Goal: Information Seeking & Learning: Learn about a topic

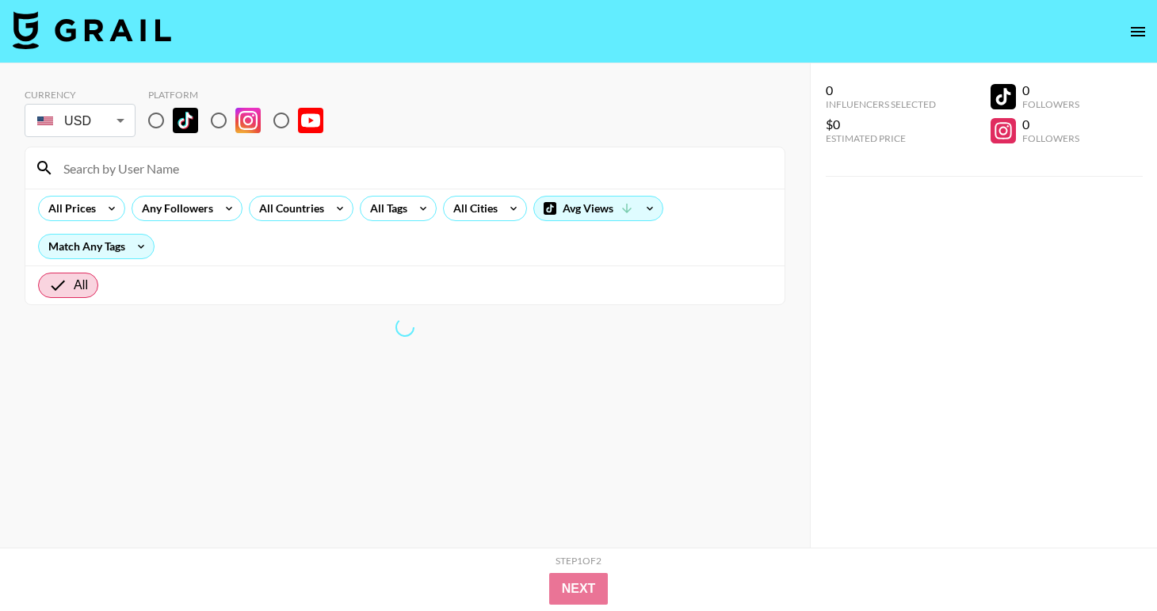
click at [158, 124] on input "radio" at bounding box center [155, 120] width 33 height 33
radio input "true"
click at [397, 211] on div "All Tags" at bounding box center [385, 208] width 50 height 24
click at [415, 210] on div at bounding box center [578, 305] width 1157 height 611
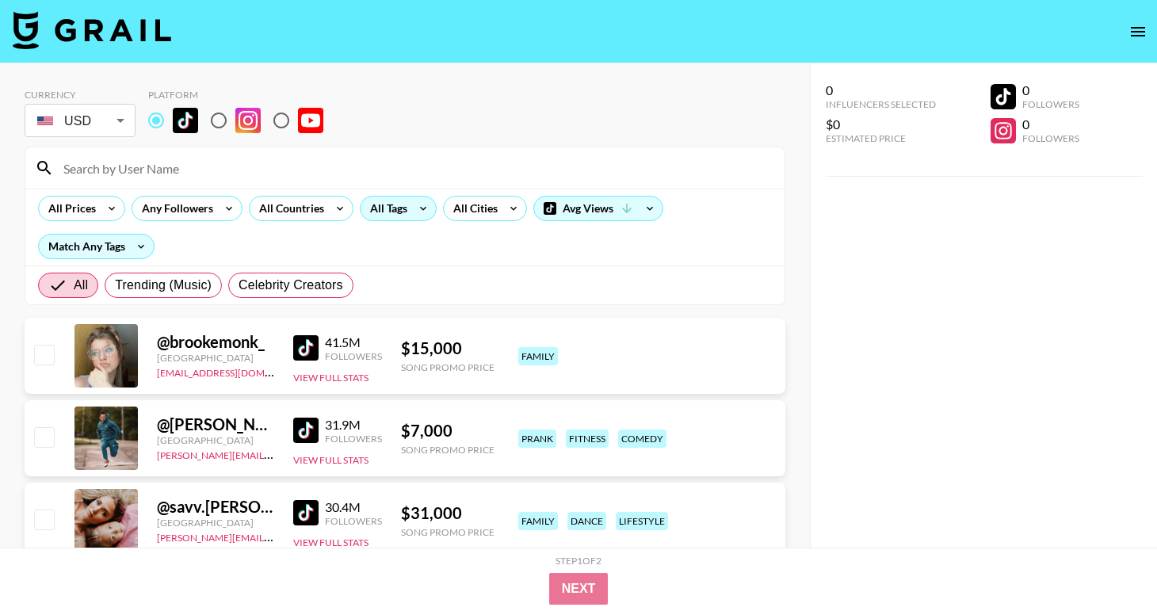
click at [419, 209] on icon at bounding box center [422, 208] width 25 height 24
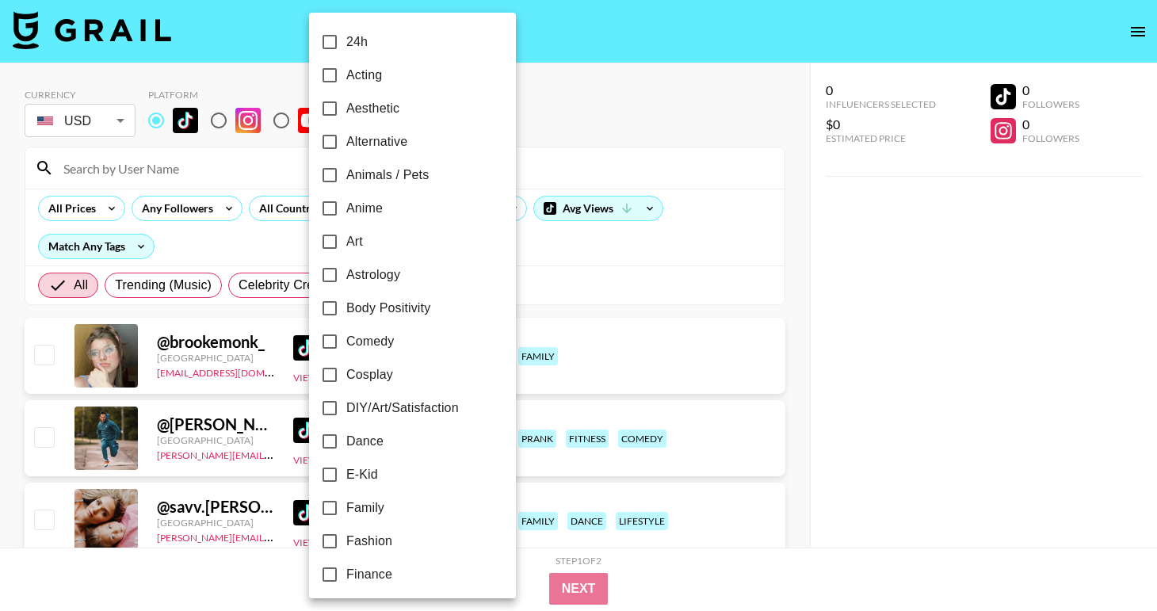
click at [360, 444] on span "Dance" at bounding box center [364, 441] width 37 height 19
click at [346, 444] on input "Dance" at bounding box center [329, 441] width 33 height 33
checkbox input "true"
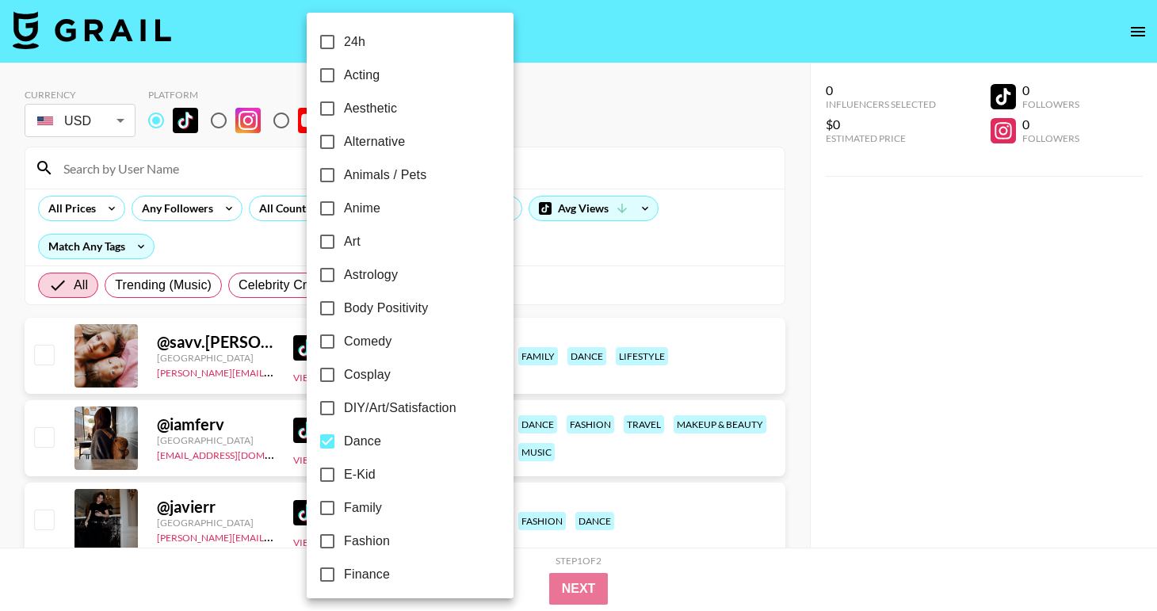
click at [856, 293] on div at bounding box center [578, 305] width 1157 height 611
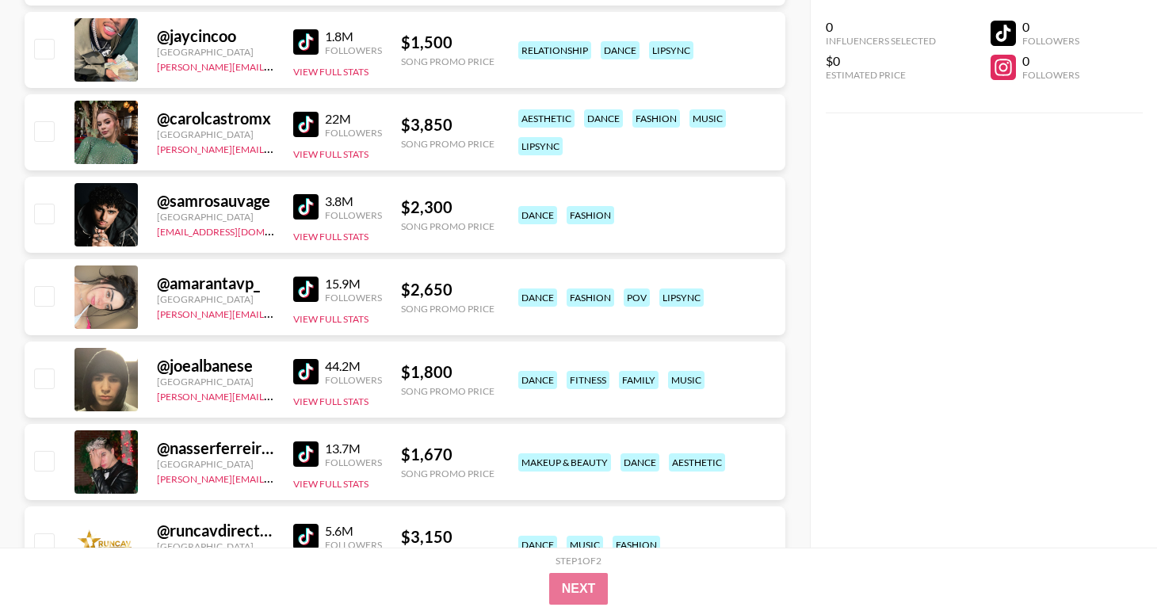
scroll to position [1875, 0]
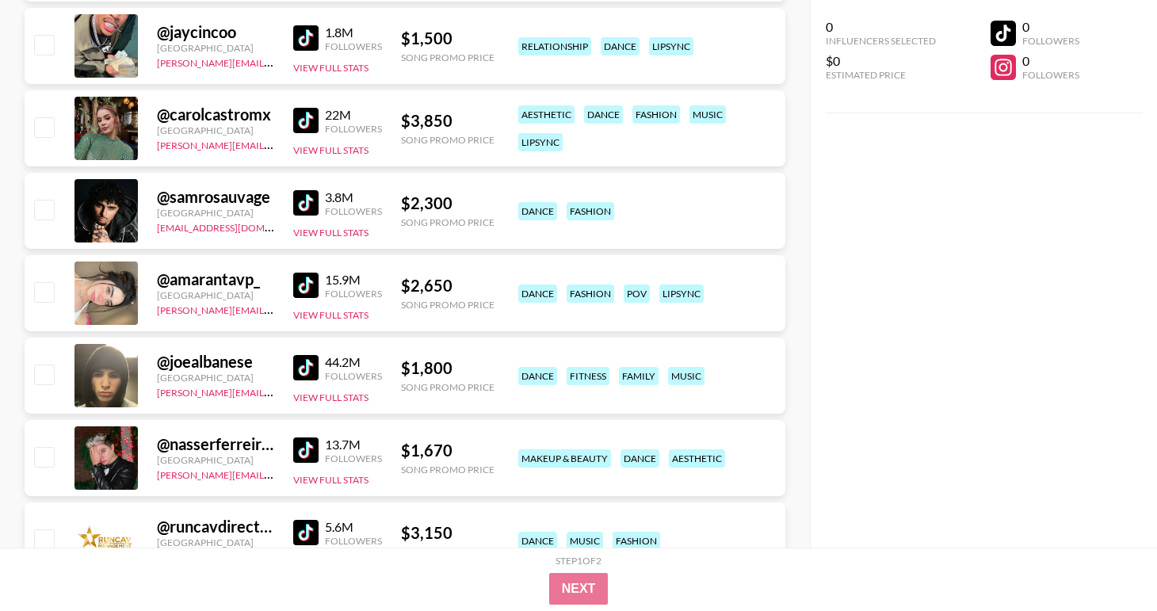
click at [331, 368] on div "44.2M" at bounding box center [353, 362] width 57 height 16
click at [318, 368] on img at bounding box center [305, 367] width 25 height 25
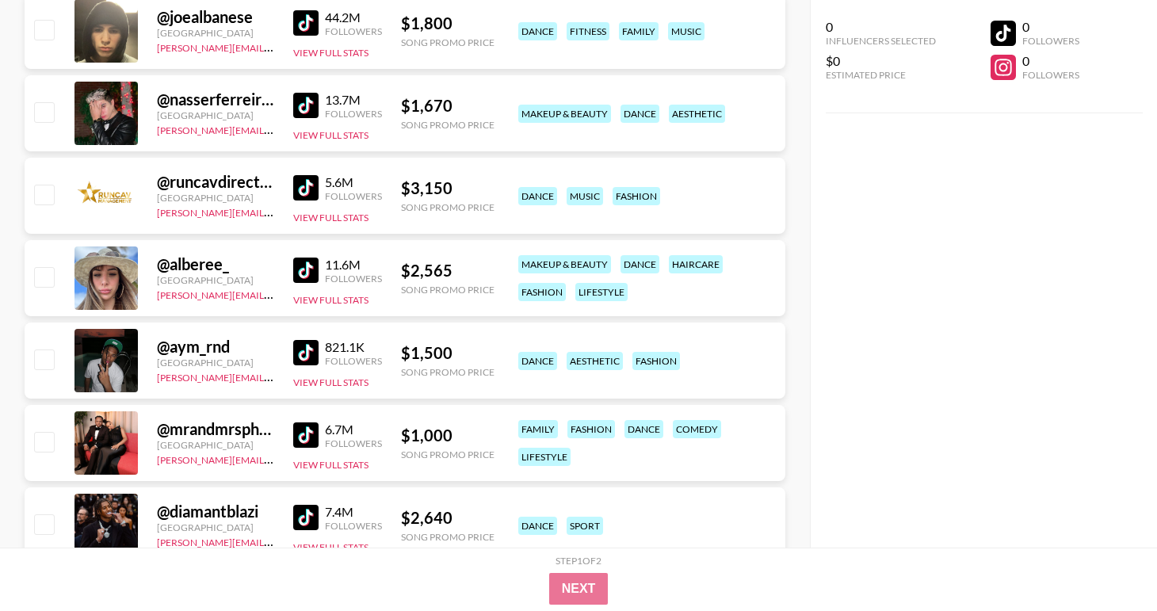
scroll to position [2222, 0]
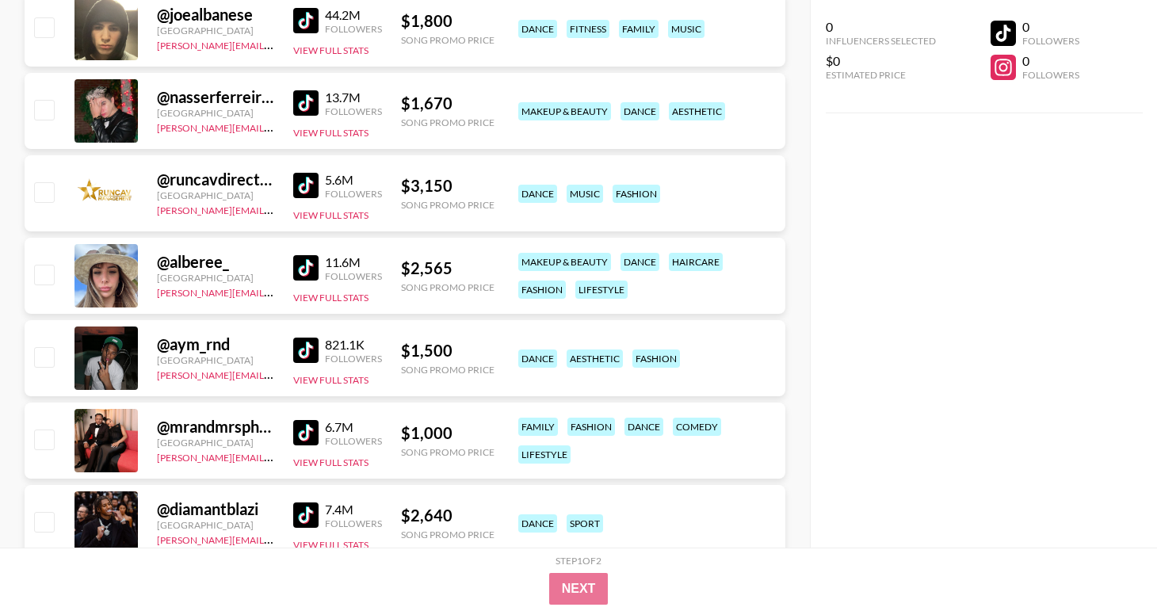
click at [308, 434] on img at bounding box center [305, 432] width 25 height 25
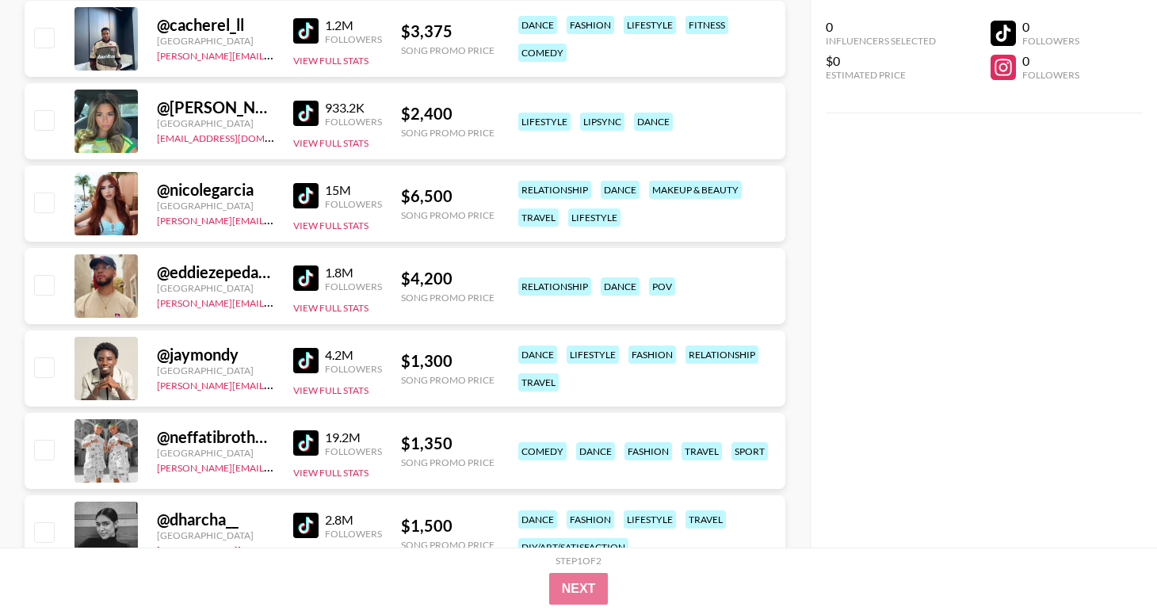
scroll to position [3697, 0]
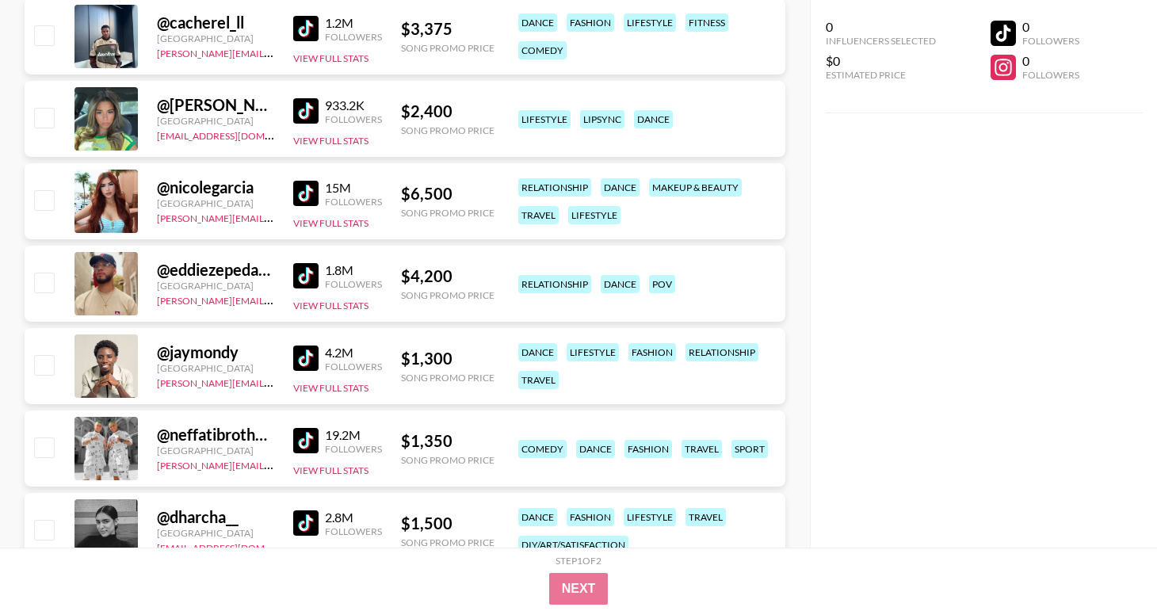
click at [309, 443] on img at bounding box center [305, 440] width 25 height 25
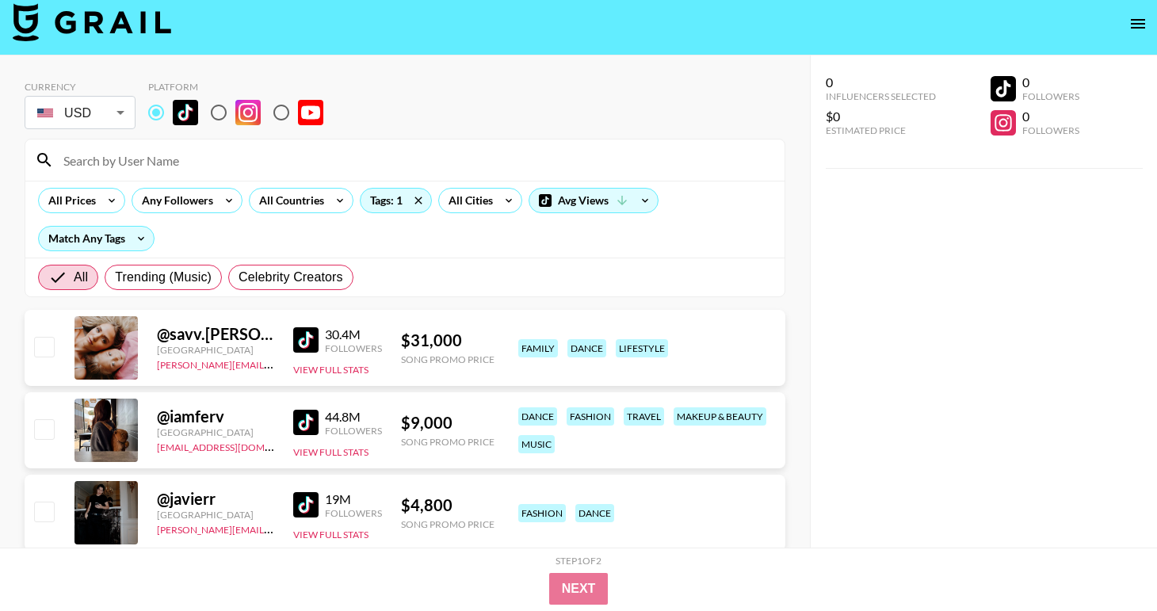
scroll to position [0, 0]
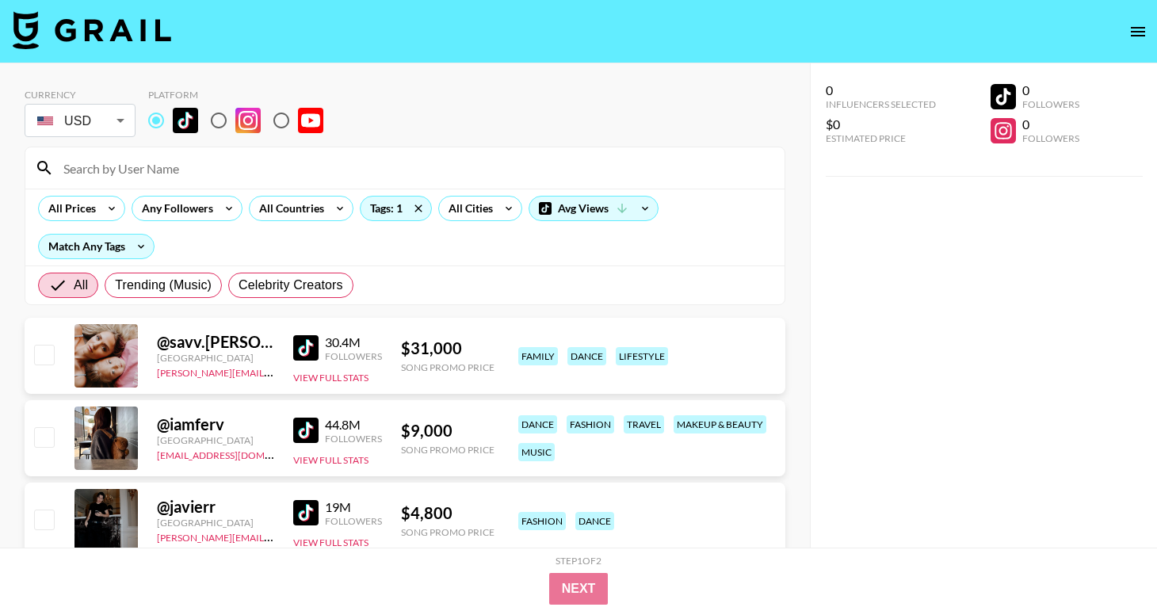
click at [493, 224] on div "All Prices Any Followers All Countries Tags: 1 All Cities Avg Views Match Any T…" at bounding box center [404, 227] width 759 height 77
click at [494, 218] on div "All Cities" at bounding box center [480, 208] width 84 height 25
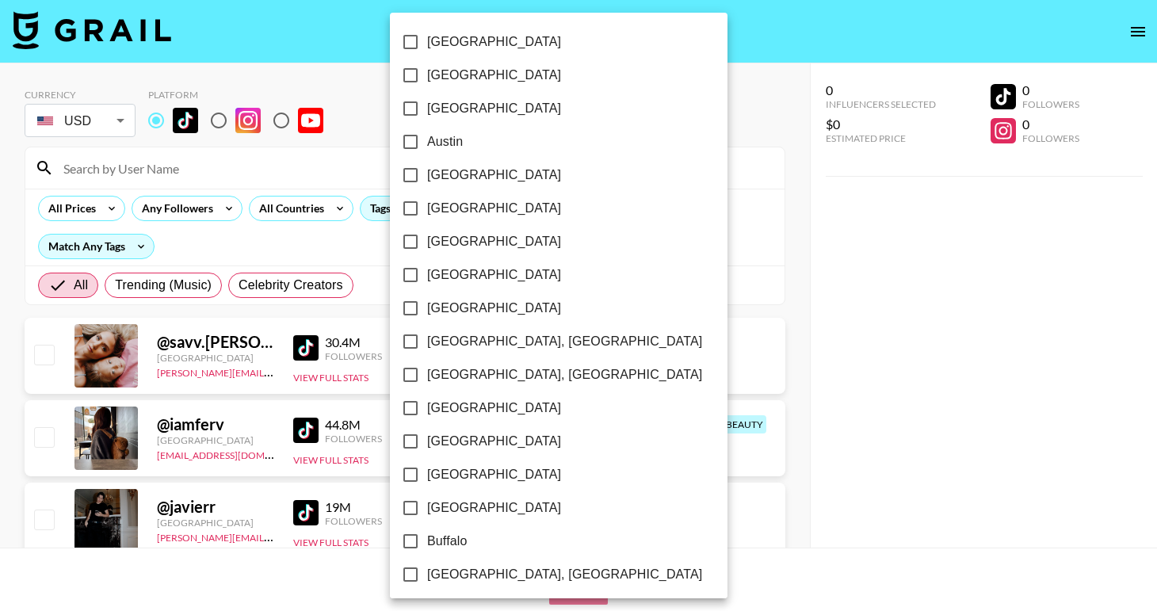
click at [690, 217] on div at bounding box center [578, 305] width 1157 height 611
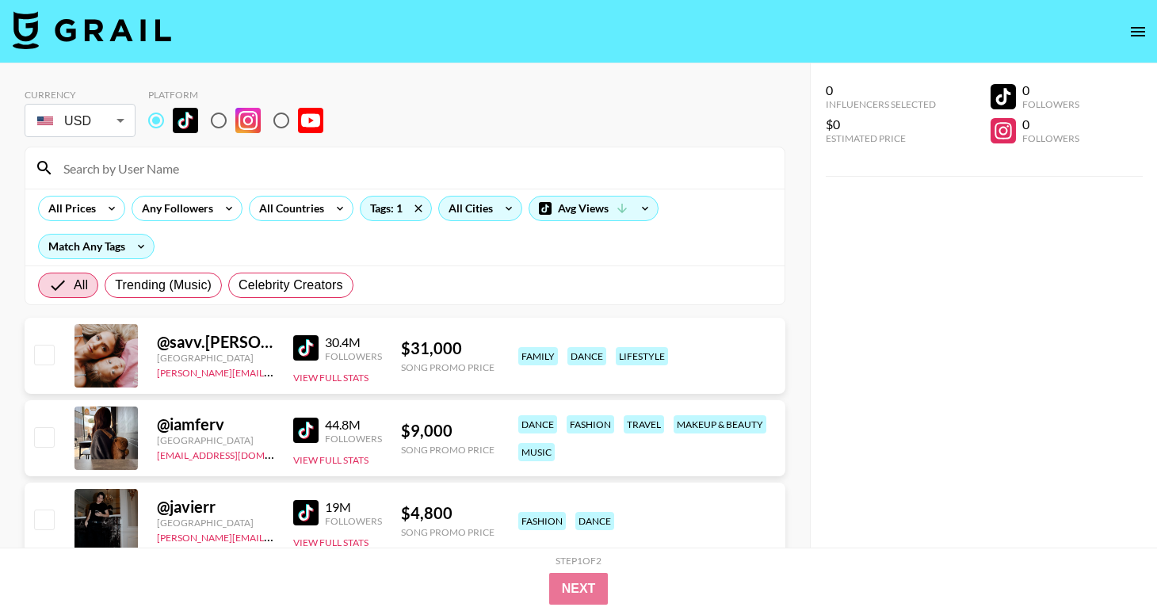
click at [458, 211] on div "All Cities" at bounding box center [467, 208] width 57 height 24
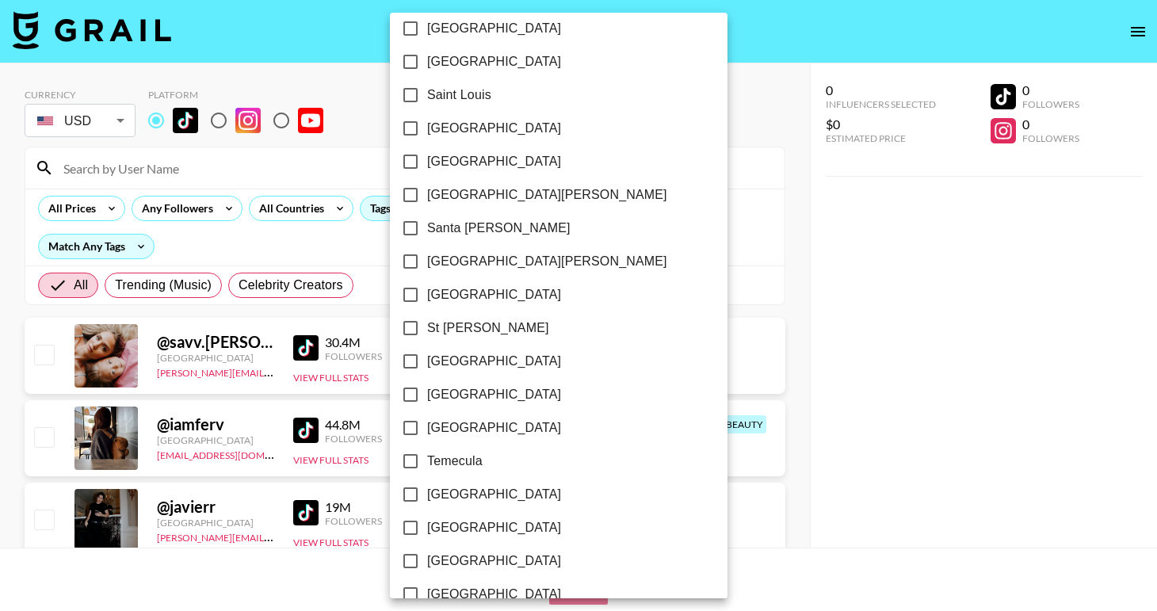
scroll to position [2172, 0]
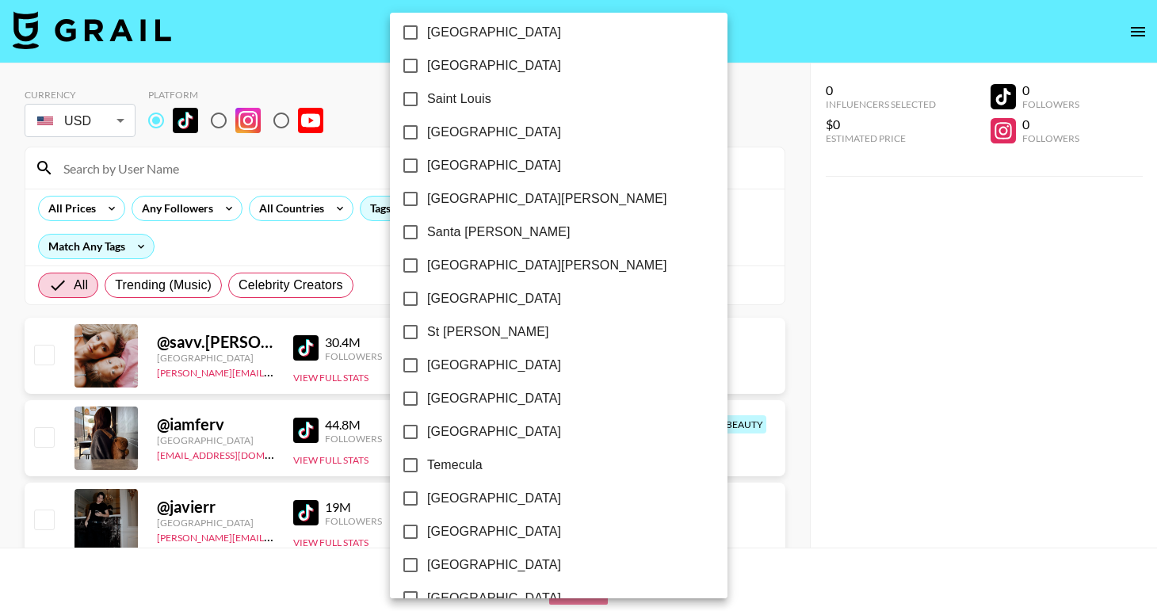
click at [413, 67] on input "[GEOGRAPHIC_DATA]" at bounding box center [410, 65] width 33 height 33
checkbox input "true"
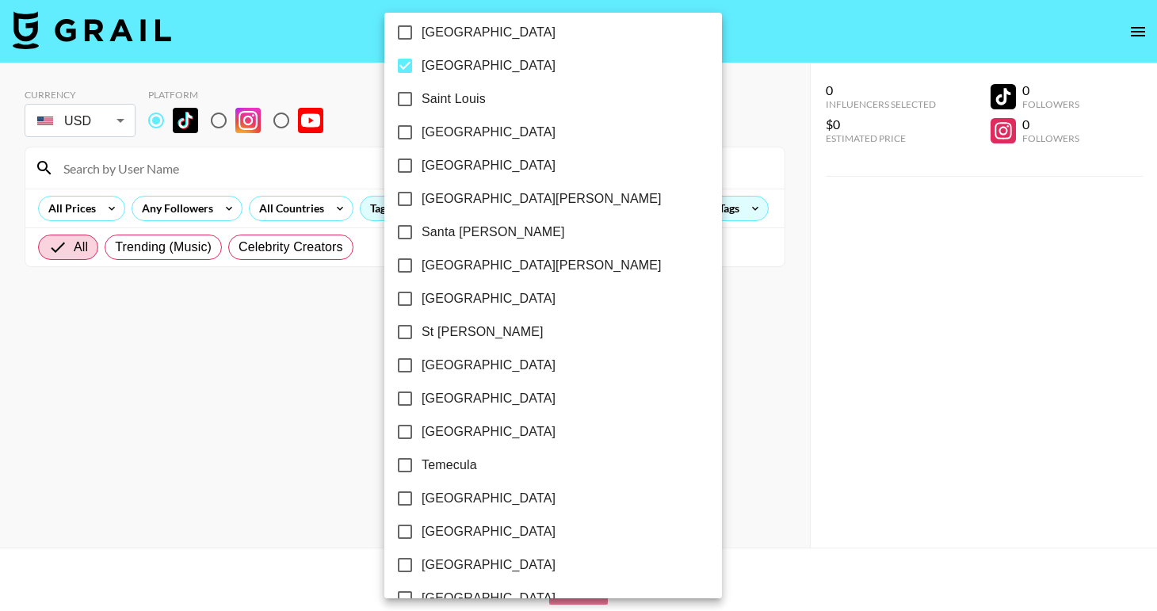
click at [630, 246] on div at bounding box center [578, 305] width 1157 height 611
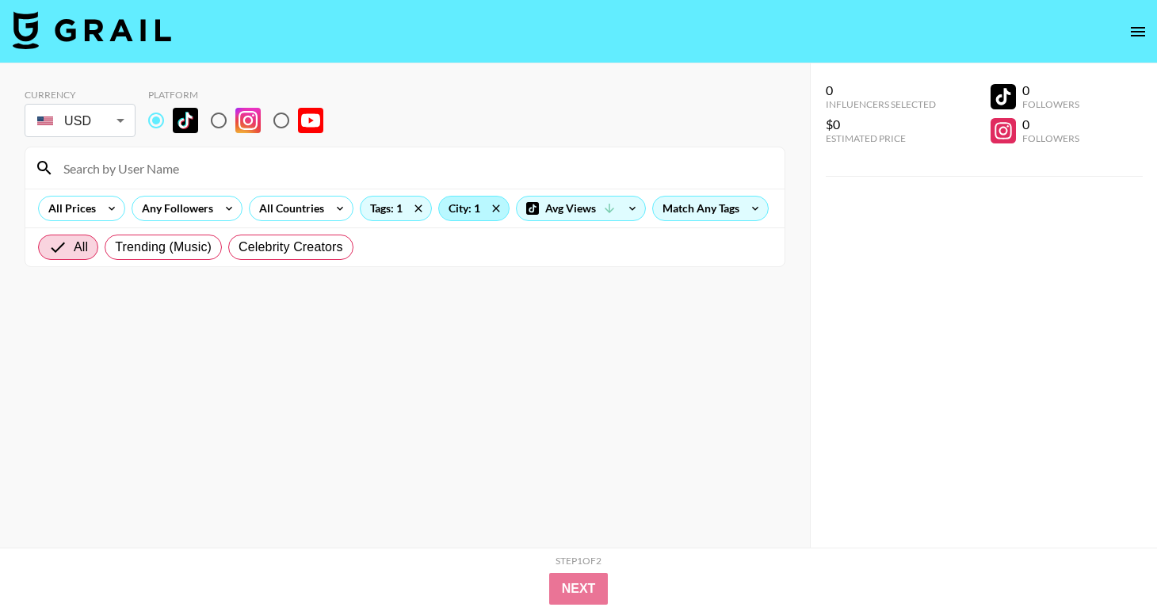
click at [465, 212] on div "City: 1" at bounding box center [474, 208] width 70 height 24
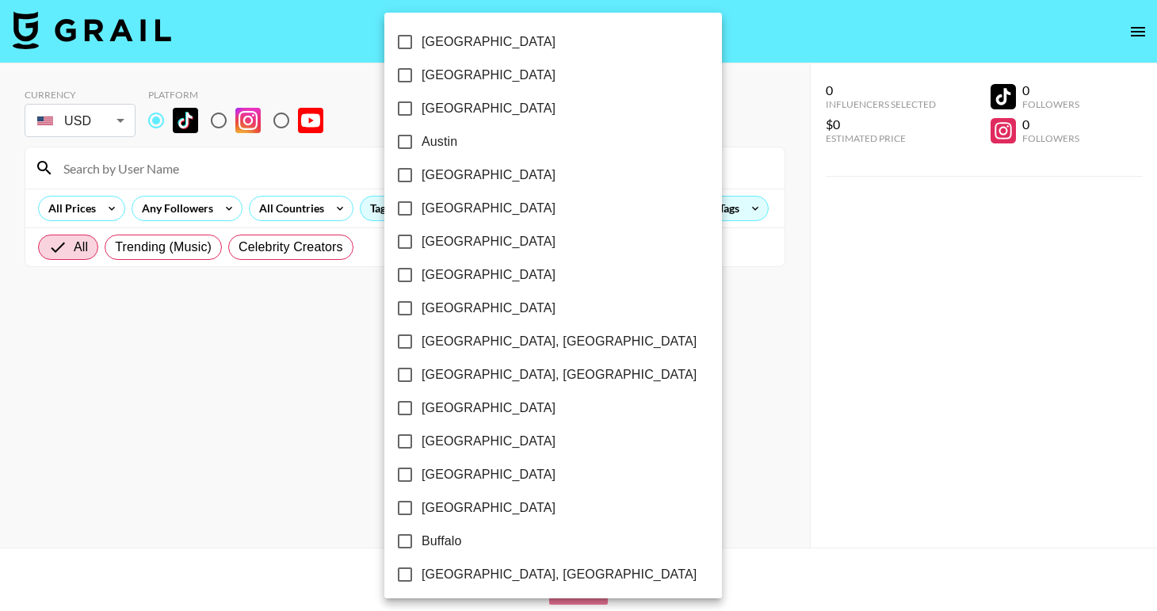
click at [671, 245] on div at bounding box center [578, 305] width 1157 height 611
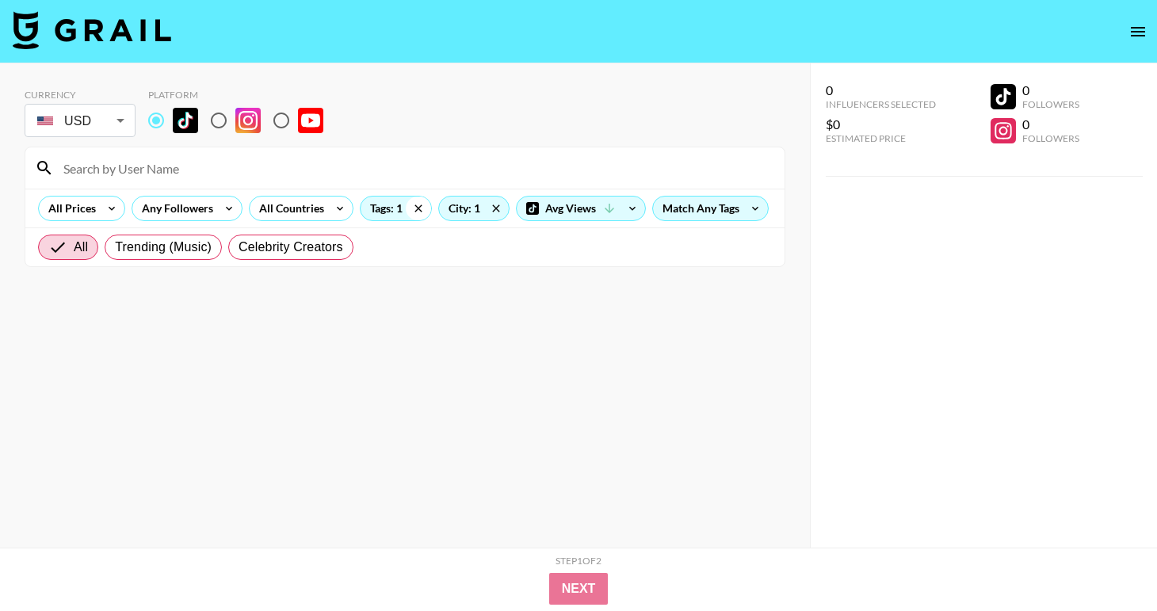
click at [416, 210] on icon at bounding box center [418, 208] width 25 height 24
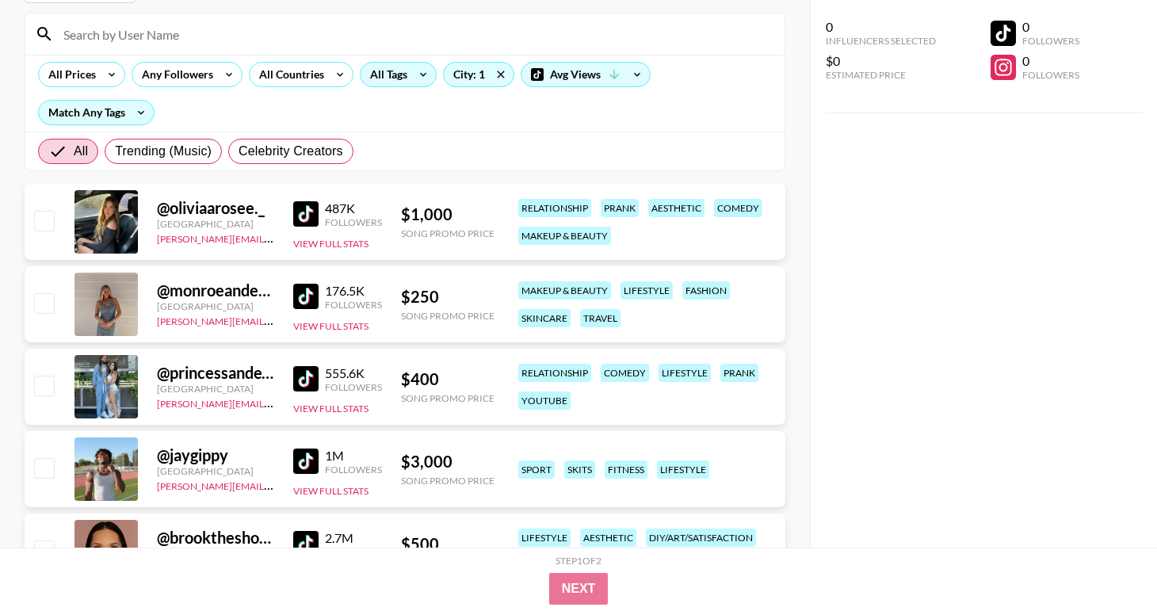
scroll to position [0, 0]
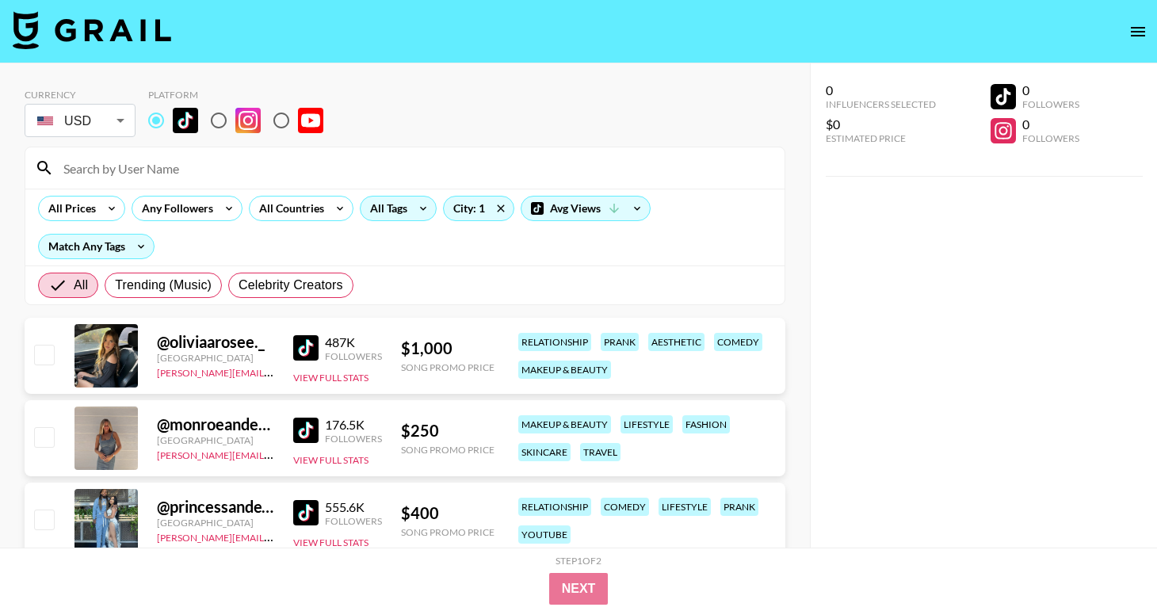
click at [414, 208] on icon at bounding box center [422, 208] width 25 height 24
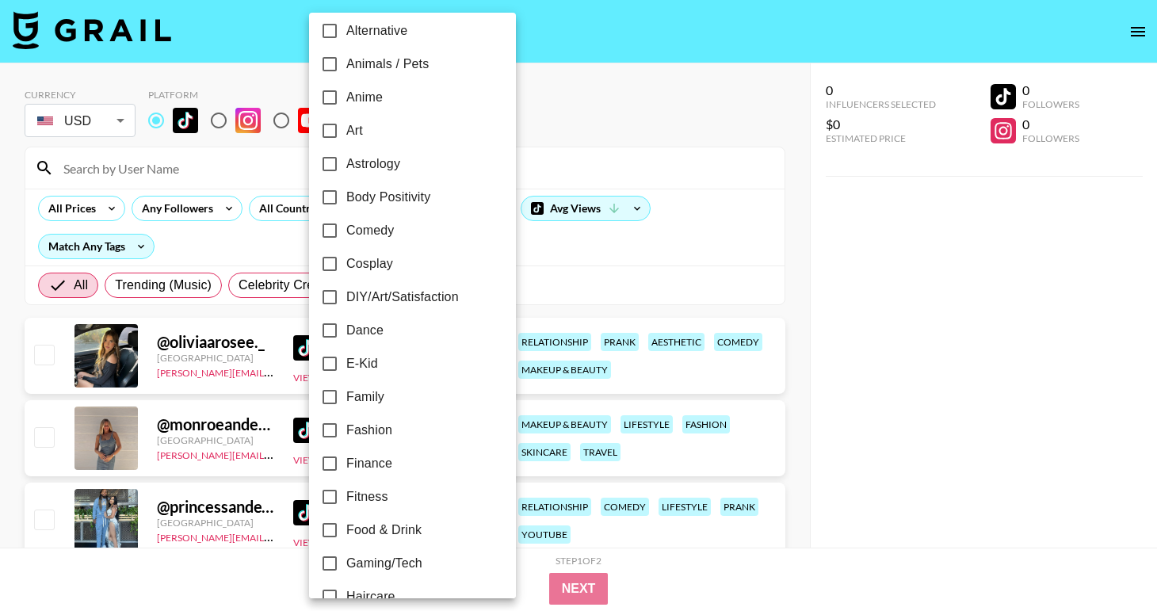
scroll to position [104, 0]
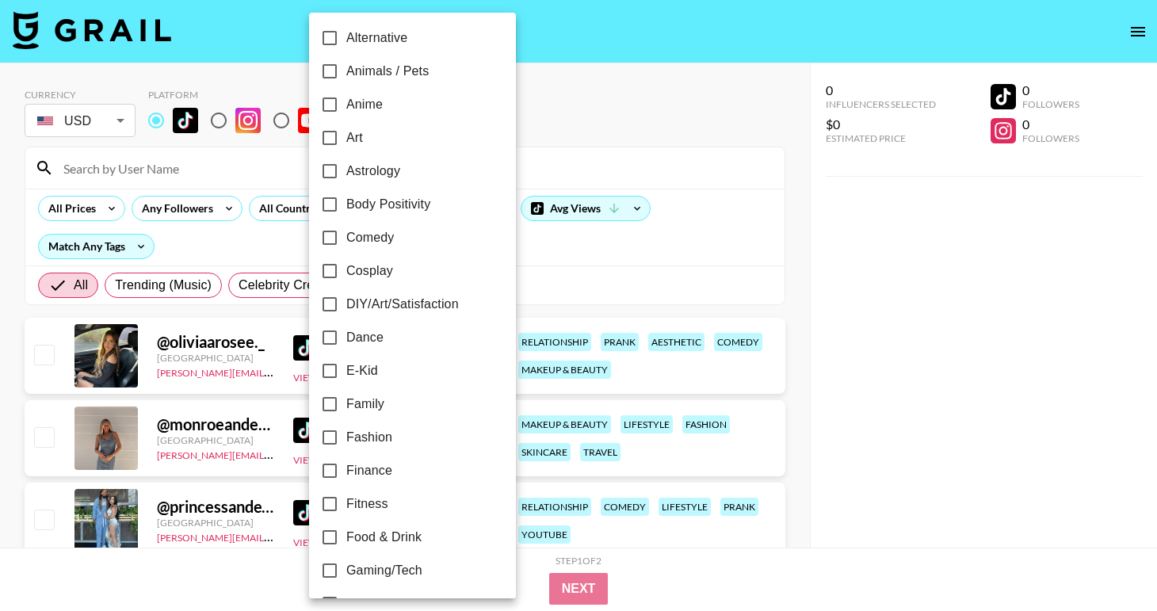
click at [332, 335] on input "Dance" at bounding box center [329, 337] width 33 height 33
checkbox input "true"
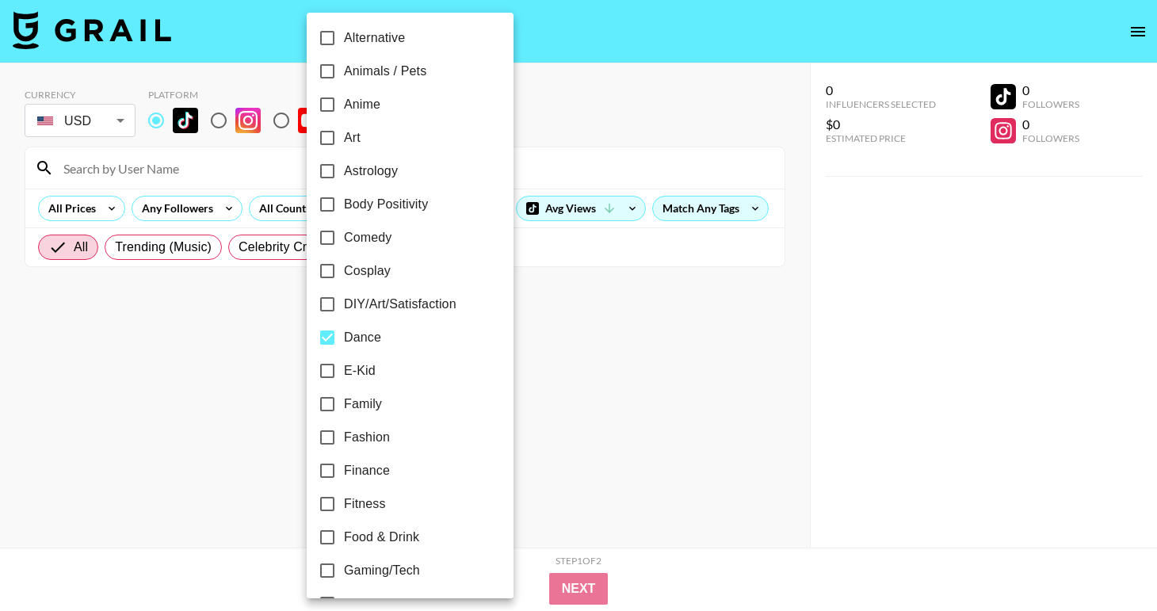
click at [655, 312] on div at bounding box center [578, 305] width 1157 height 611
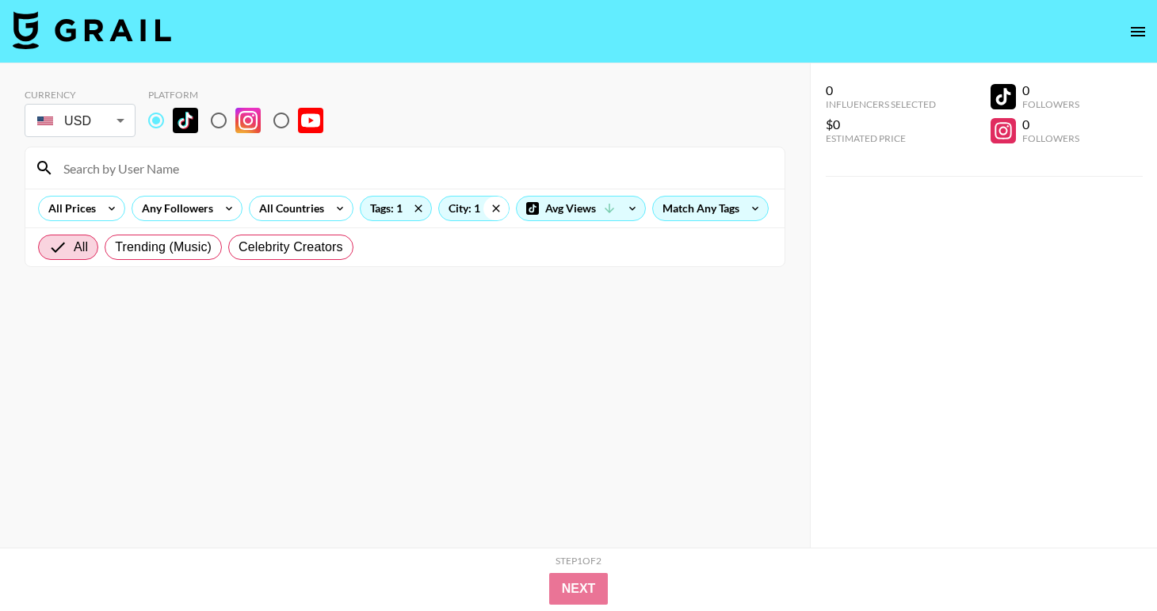
click at [494, 208] on icon at bounding box center [495, 207] width 7 height 7
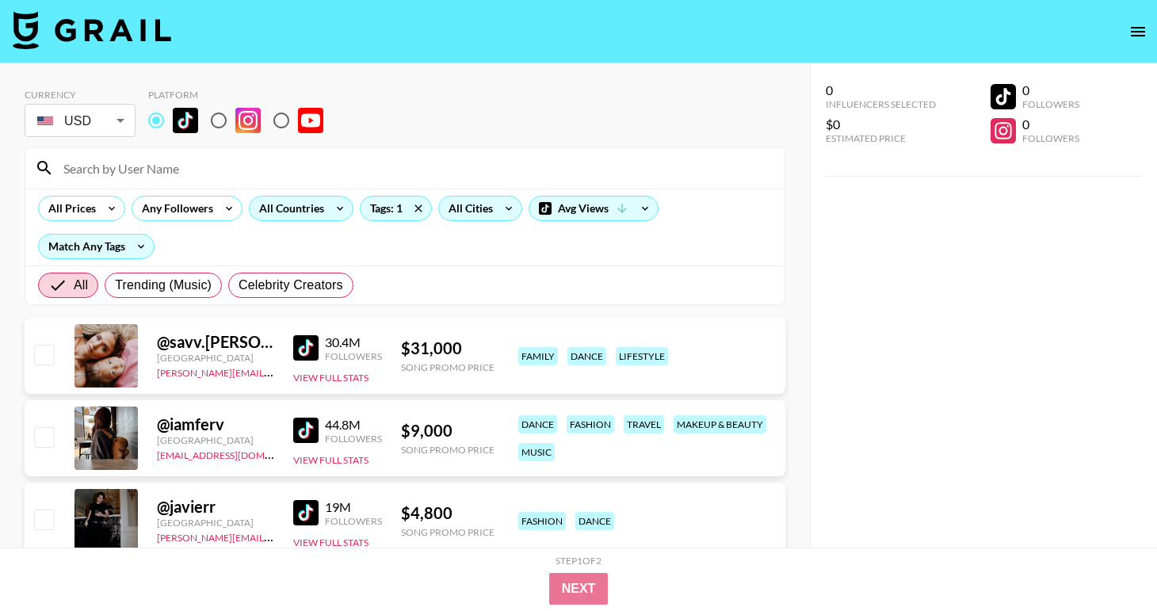
click at [329, 214] on icon at bounding box center [339, 208] width 25 height 24
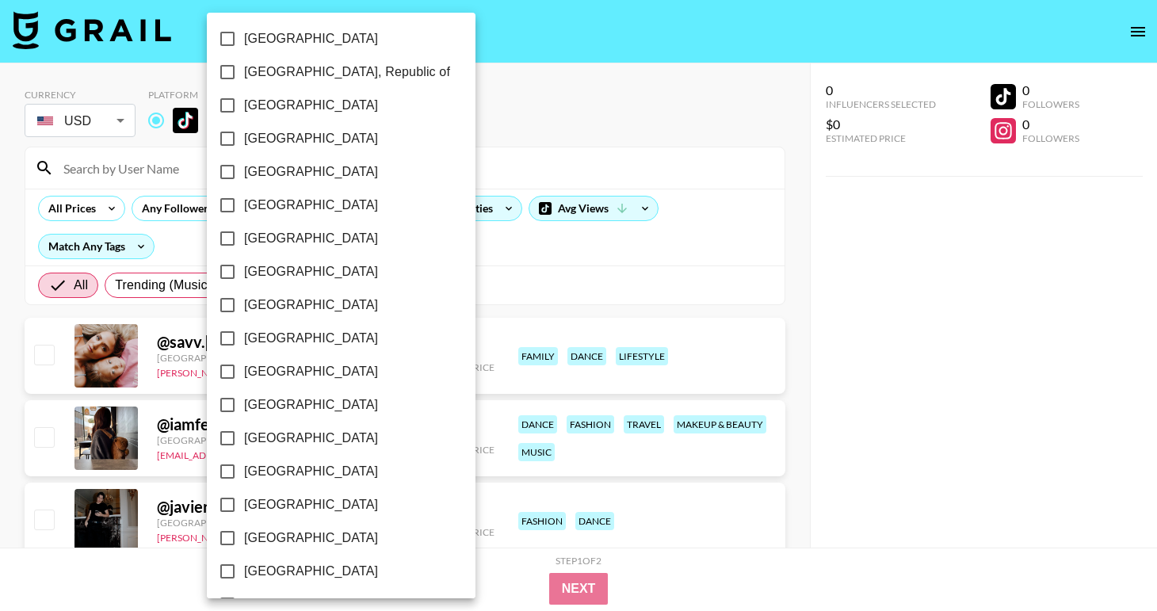
scroll to position [1237, 0]
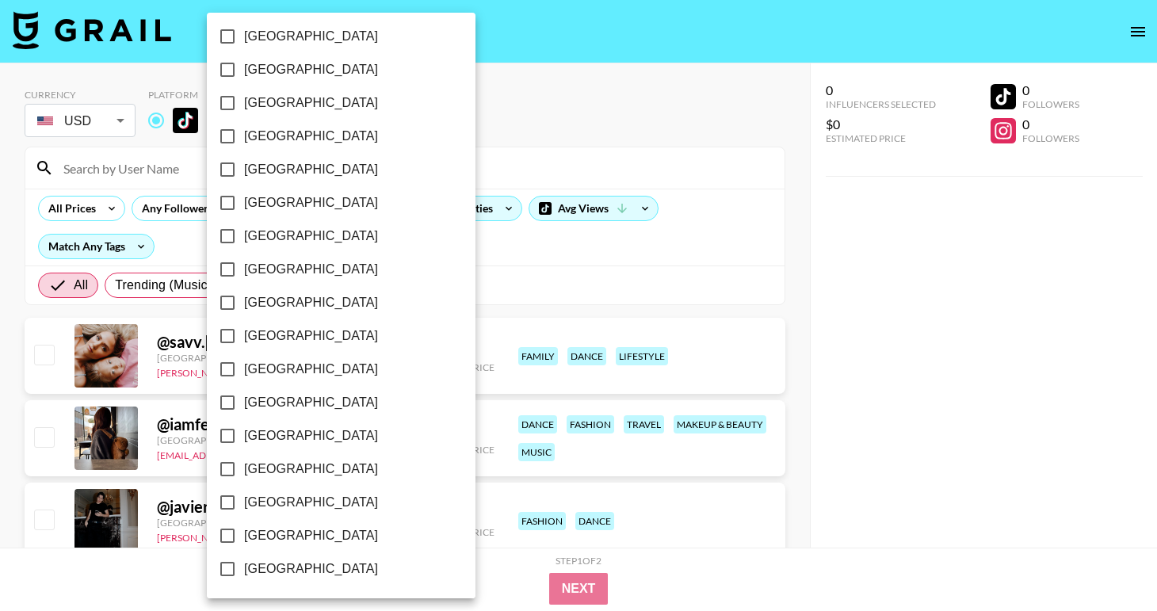
click at [287, 501] on span "[GEOGRAPHIC_DATA]" at bounding box center [311, 502] width 134 height 19
click at [244, 501] on input "[GEOGRAPHIC_DATA]" at bounding box center [227, 502] width 33 height 33
checkbox input "true"
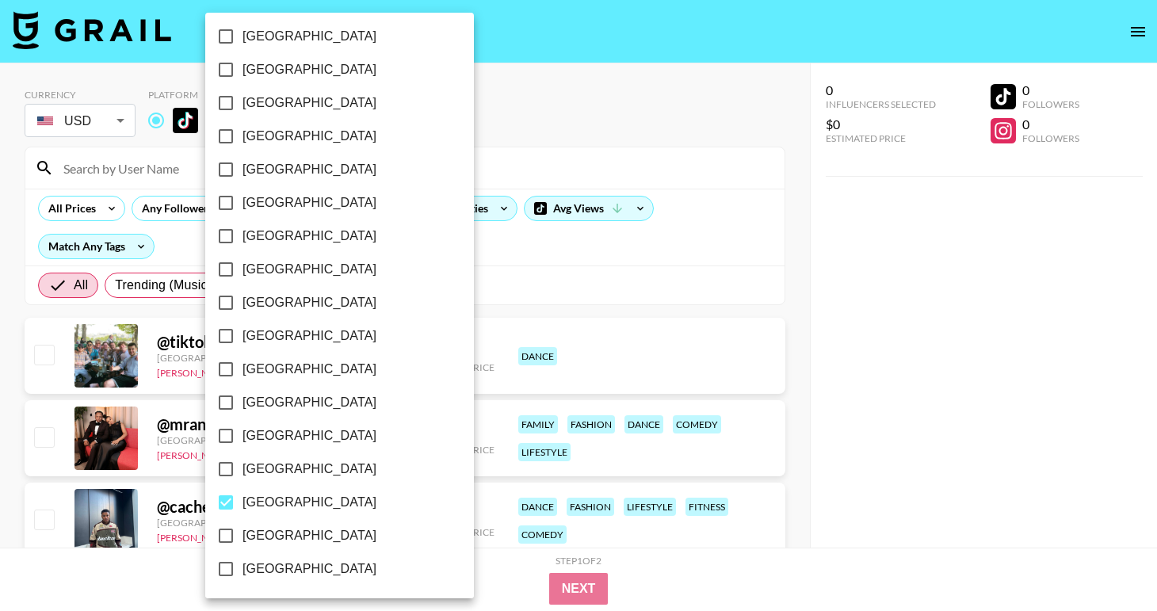
scroll to position [1150, 0]
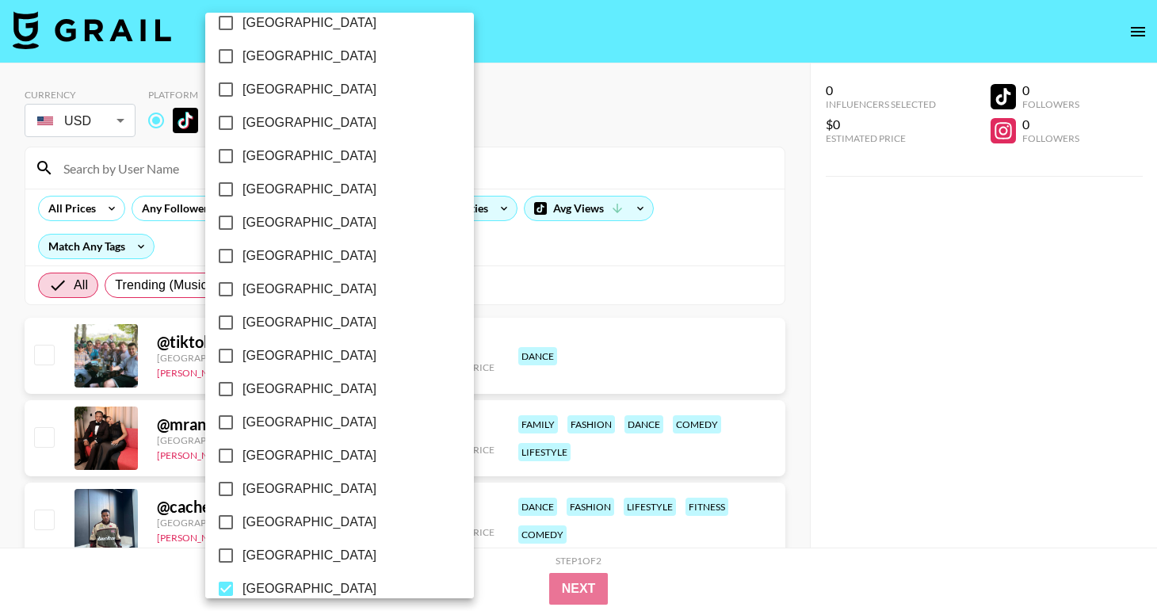
click at [310, 85] on label "[GEOGRAPHIC_DATA]" at bounding box center [328, 89] width 239 height 33
click at [242, 85] on input "[GEOGRAPHIC_DATA]" at bounding box center [225, 89] width 33 height 33
checkbox input "true"
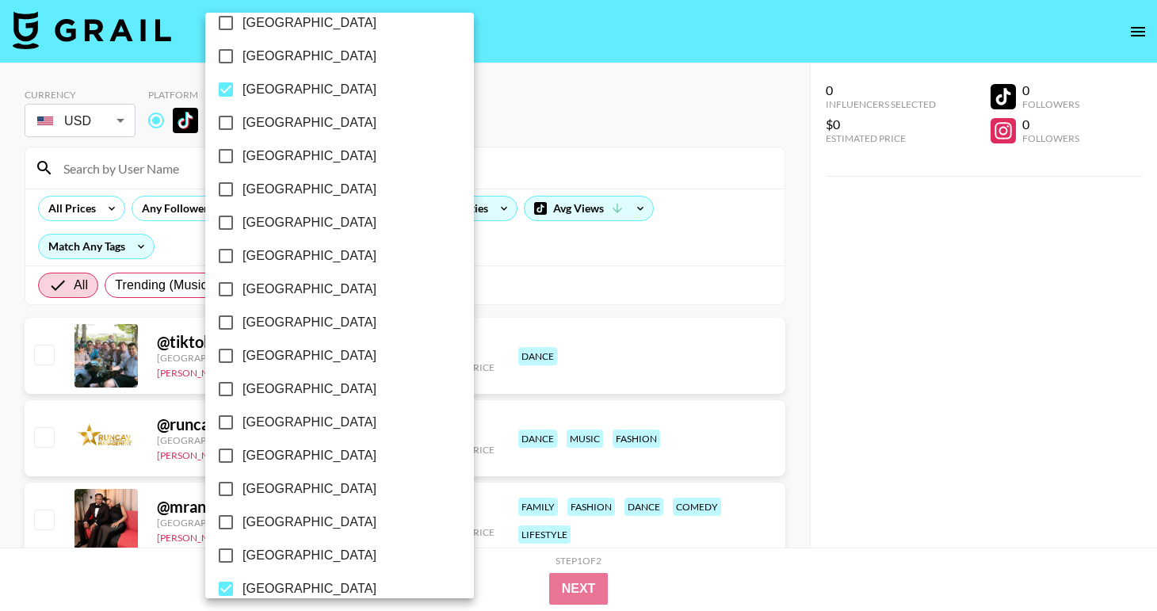
click at [717, 197] on div at bounding box center [578, 305] width 1157 height 611
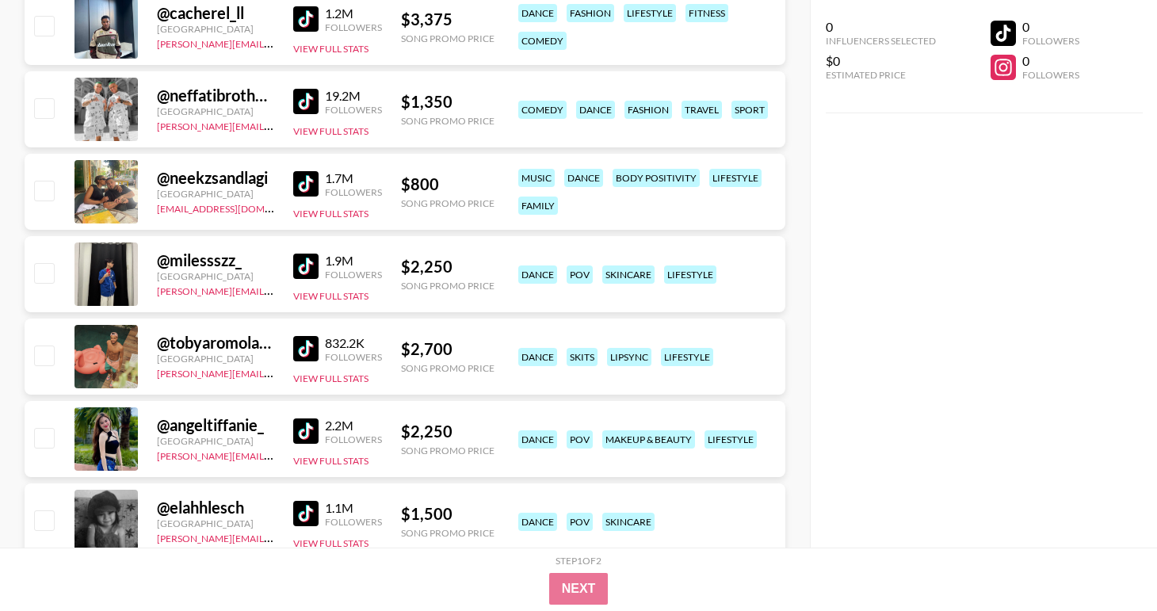
scroll to position [826, 0]
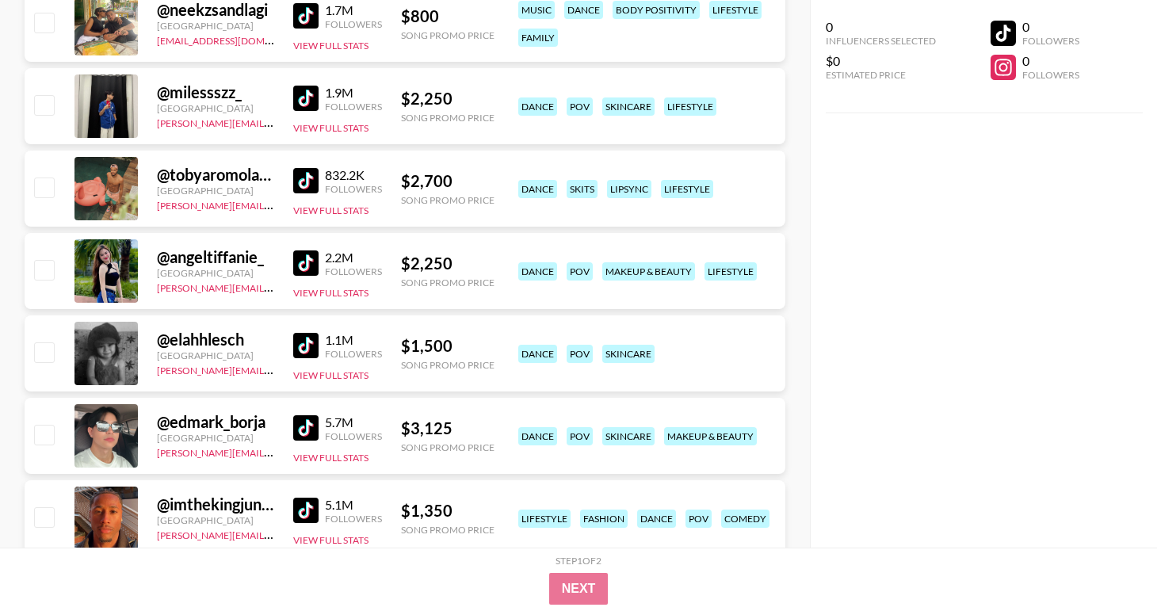
click at [311, 349] on img at bounding box center [305, 345] width 25 height 25
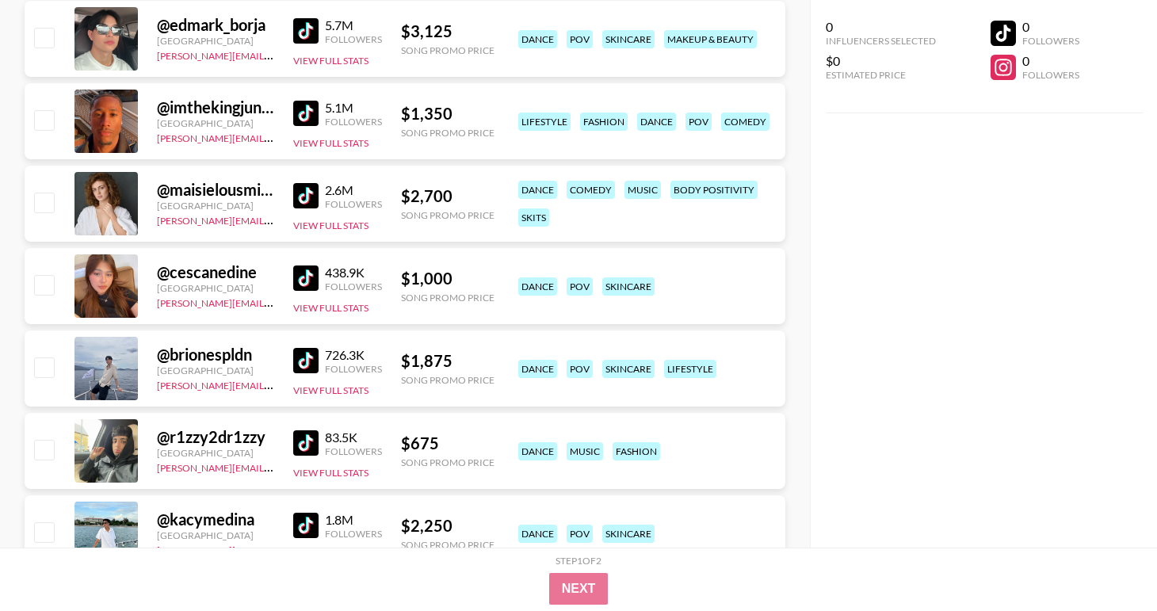
scroll to position [1224, 0]
click at [307, 356] on img at bounding box center [305, 359] width 25 height 25
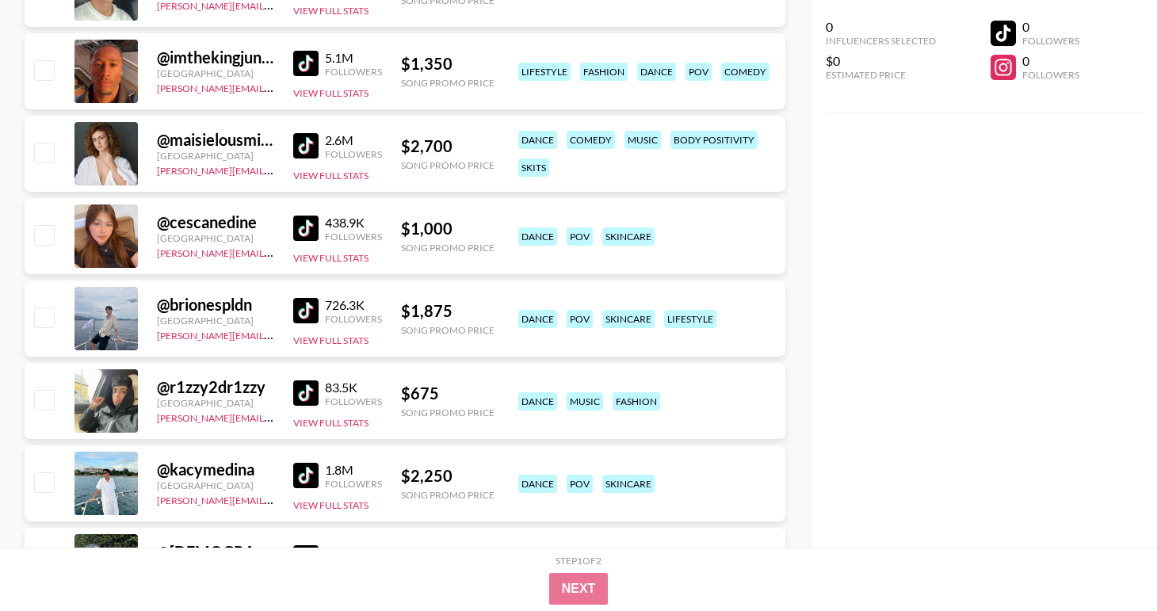
scroll to position [1274, 0]
click at [310, 395] on img at bounding box center [305, 391] width 25 height 25
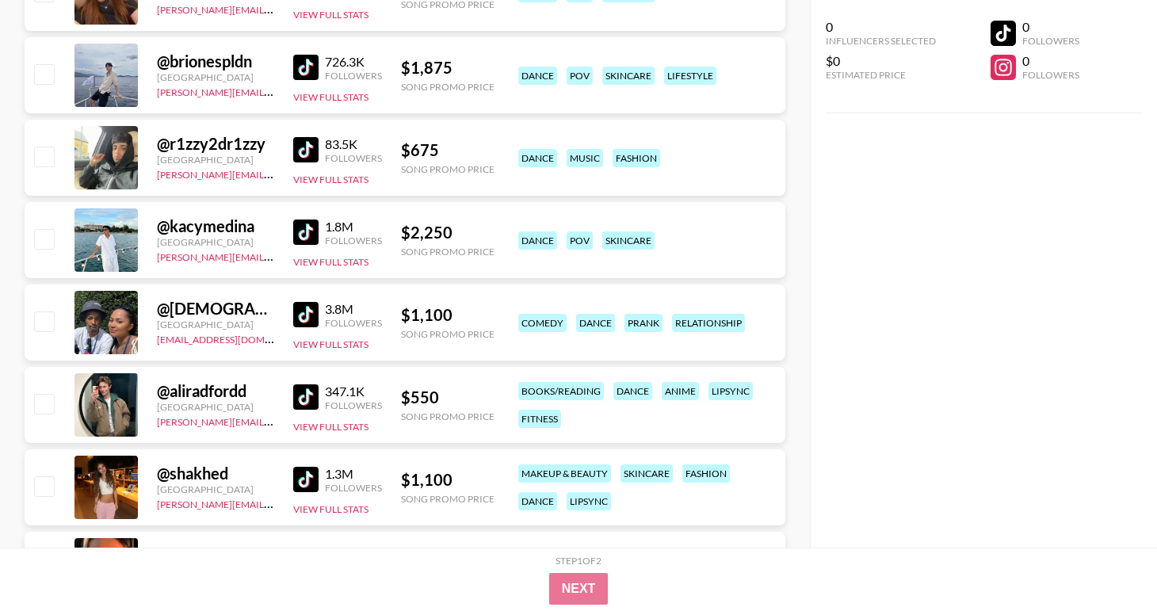
scroll to position [1513, 0]
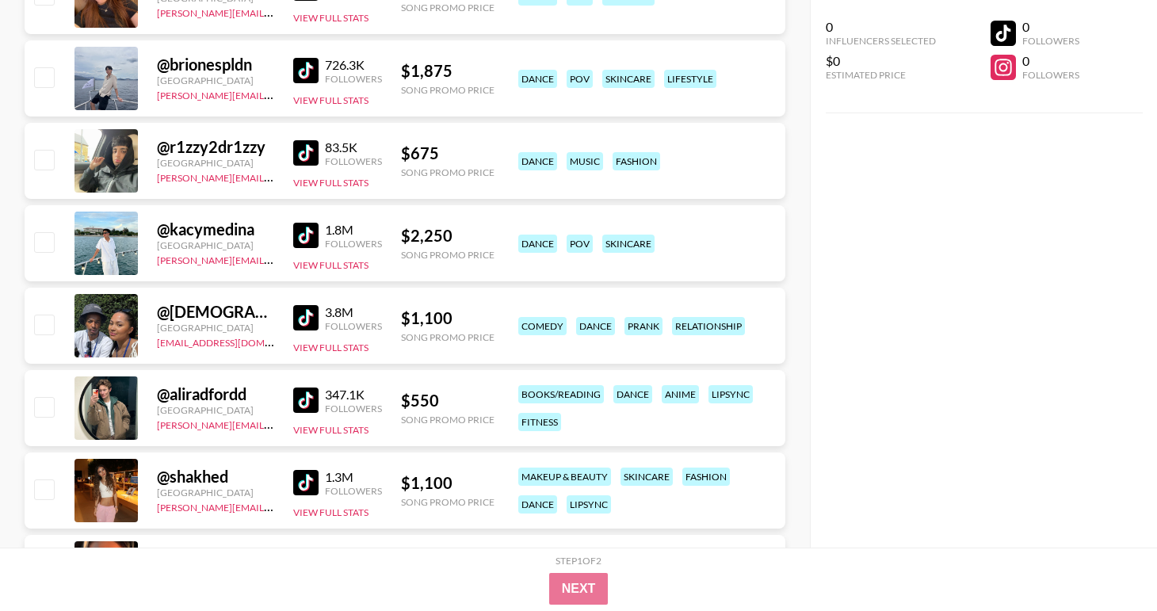
click at [310, 395] on img at bounding box center [305, 399] width 25 height 25
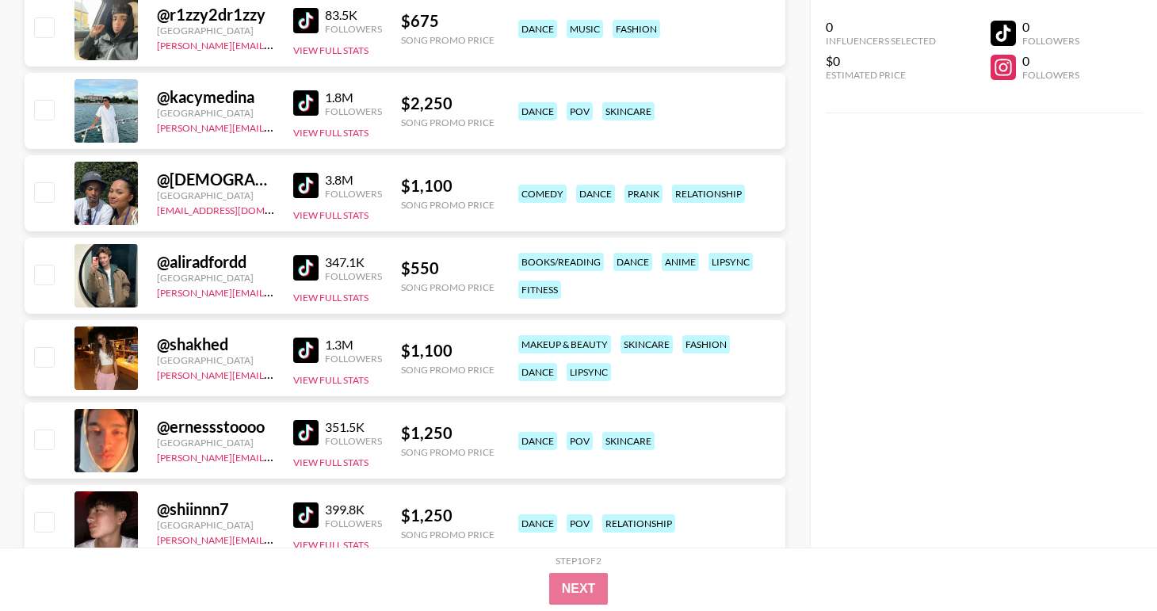
scroll to position [1648, 0]
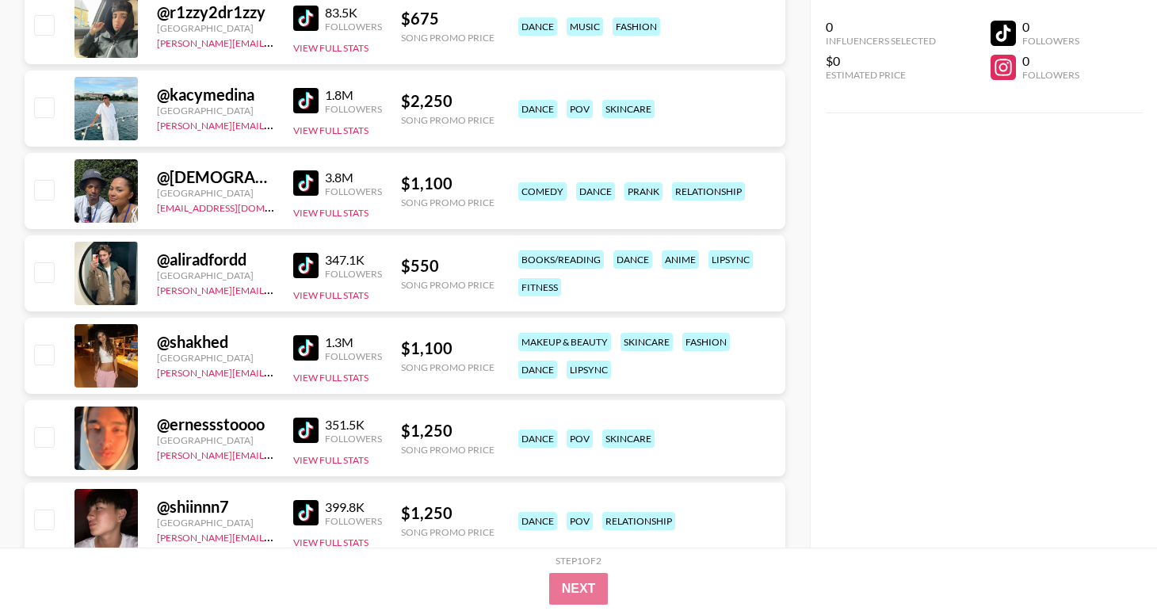
click at [318, 433] on img at bounding box center [305, 430] width 25 height 25
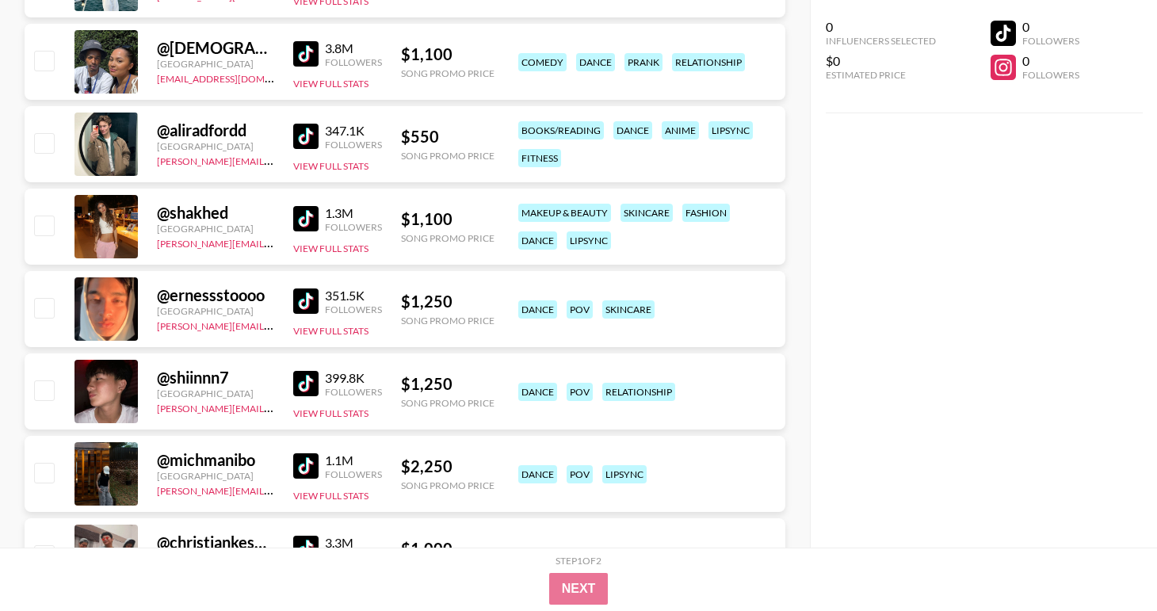
scroll to position [1778, 0]
click at [303, 390] on img at bounding box center [305, 382] width 25 height 25
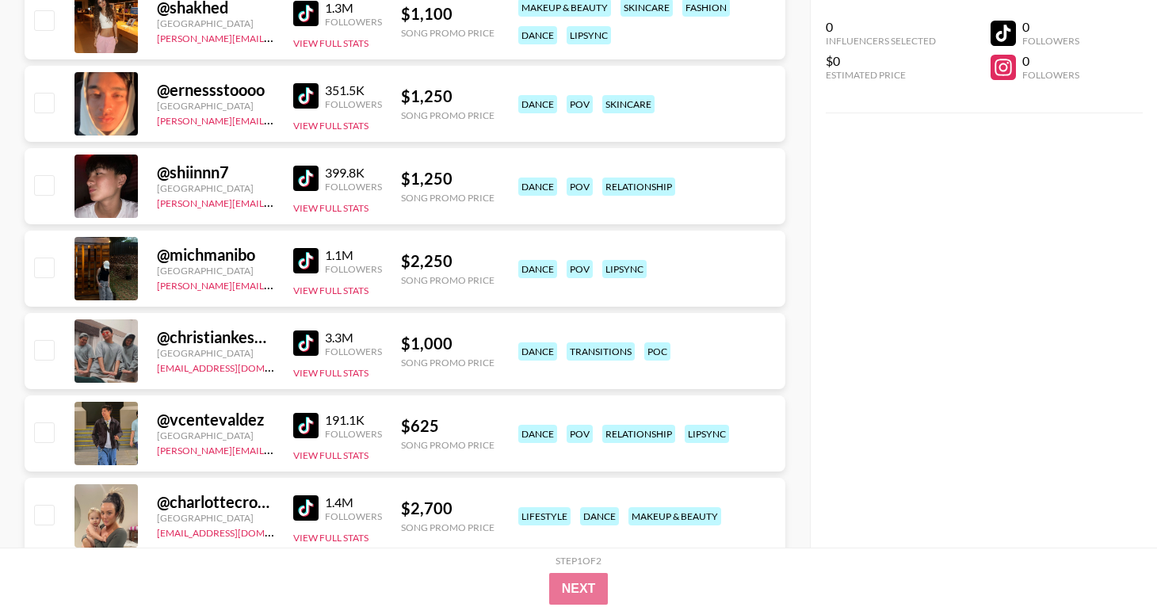
scroll to position [1997, 0]
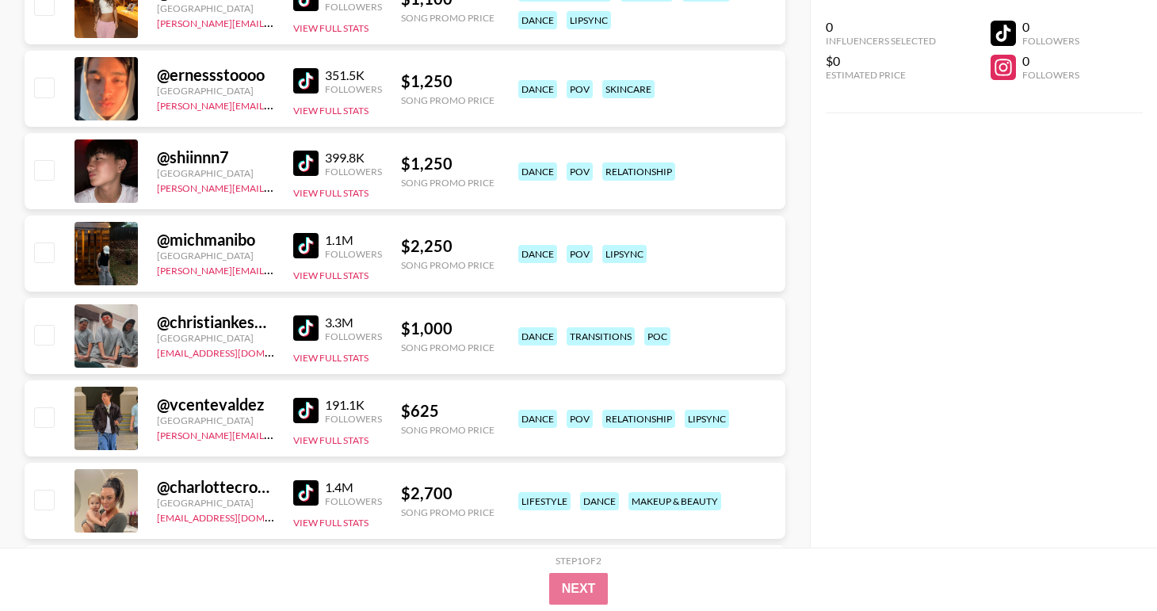
click at [311, 333] on img at bounding box center [305, 327] width 25 height 25
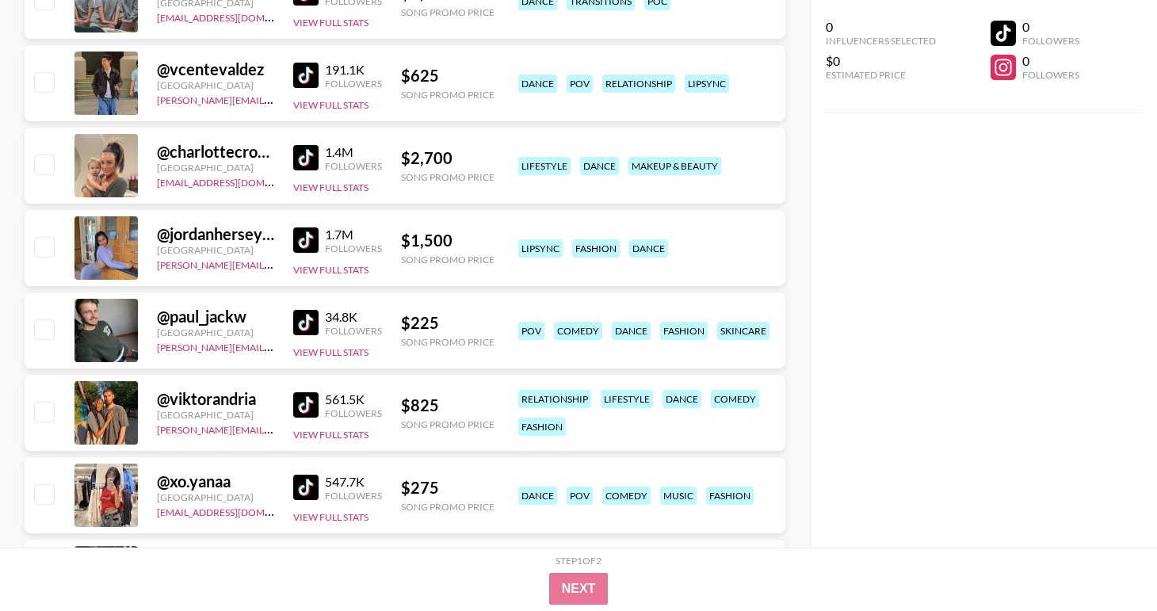
scroll to position [2499, 0]
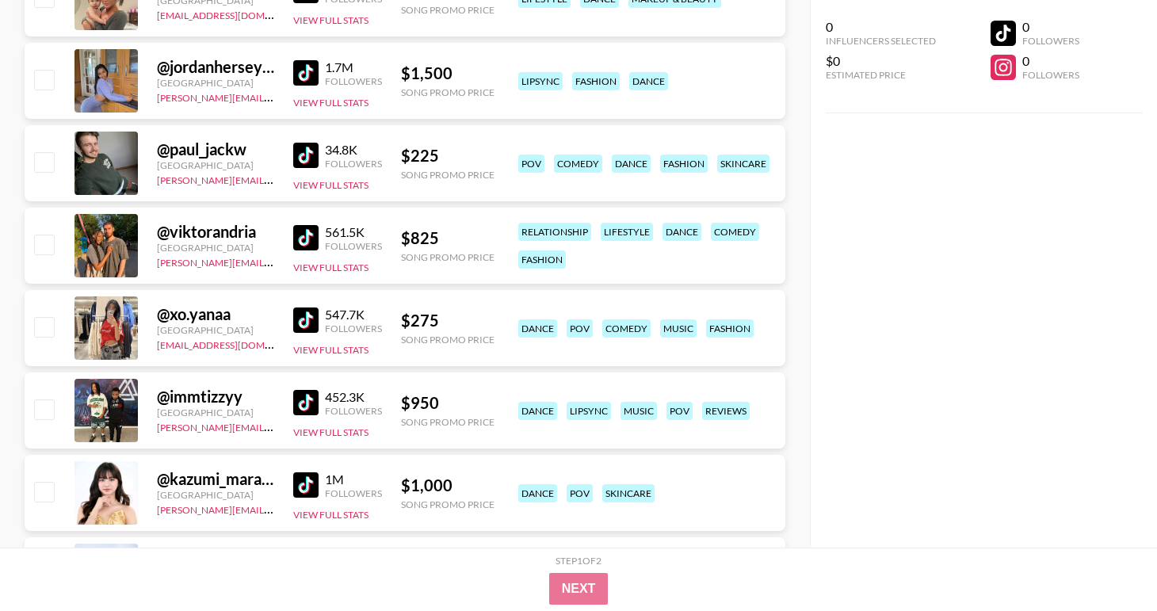
click at [299, 320] on img at bounding box center [305, 319] width 25 height 25
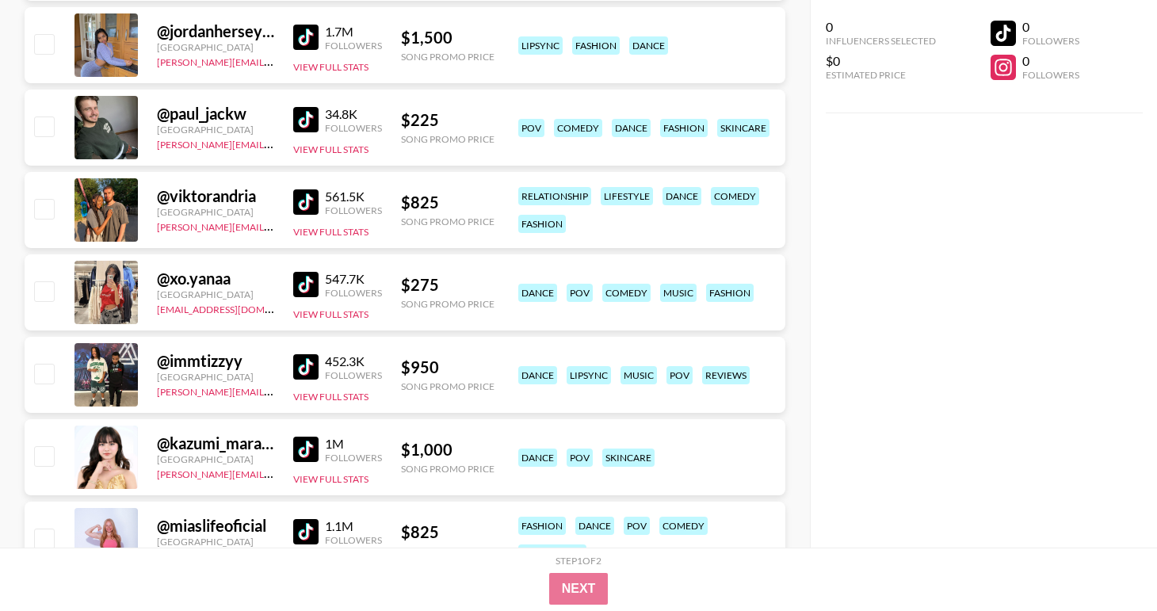
scroll to position [2537, 0]
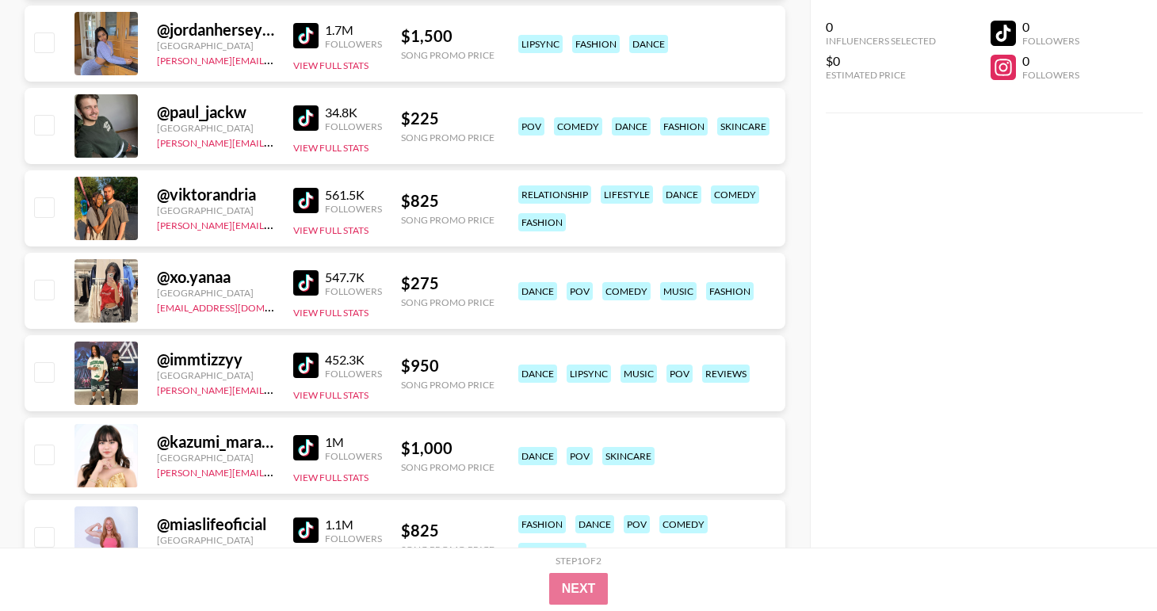
click at [305, 372] on img at bounding box center [305, 365] width 25 height 25
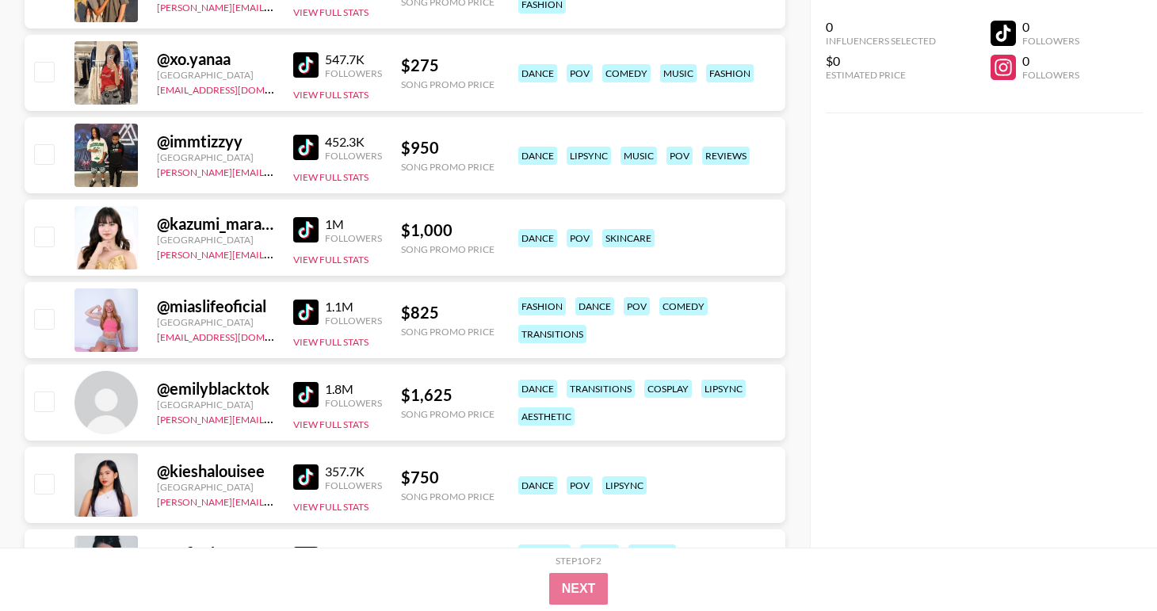
scroll to position [2756, 0]
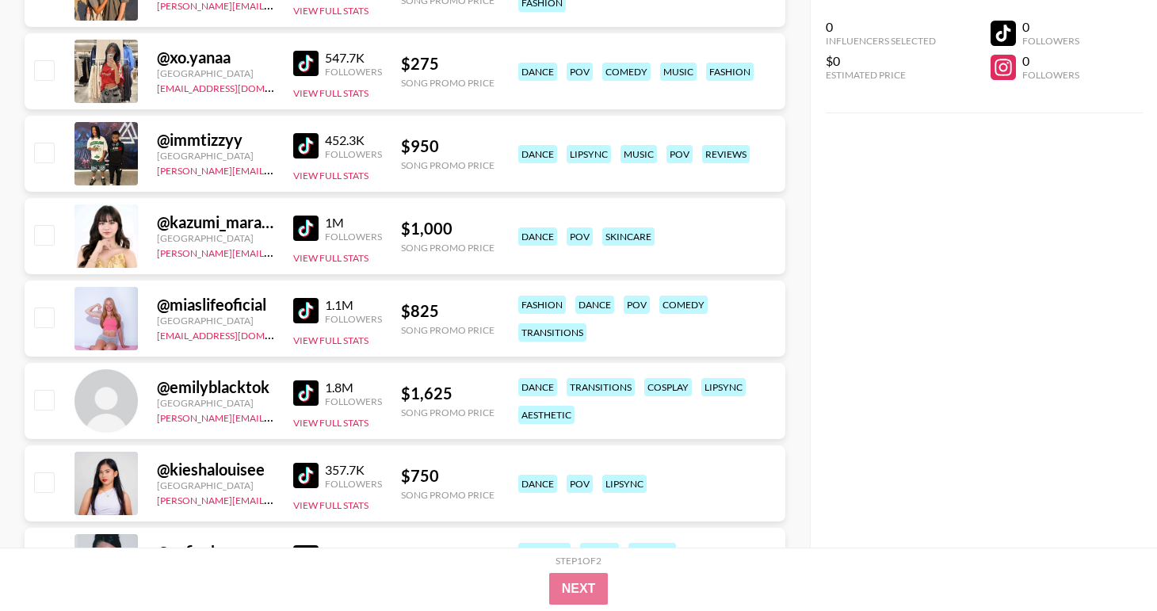
click at [311, 310] on img at bounding box center [305, 310] width 25 height 25
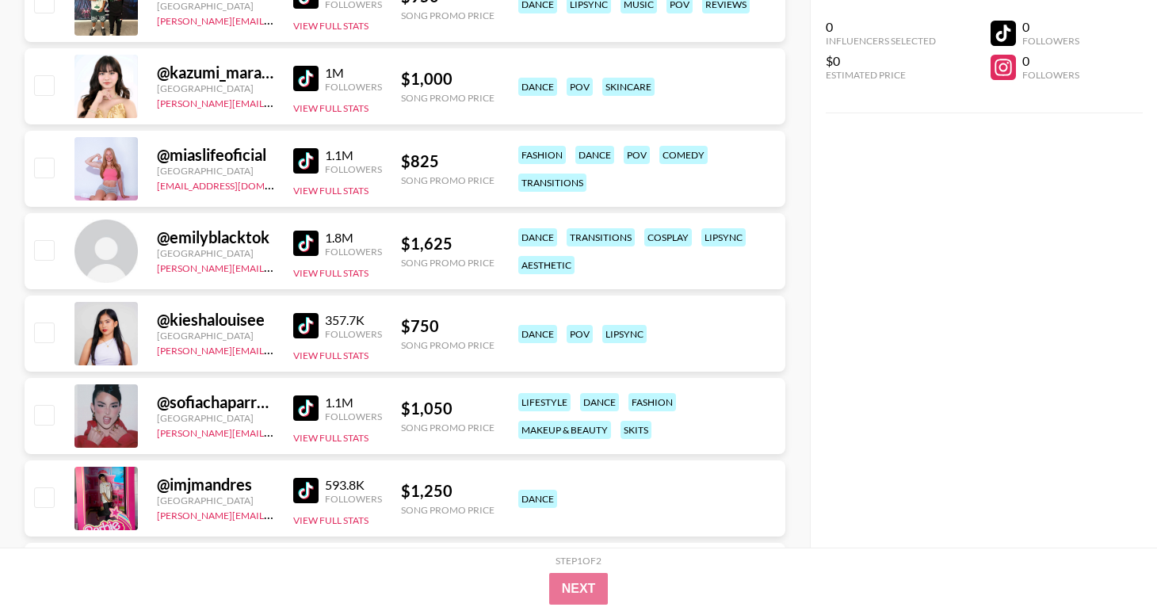
scroll to position [2913, 0]
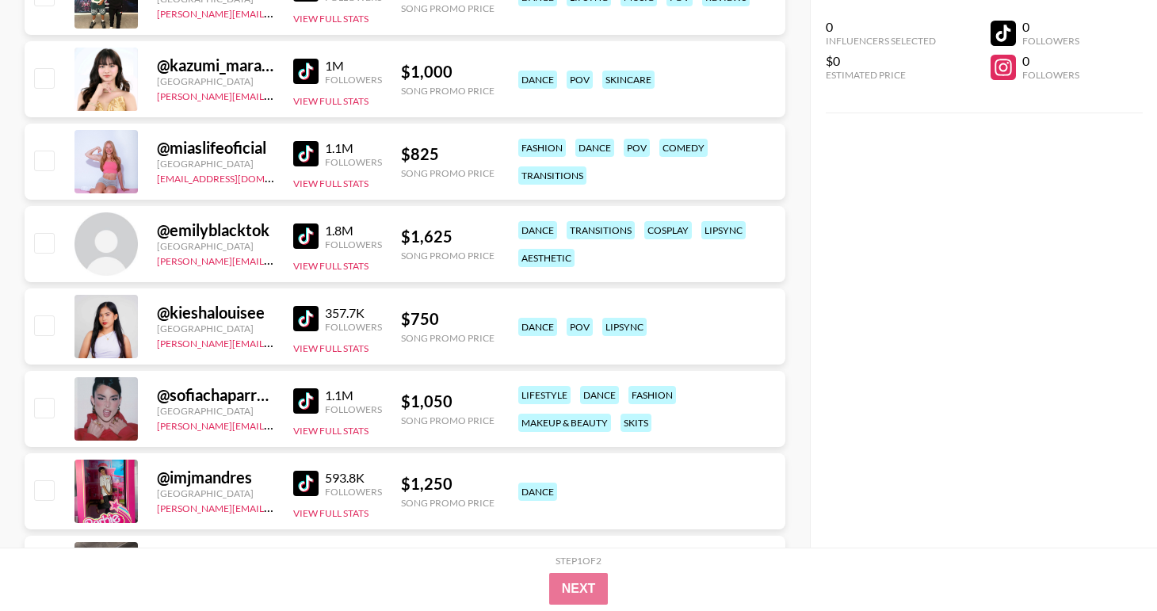
click at [312, 311] on img at bounding box center [305, 318] width 25 height 25
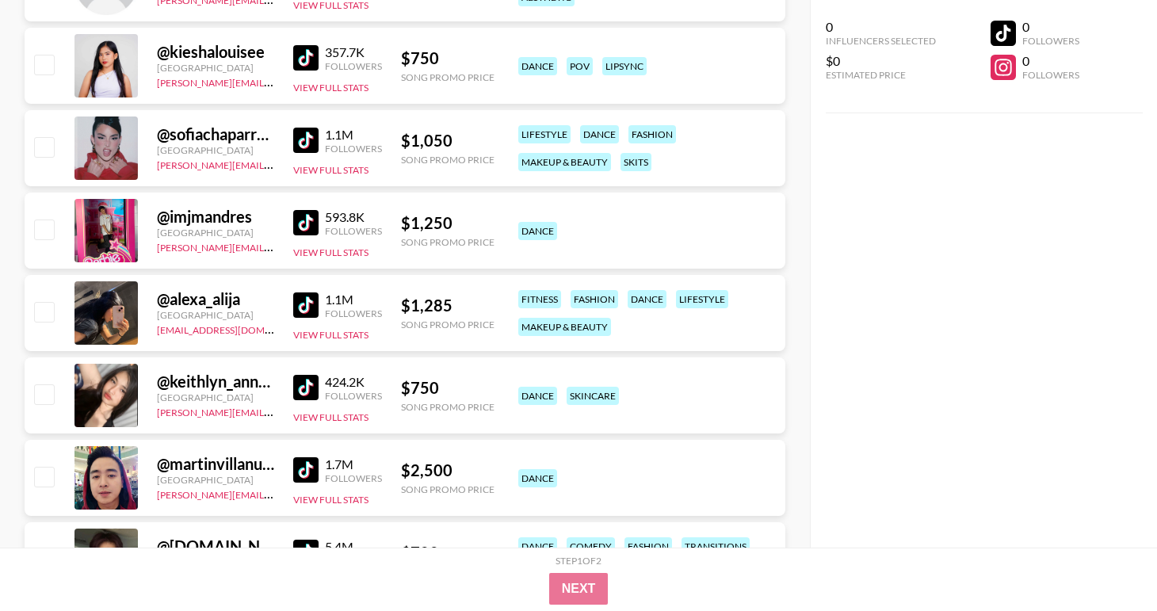
scroll to position [3174, 0]
click at [306, 391] on img at bounding box center [305, 386] width 25 height 25
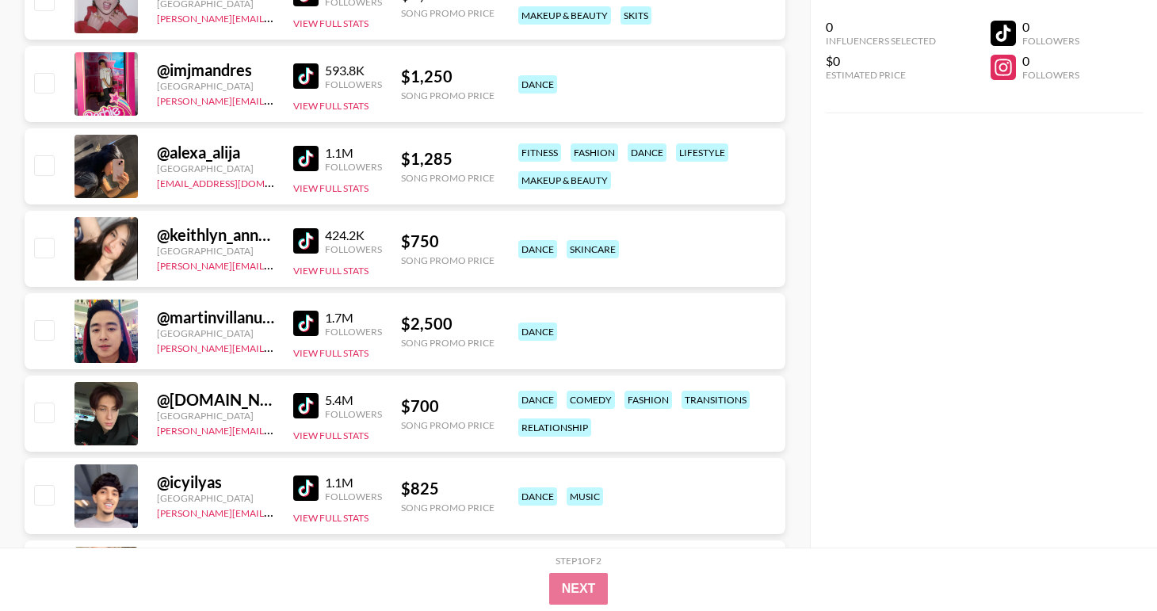
scroll to position [3322, 0]
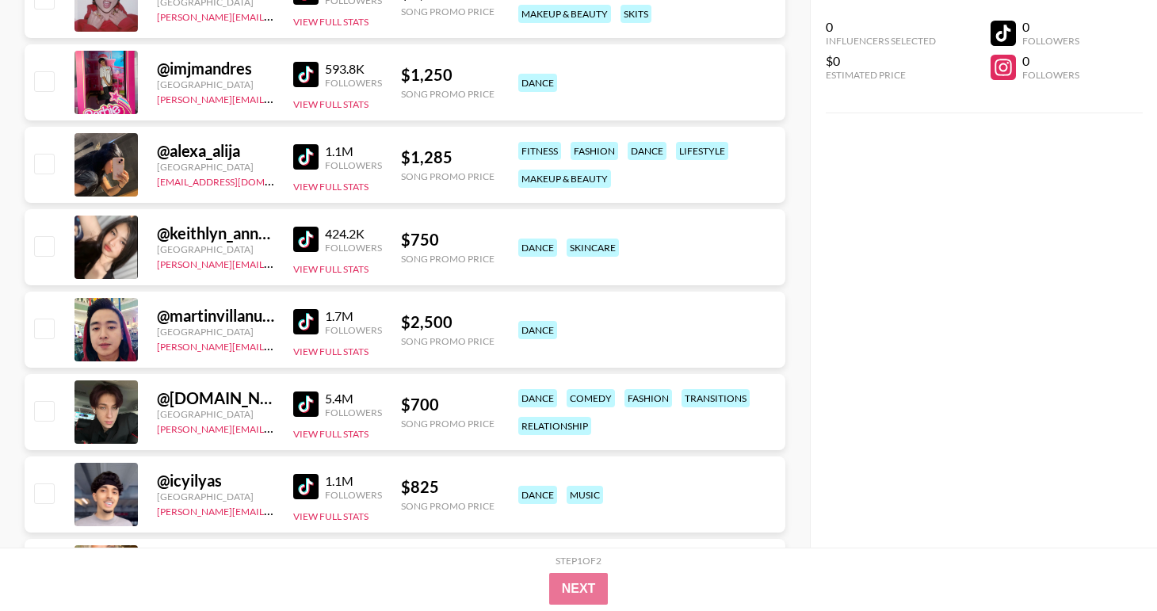
click at [311, 395] on img at bounding box center [305, 403] width 25 height 25
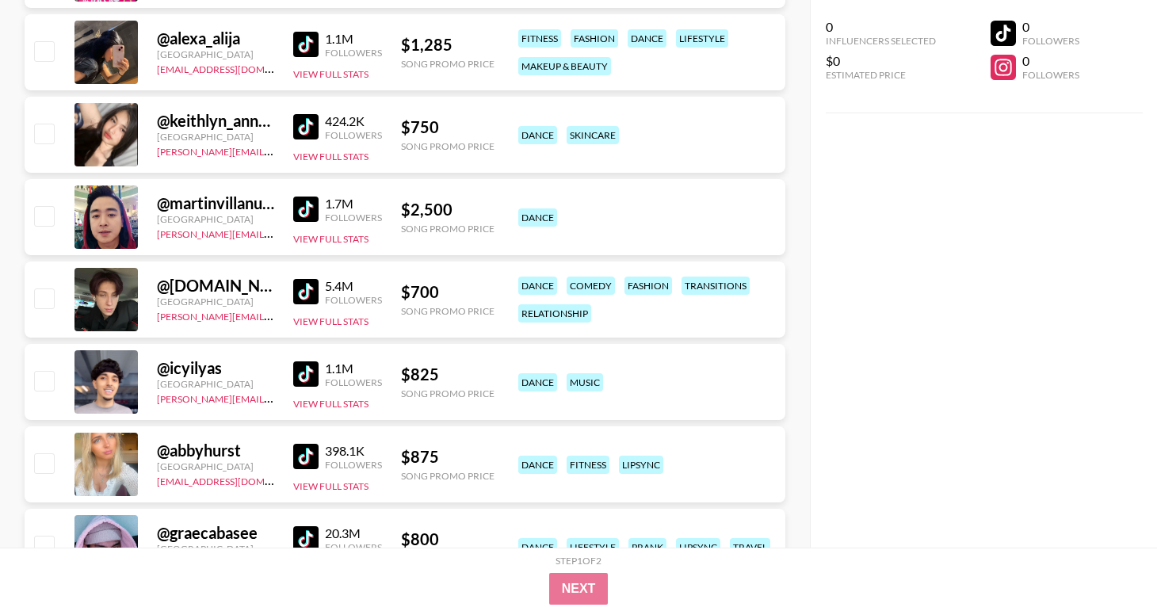
scroll to position [3443, 0]
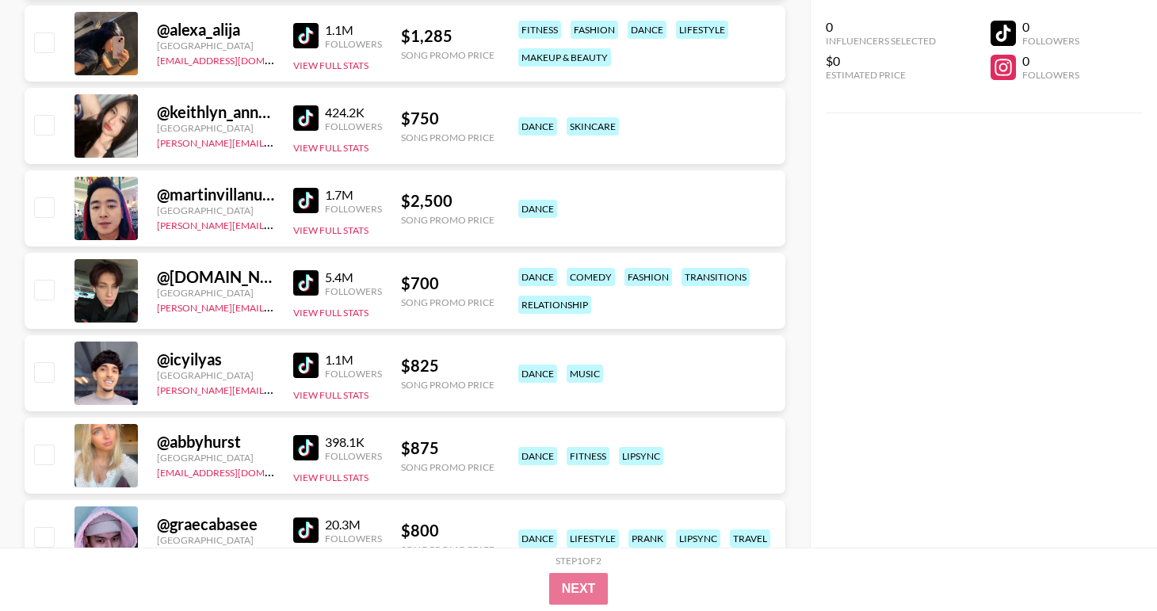
click at [308, 364] on img at bounding box center [305, 365] width 25 height 25
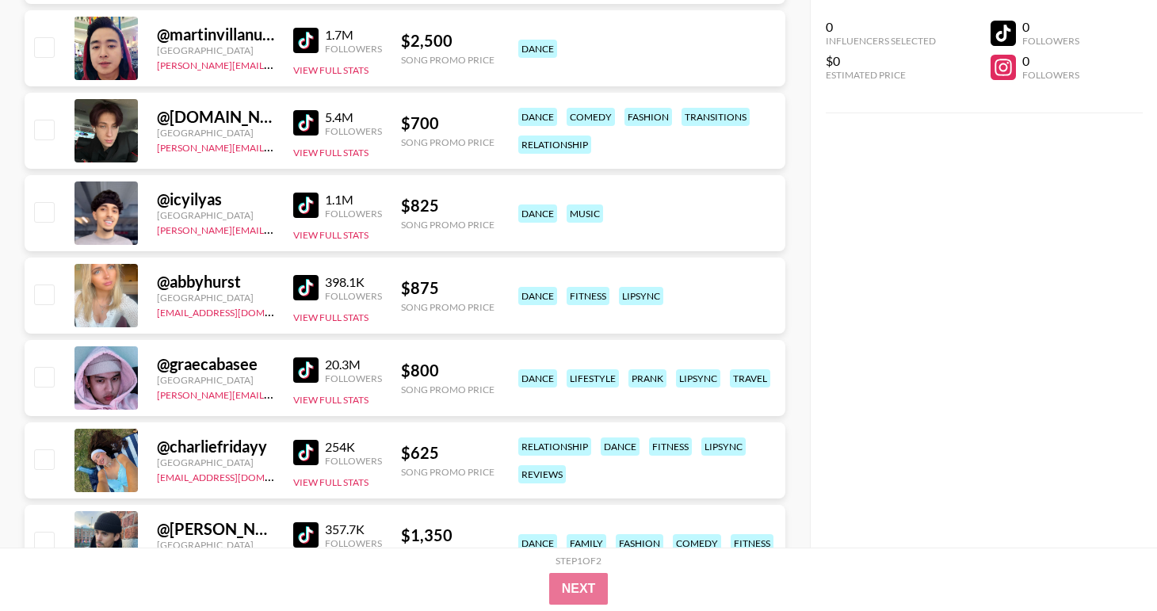
scroll to position [3605, 0]
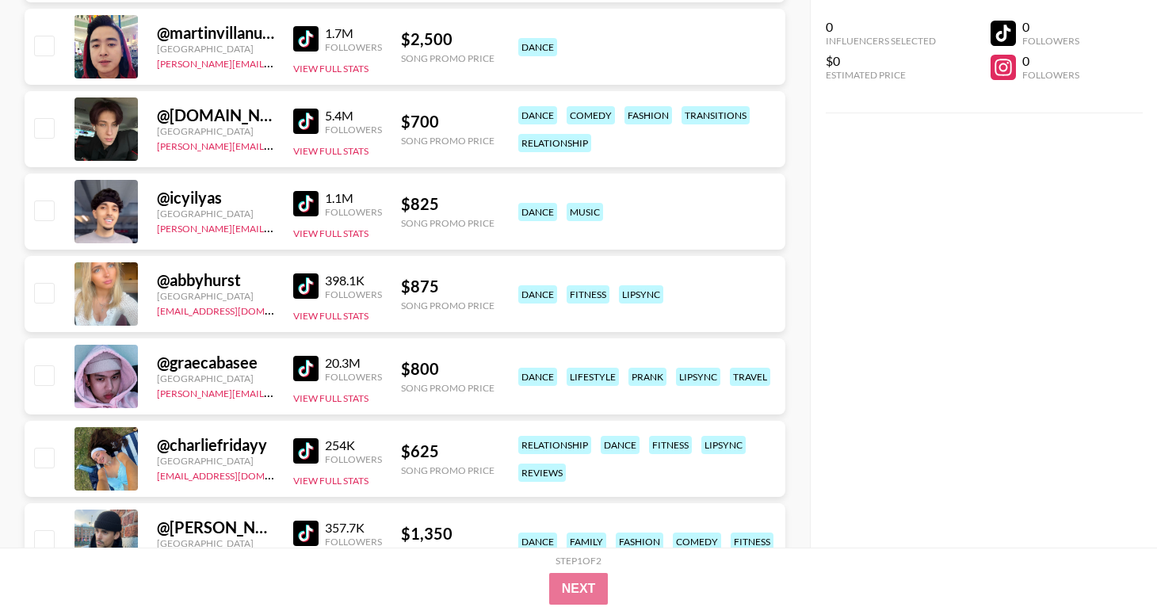
click at [305, 282] on img at bounding box center [305, 285] width 25 height 25
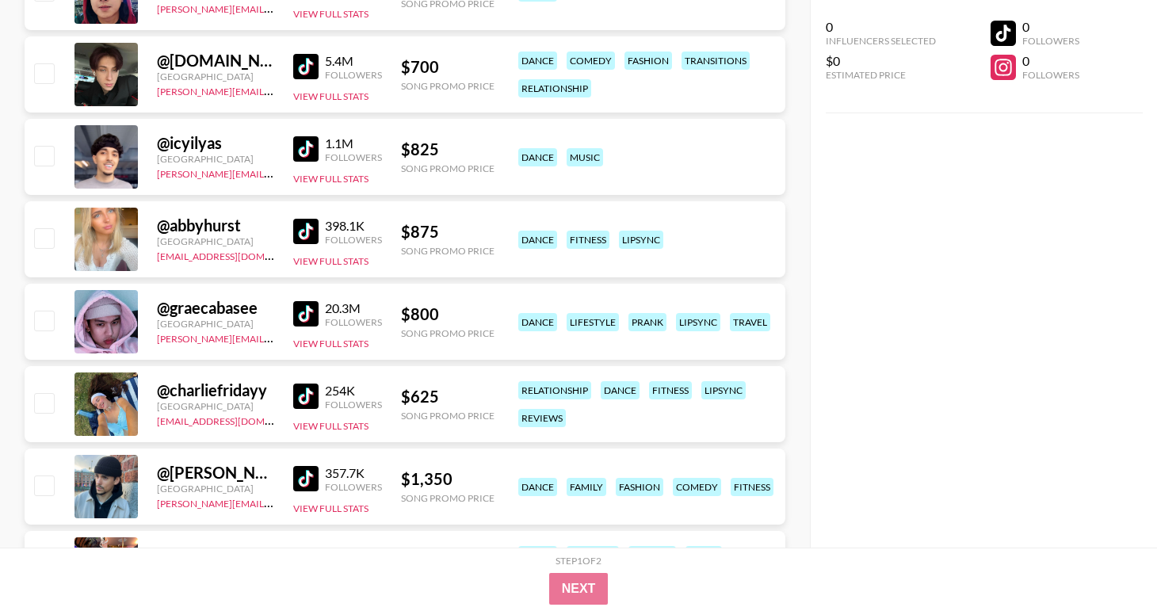
scroll to position [3725, 0]
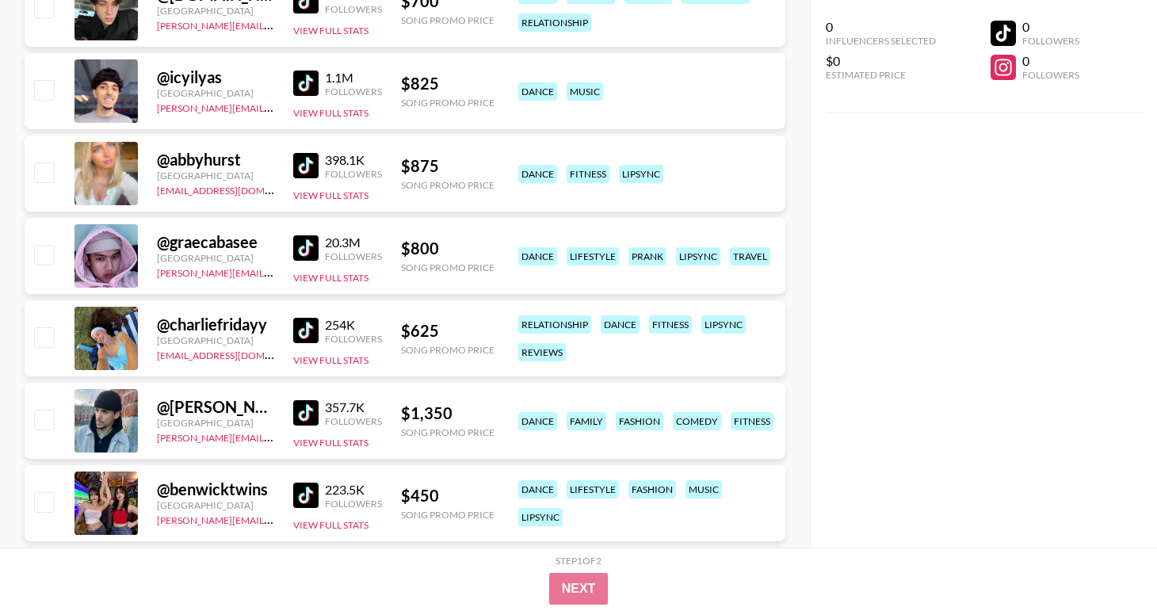
click at [304, 329] on img at bounding box center [305, 330] width 25 height 25
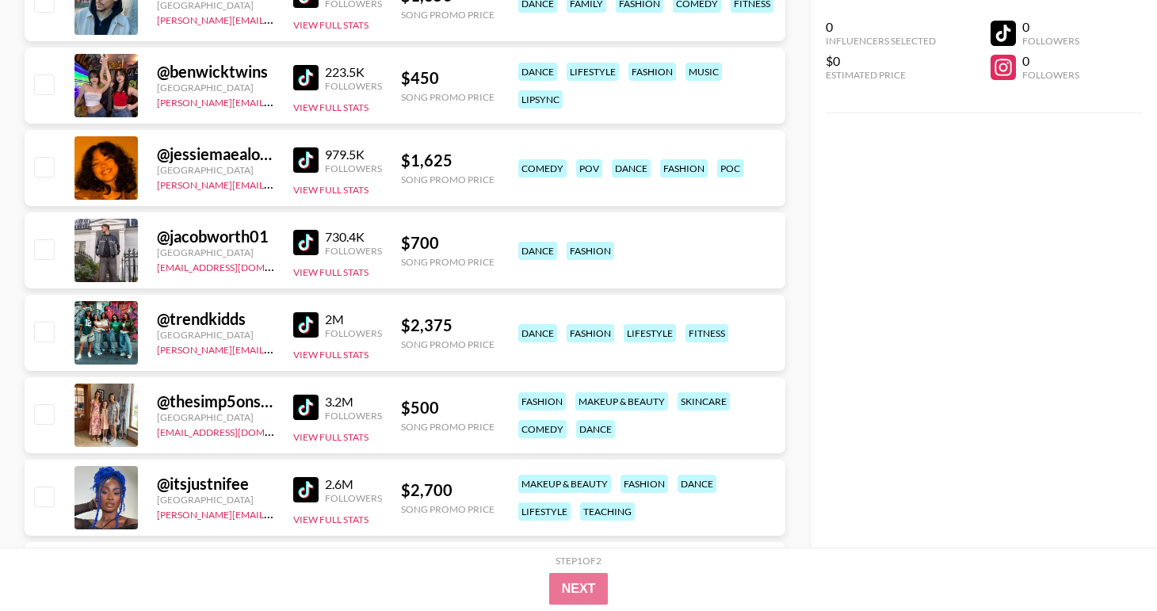
scroll to position [4219, 0]
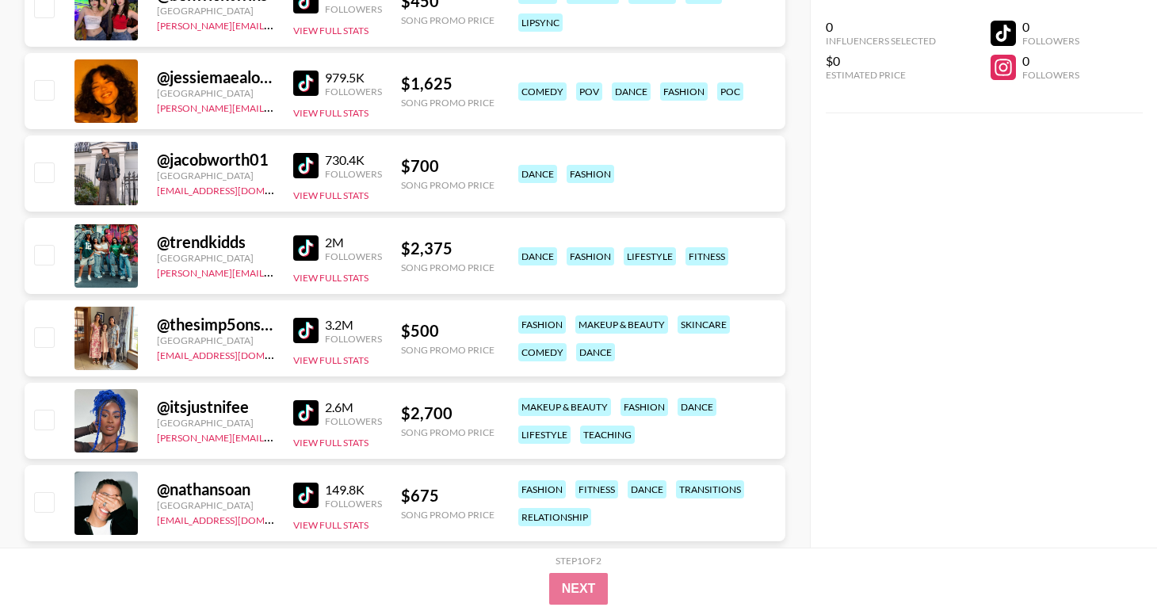
click at [308, 333] on img at bounding box center [305, 330] width 25 height 25
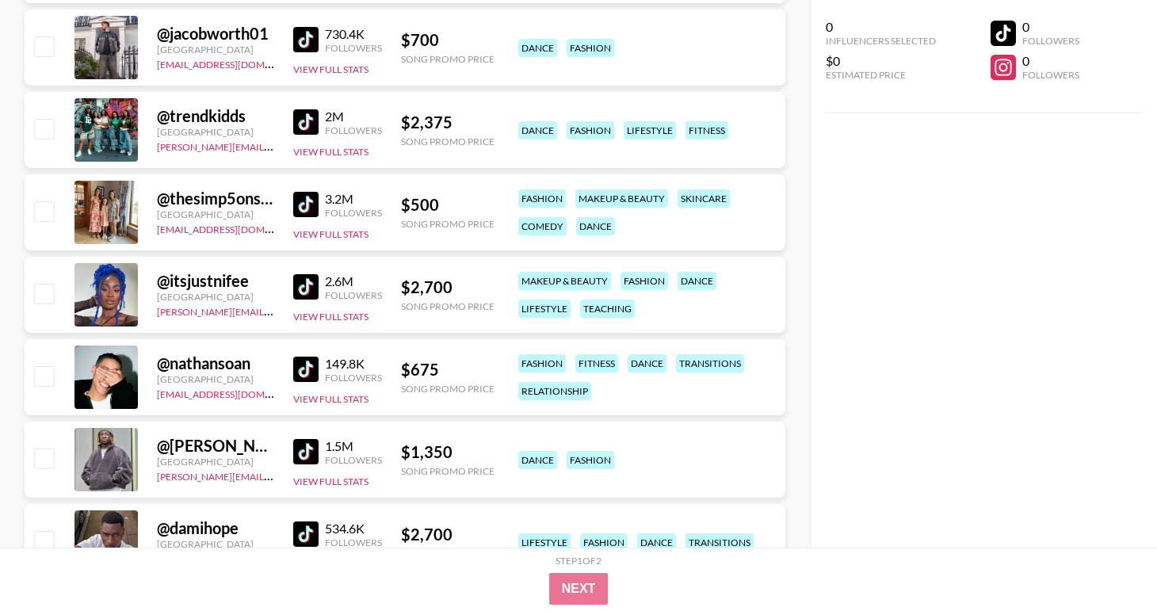
scroll to position [4347, 0]
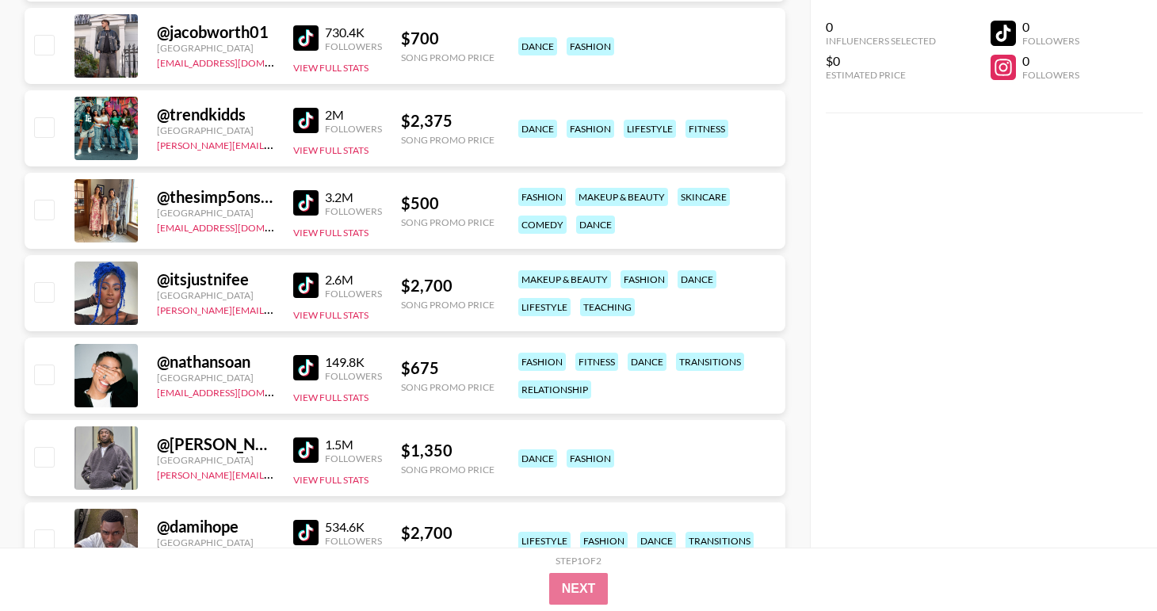
click at [304, 363] on img at bounding box center [305, 367] width 25 height 25
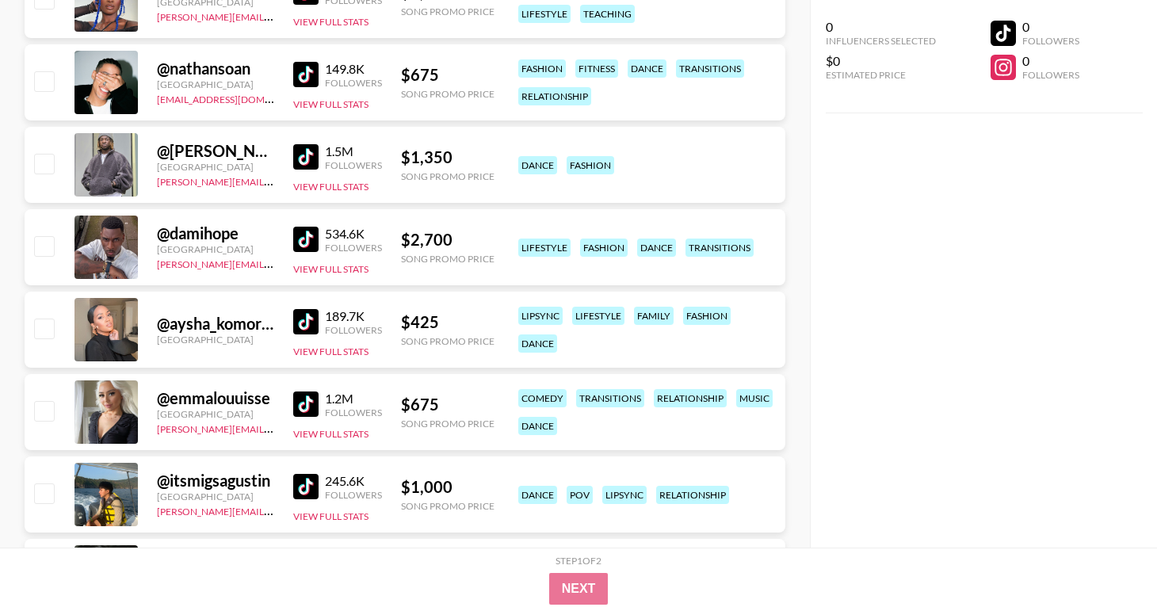
scroll to position [4636, 0]
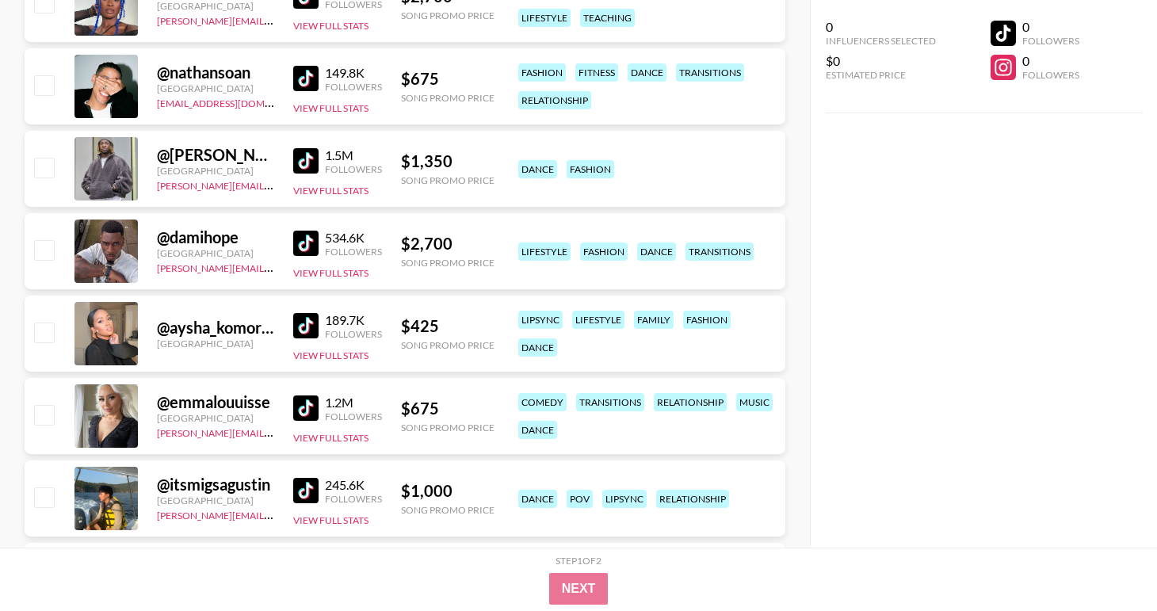
click at [310, 318] on img at bounding box center [305, 325] width 25 height 25
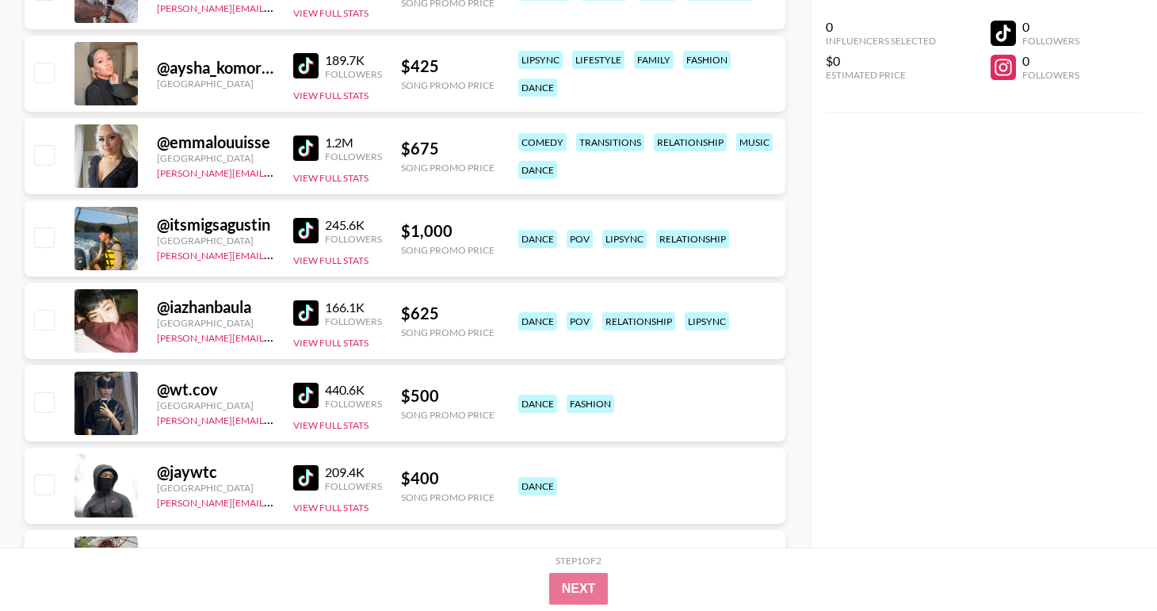
scroll to position [4899, 0]
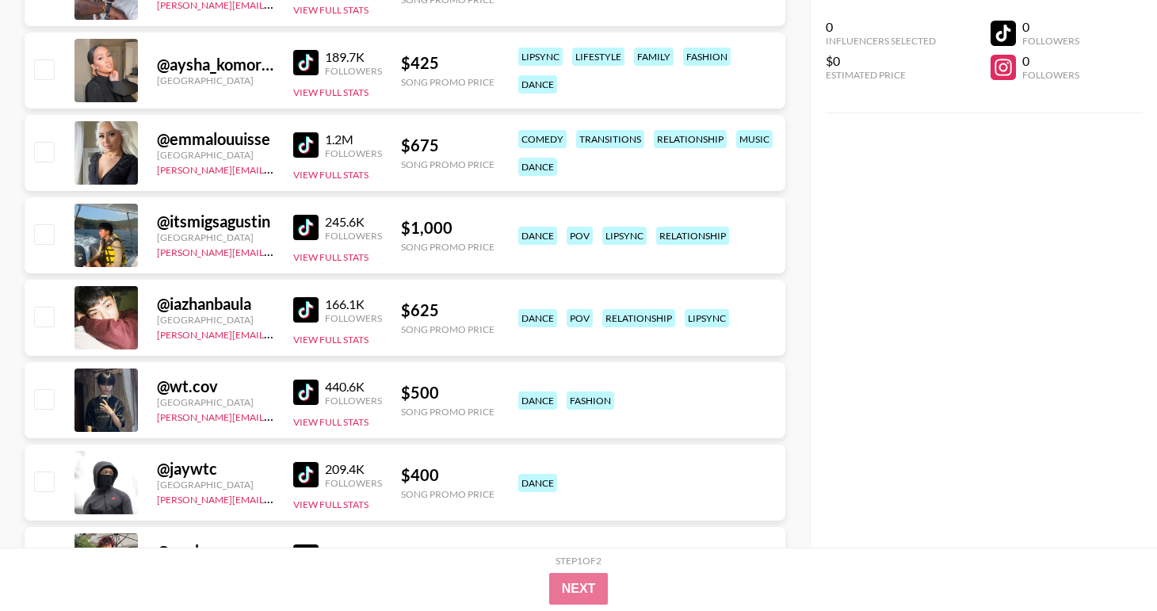
click at [308, 143] on img at bounding box center [305, 144] width 25 height 25
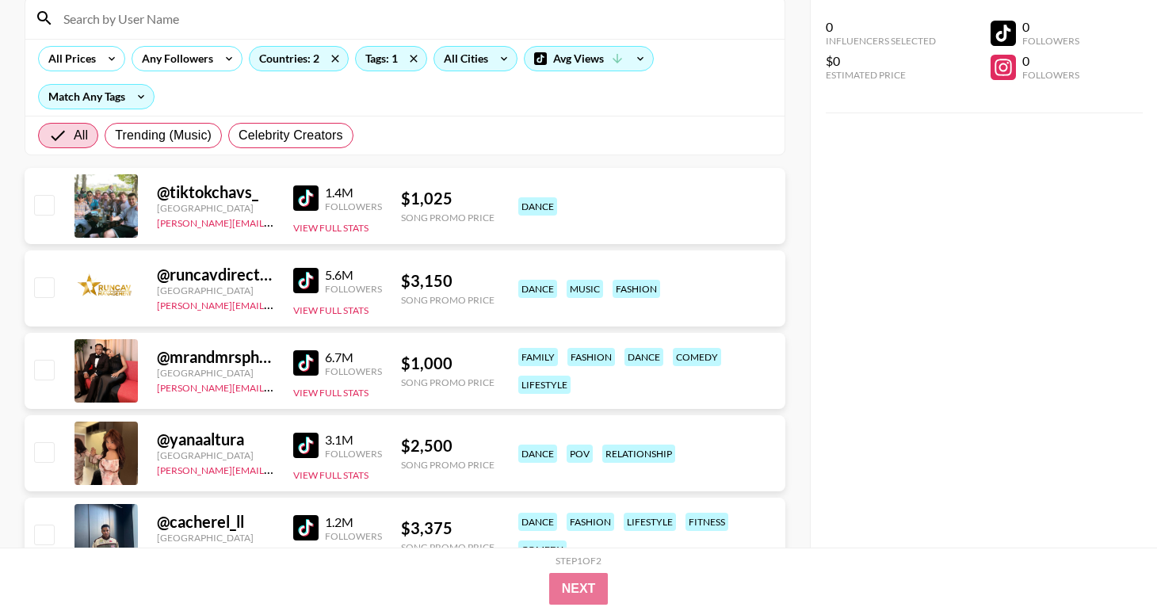
scroll to position [0, 0]
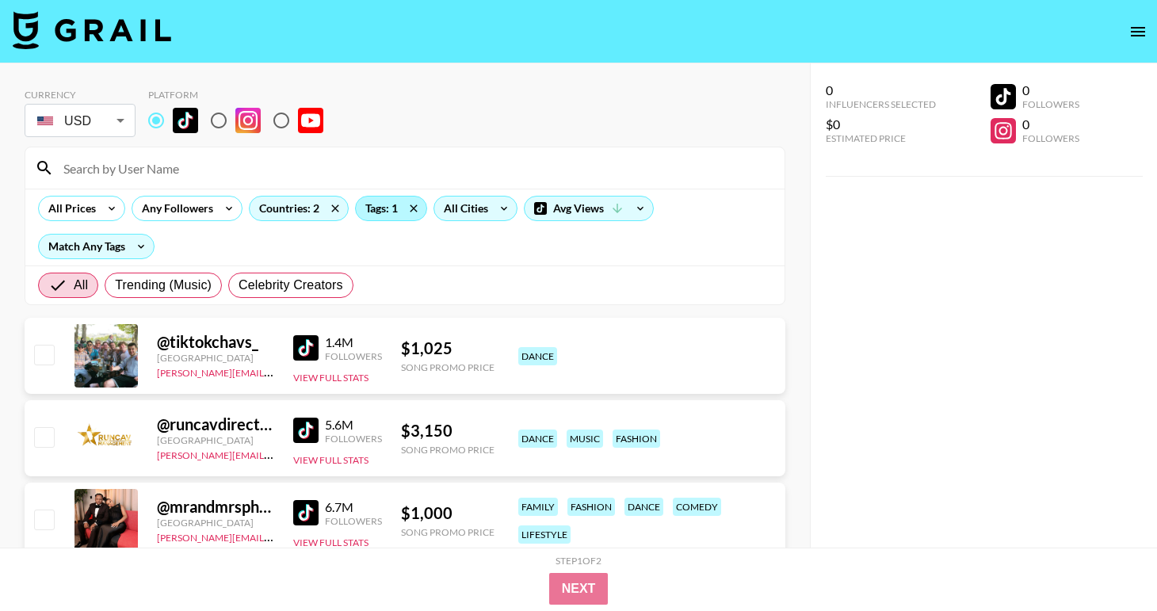
click at [379, 208] on div "Tags: 1" at bounding box center [391, 208] width 71 height 24
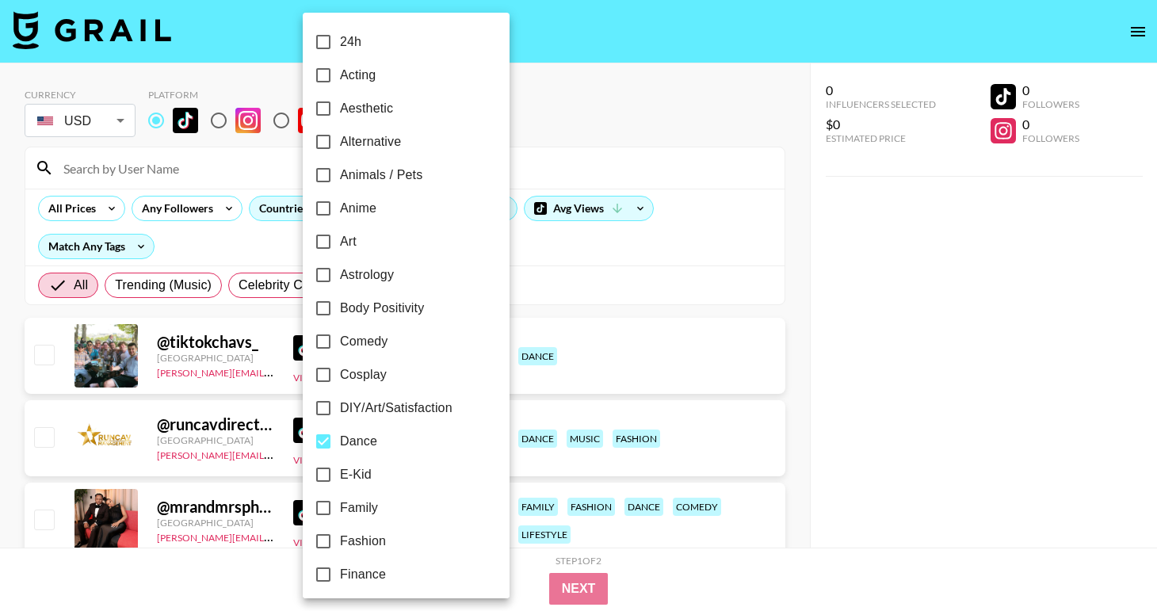
click at [800, 312] on div at bounding box center [578, 305] width 1157 height 611
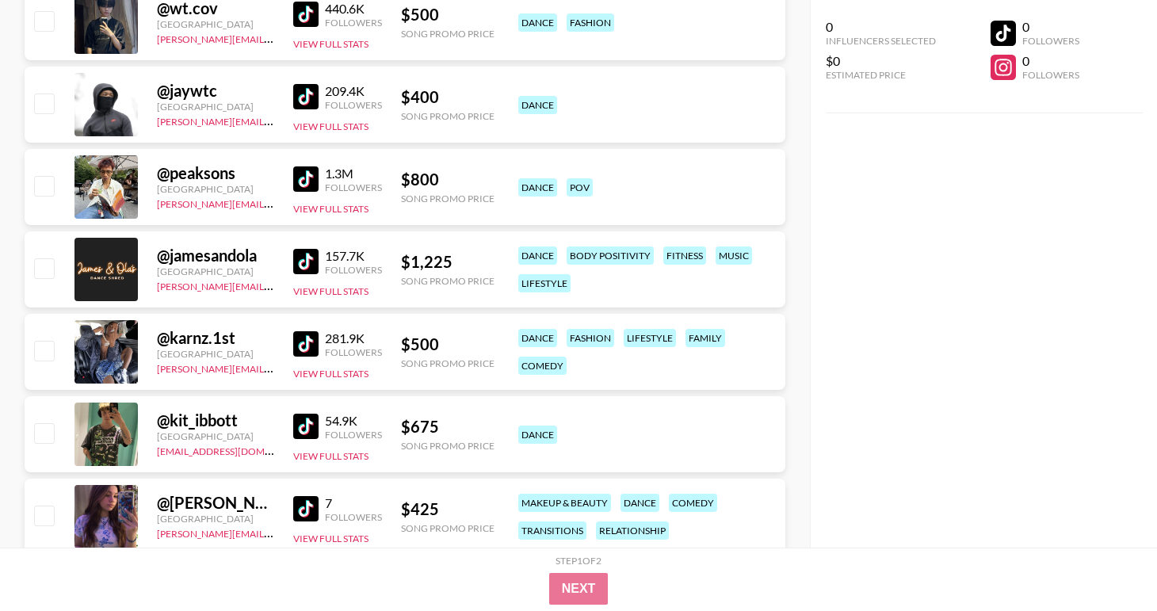
scroll to position [5283, 0]
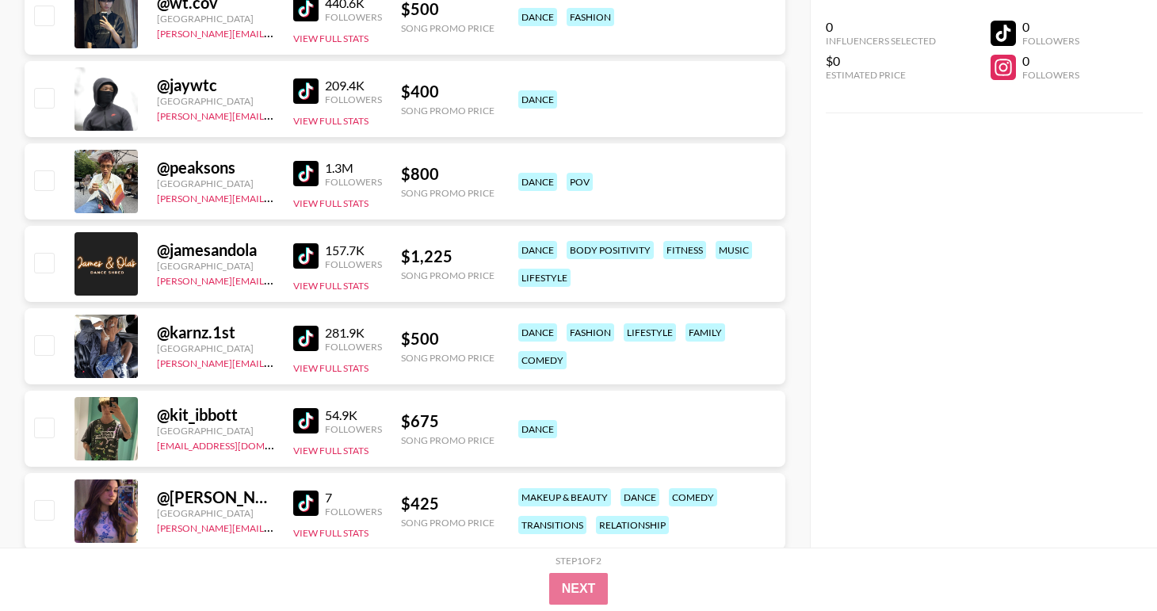
click at [303, 341] on img at bounding box center [305, 338] width 25 height 25
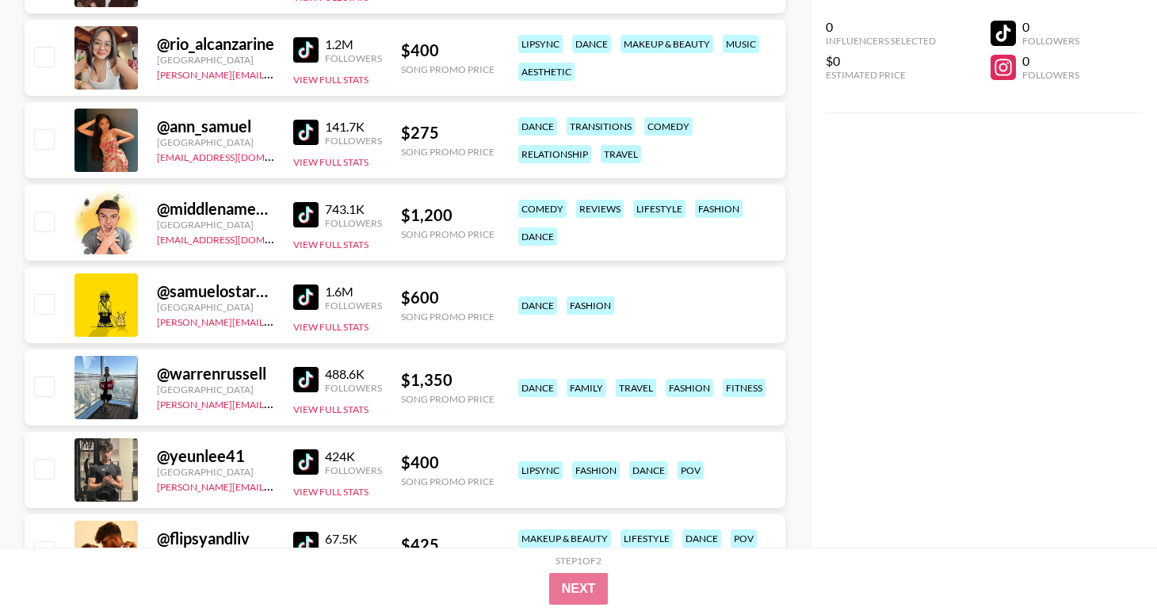
scroll to position [6128, 0]
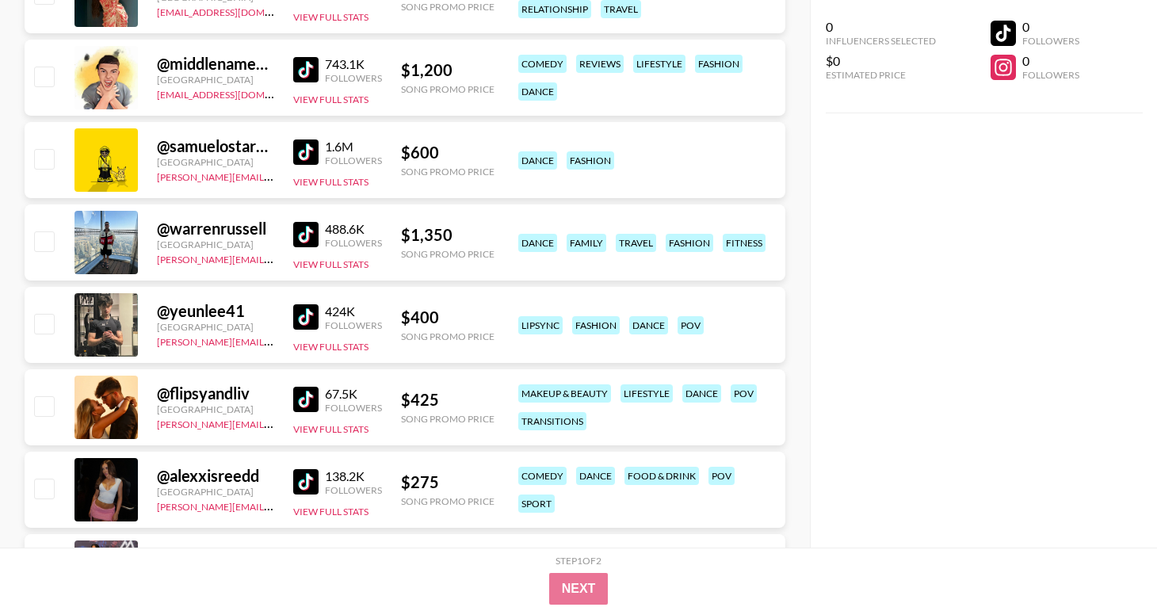
click at [313, 395] on img at bounding box center [305, 399] width 25 height 25
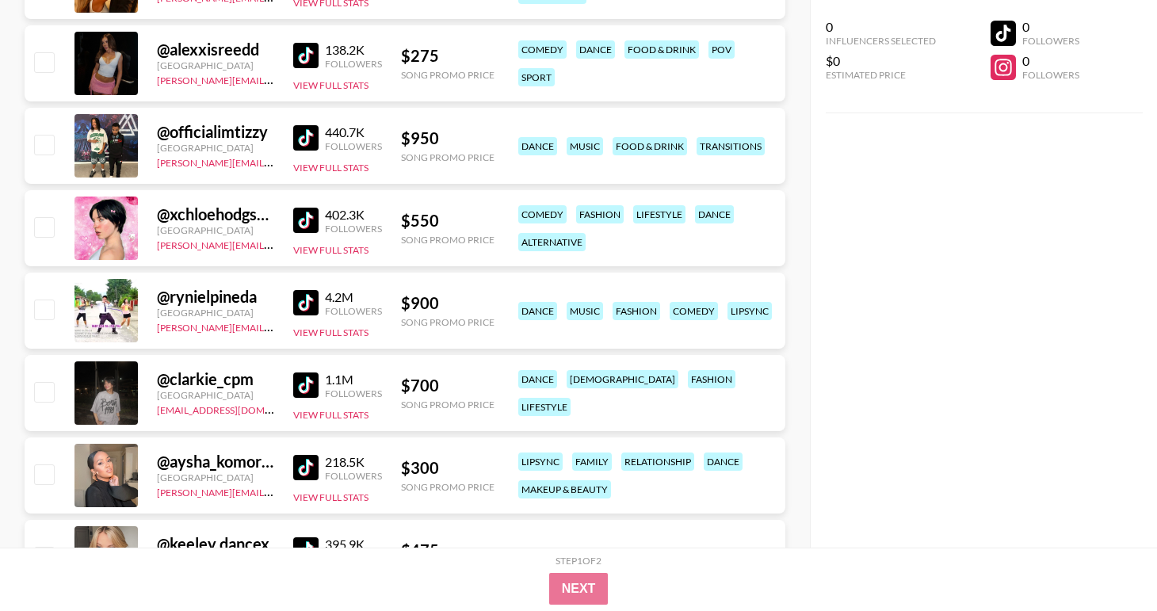
scroll to position [6572, 0]
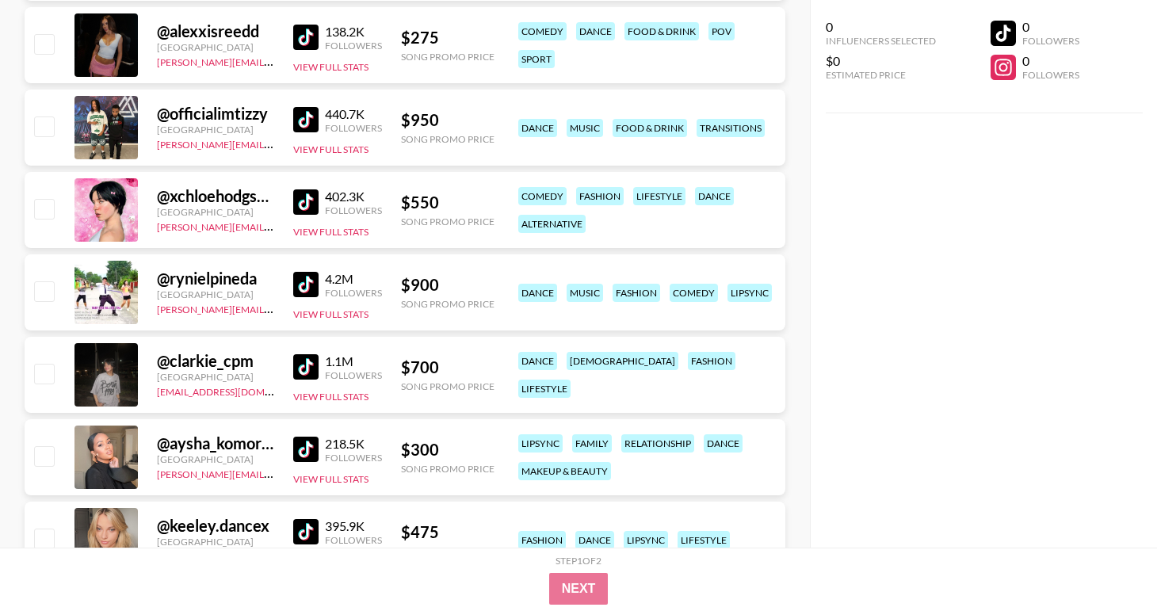
click at [317, 286] on img at bounding box center [305, 284] width 25 height 25
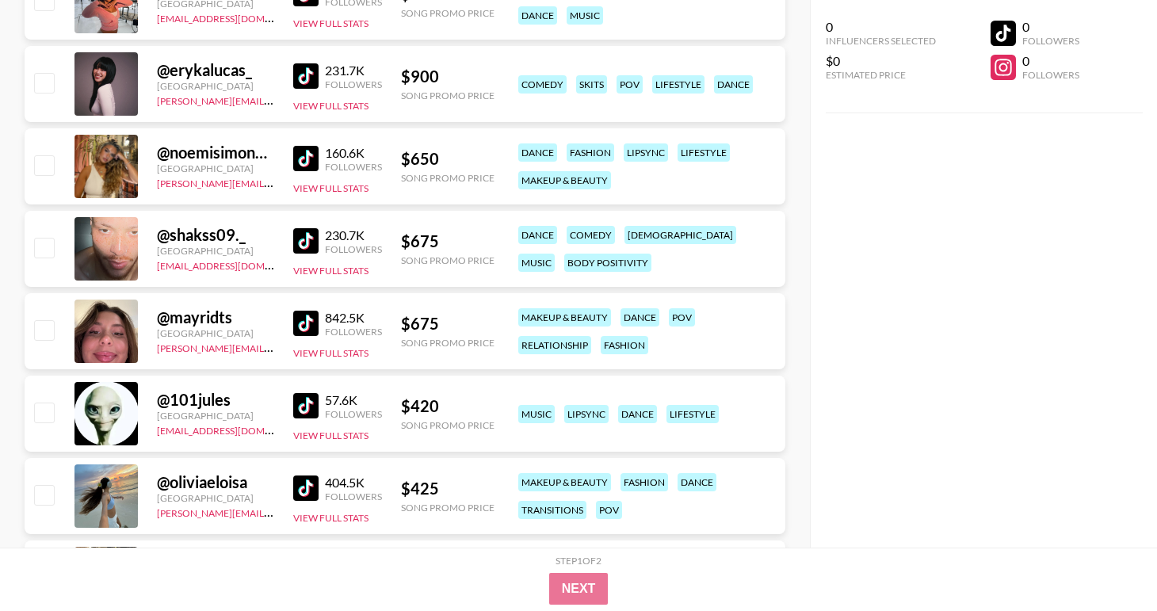
scroll to position [7218, 0]
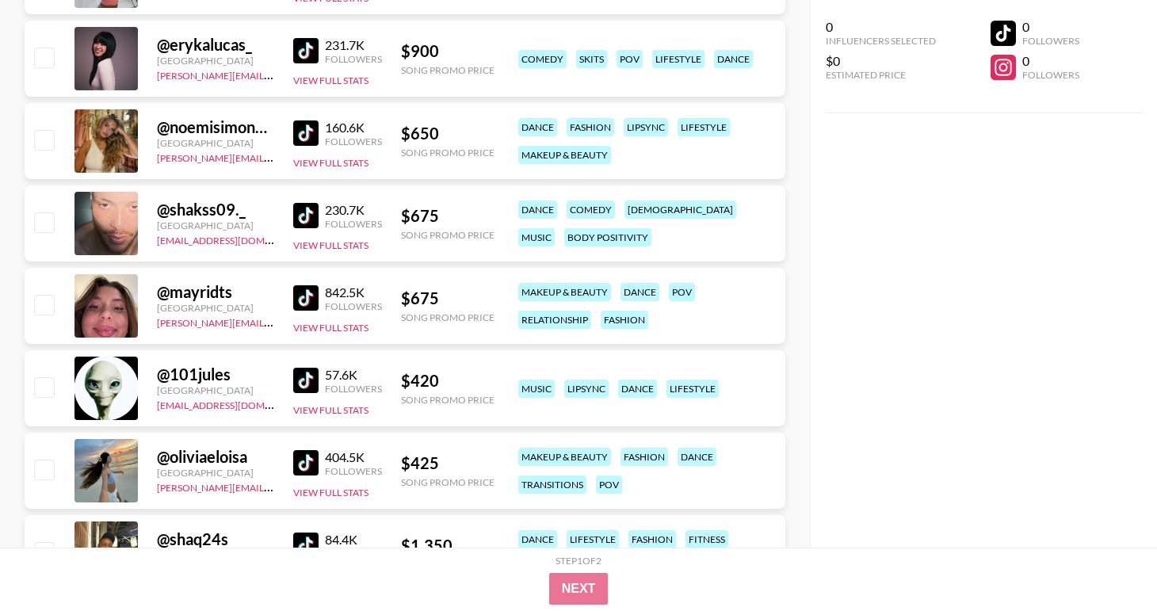
click at [302, 299] on img at bounding box center [305, 297] width 25 height 25
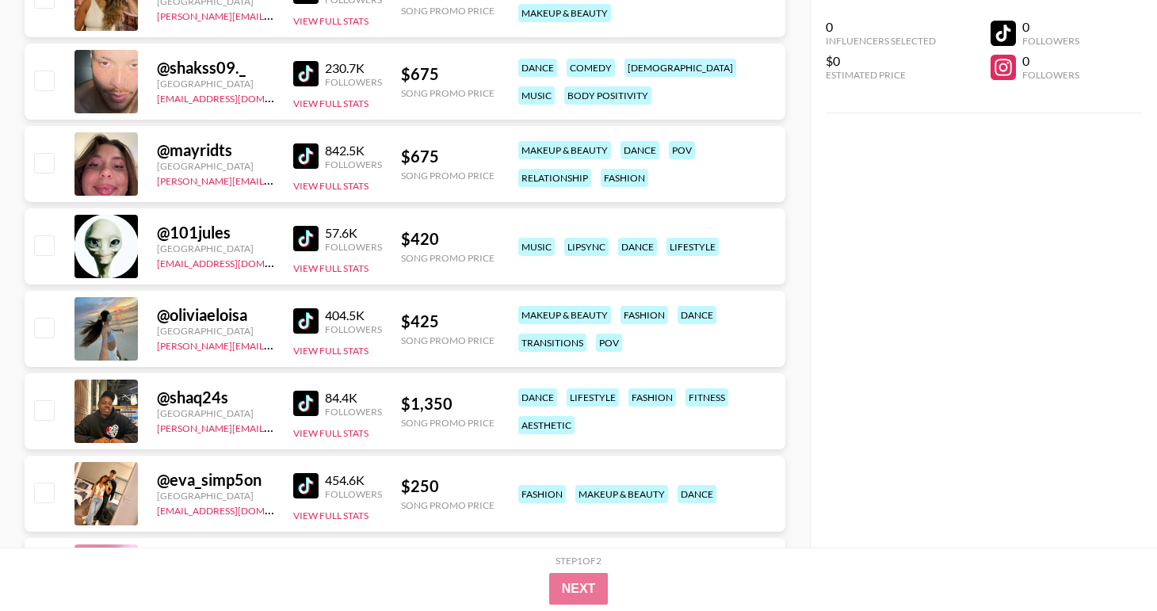
scroll to position [7361, 0]
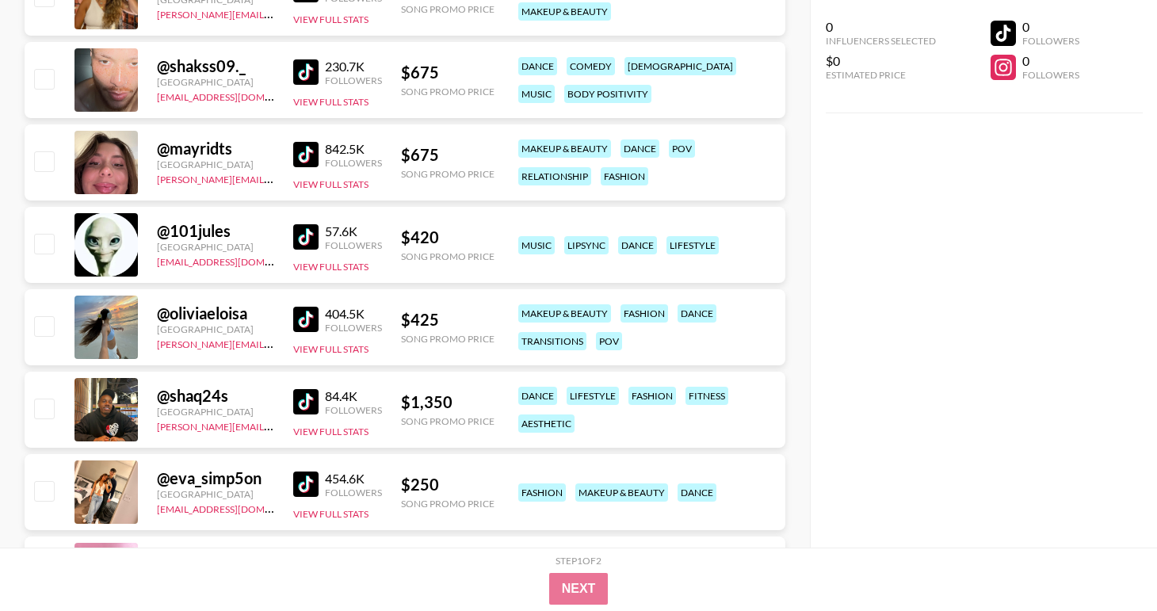
click at [315, 315] on img at bounding box center [305, 319] width 25 height 25
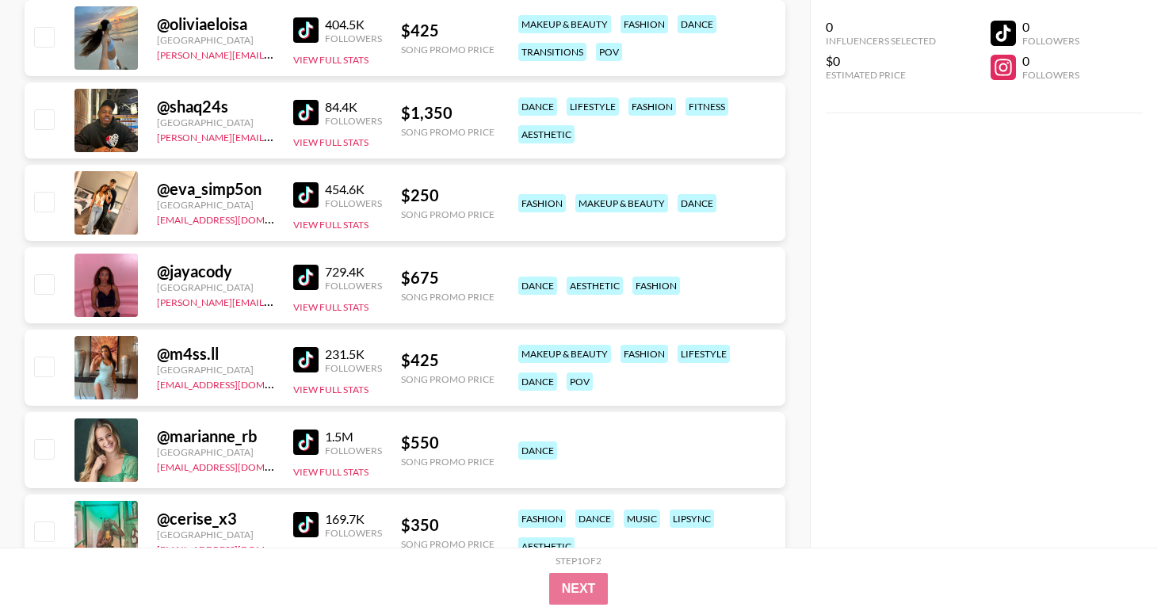
scroll to position [7655, 0]
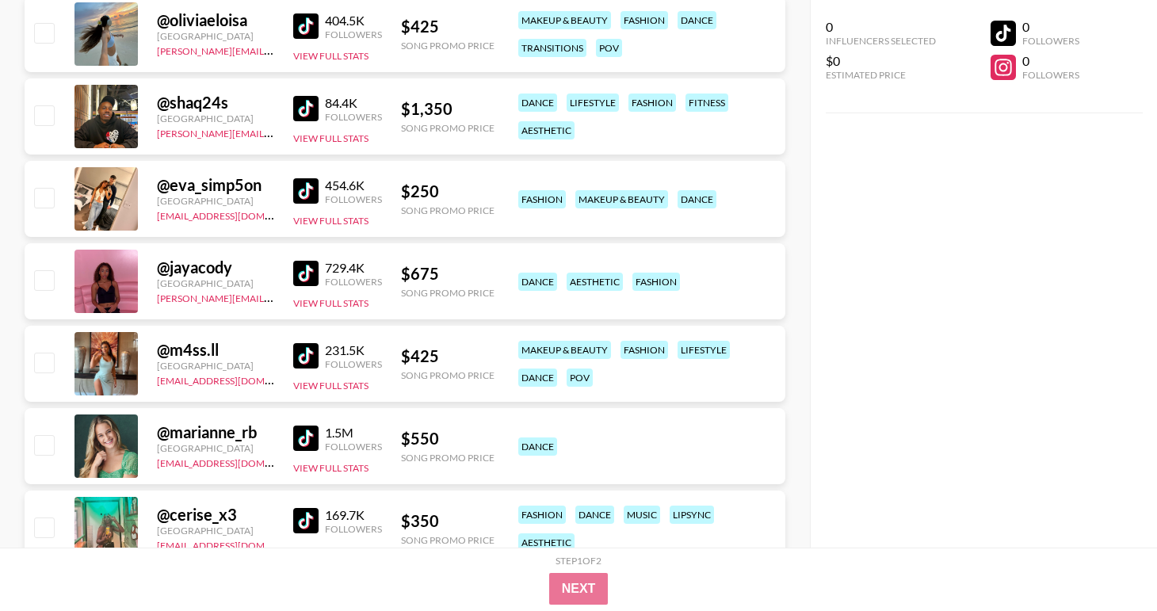
click at [308, 361] on img at bounding box center [305, 355] width 25 height 25
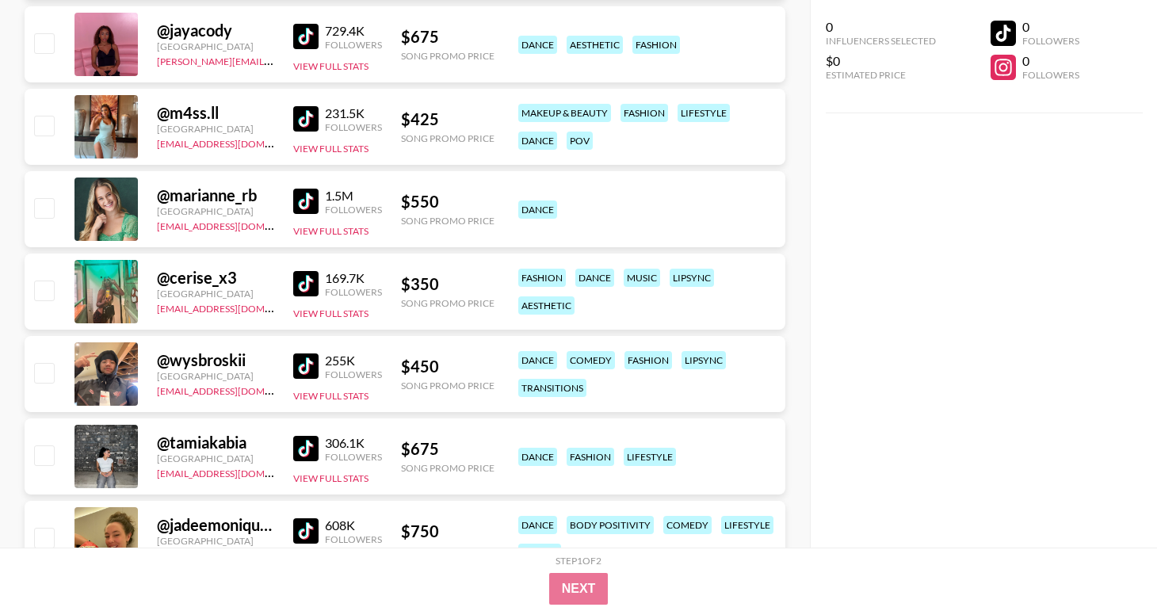
click at [314, 286] on img at bounding box center [305, 283] width 25 height 25
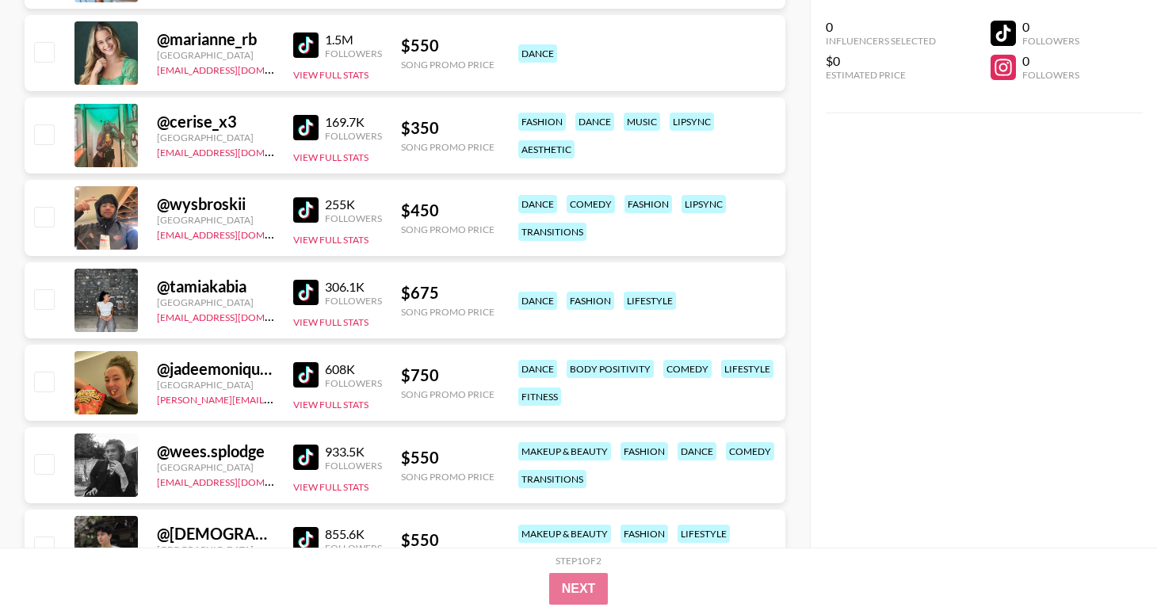
click at [303, 460] on img at bounding box center [305, 456] width 25 height 25
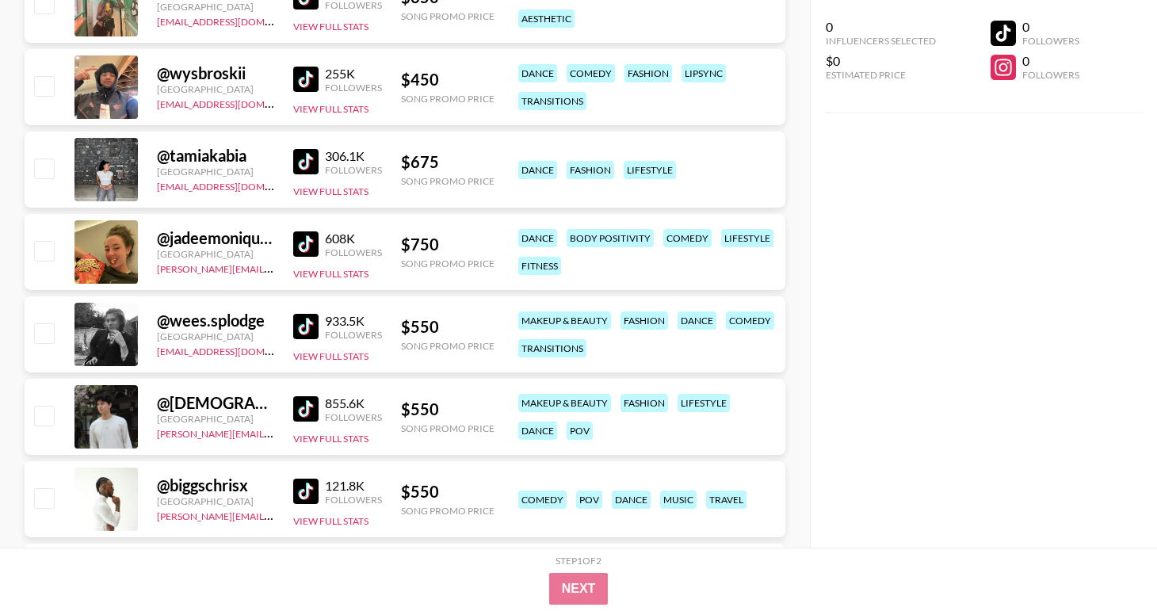
scroll to position [8261, 0]
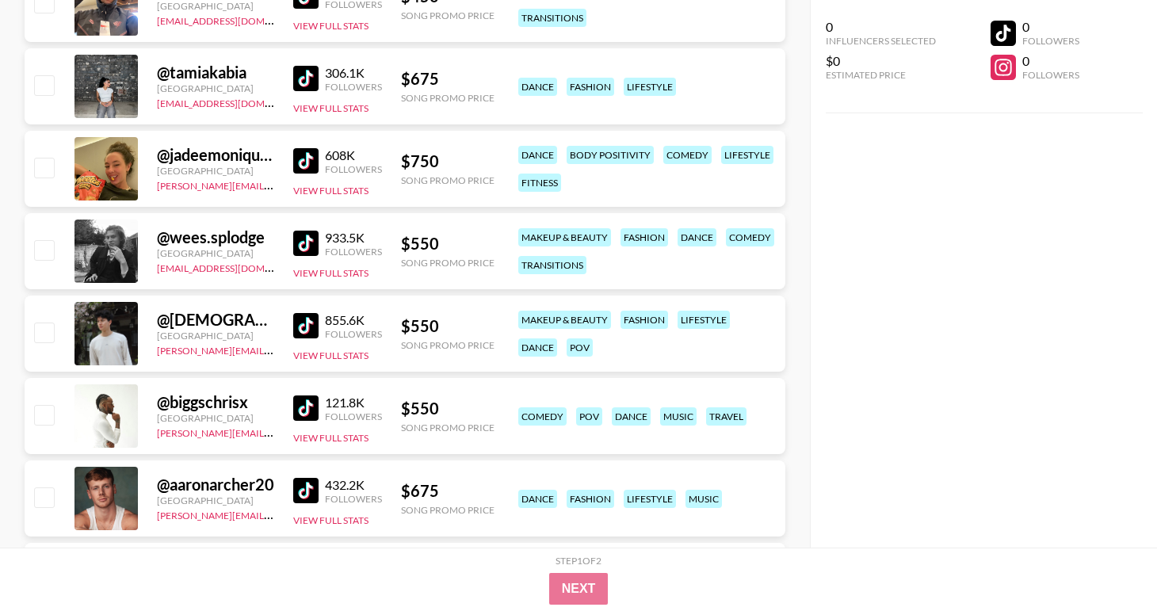
click at [312, 325] on img at bounding box center [305, 325] width 25 height 25
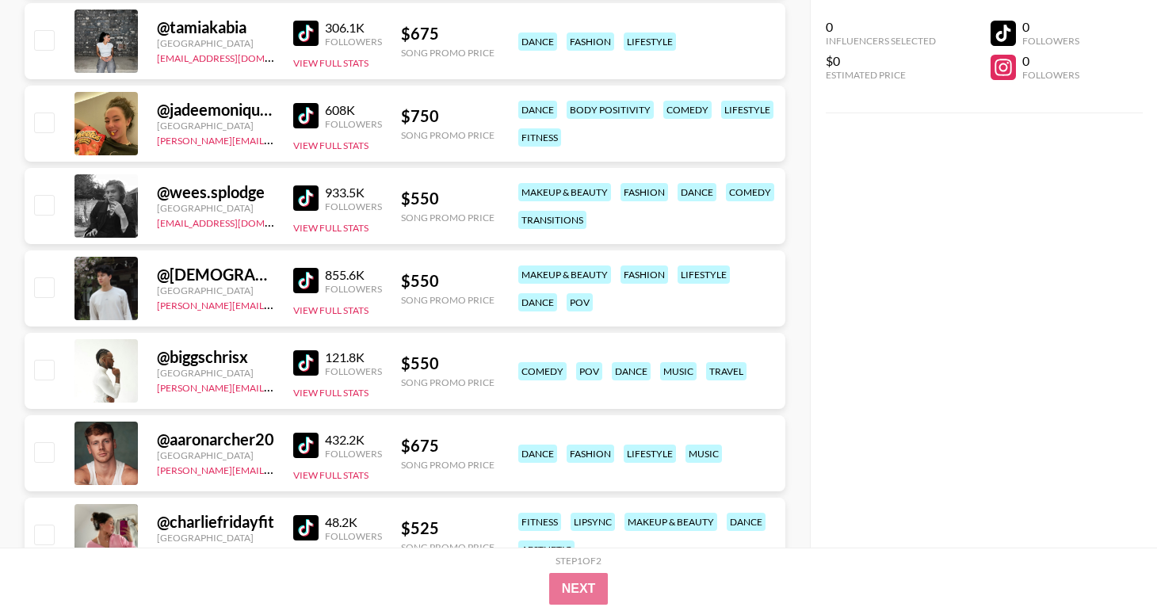
scroll to position [8310, 0]
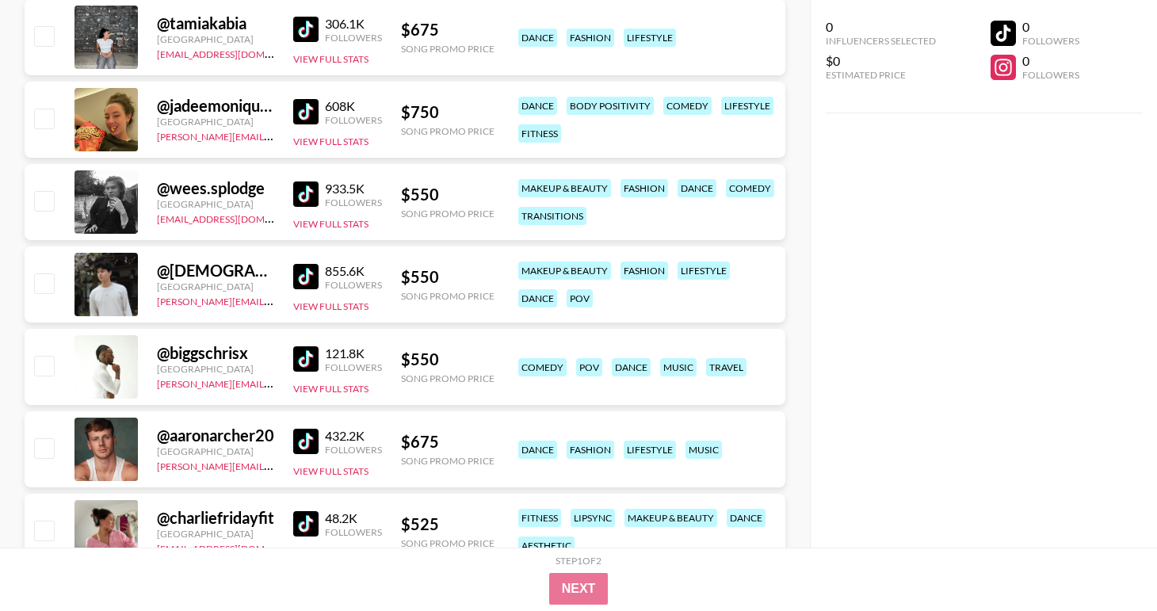
click at [306, 365] on img at bounding box center [305, 358] width 25 height 25
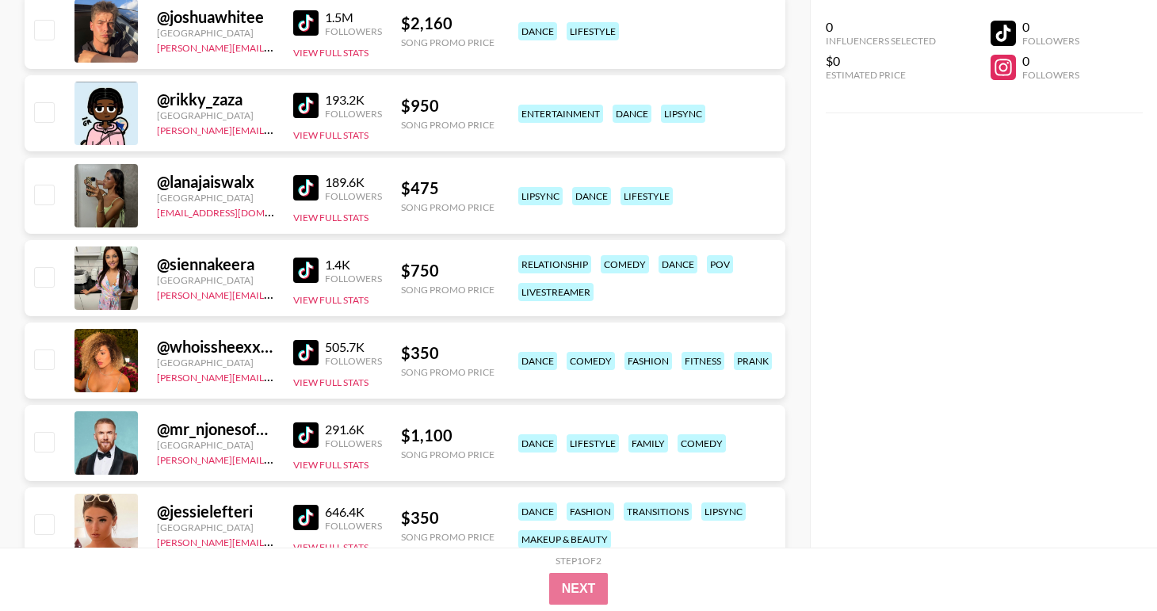
scroll to position [9290, 0]
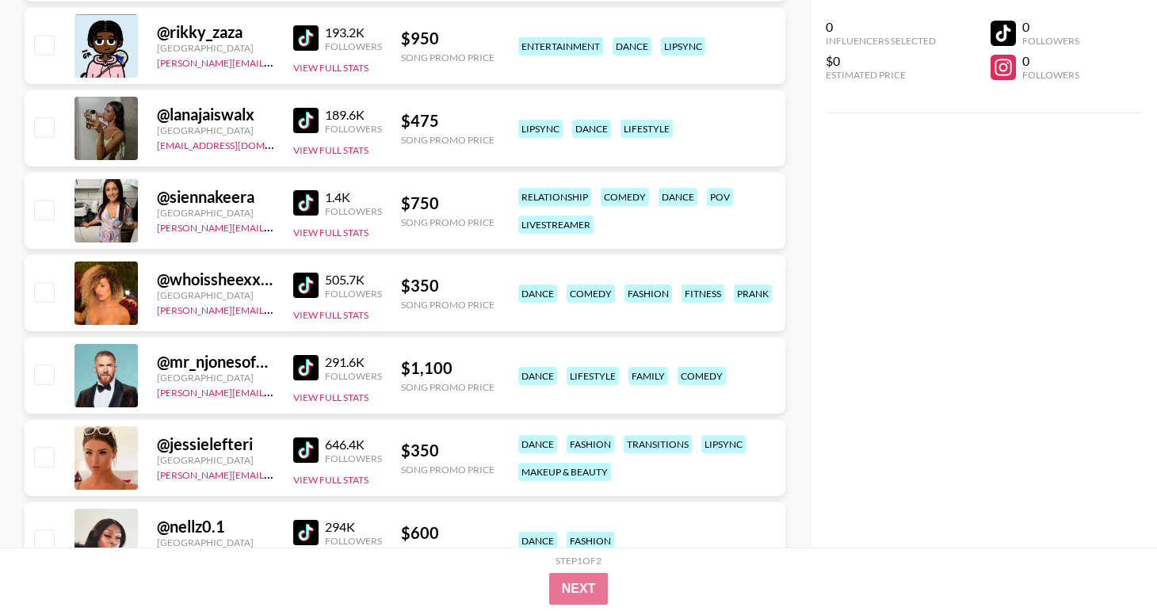
click at [299, 285] on img at bounding box center [305, 285] width 25 height 25
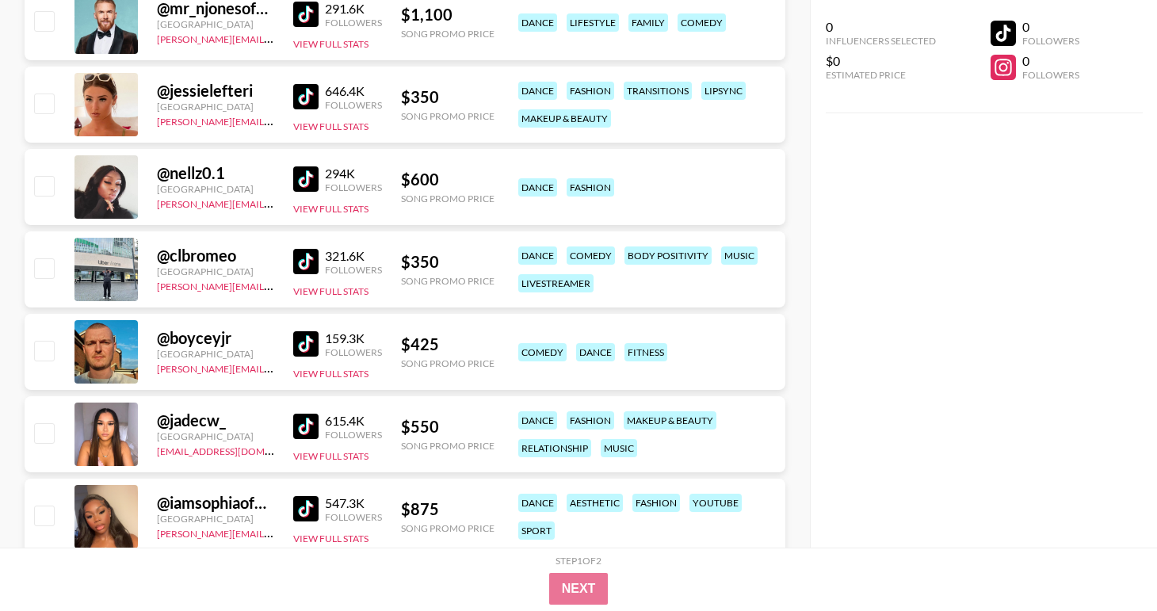
scroll to position [9647, 0]
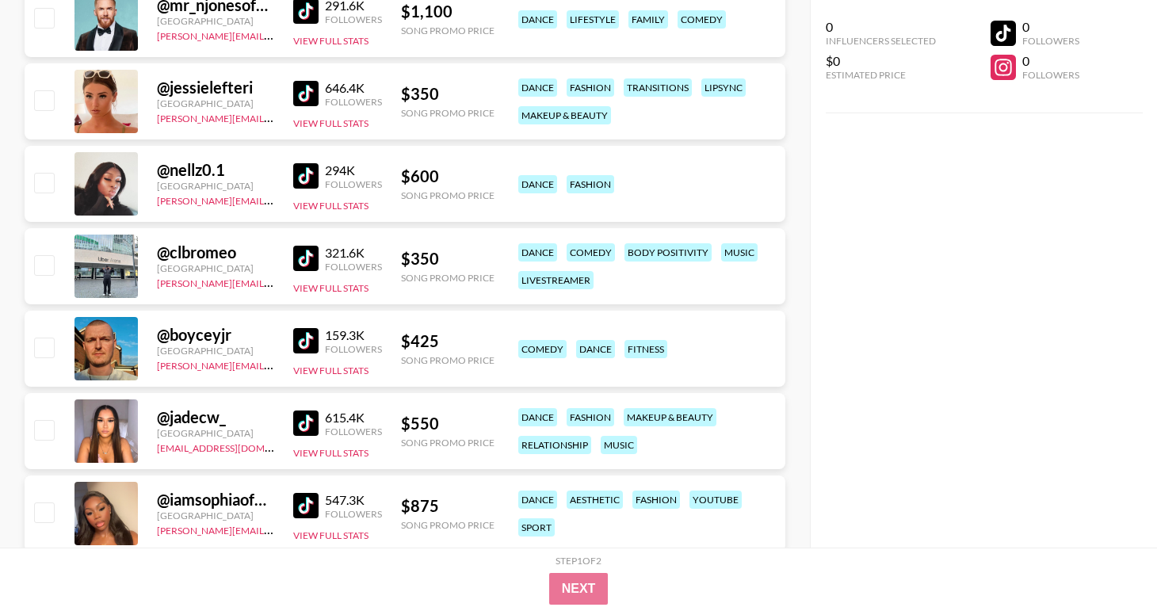
click at [314, 175] on img at bounding box center [305, 175] width 25 height 25
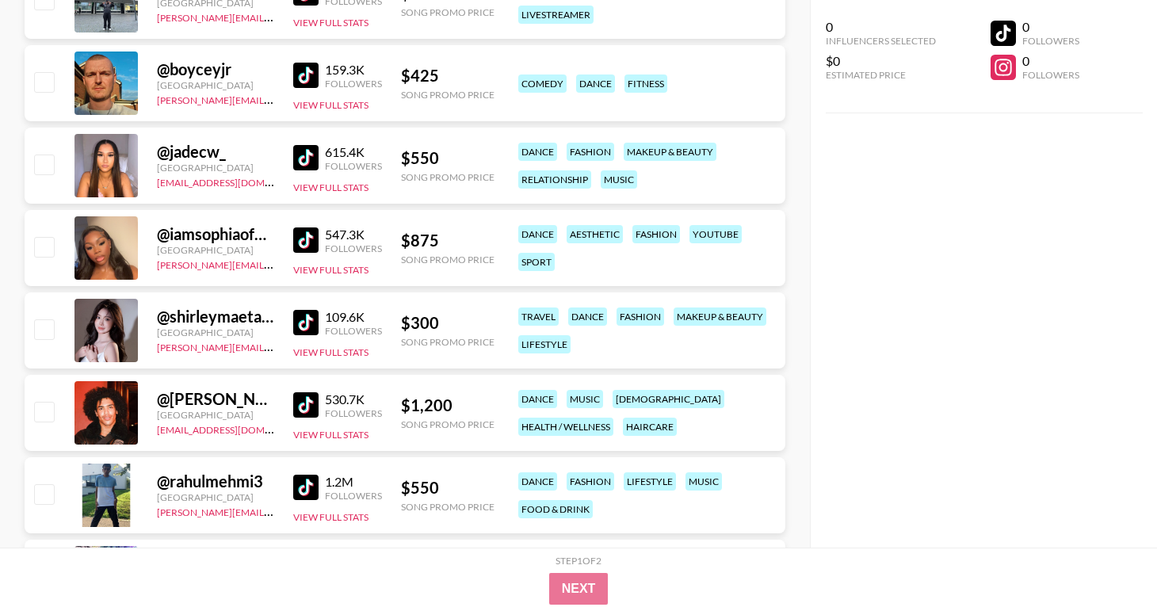
scroll to position [9930, 0]
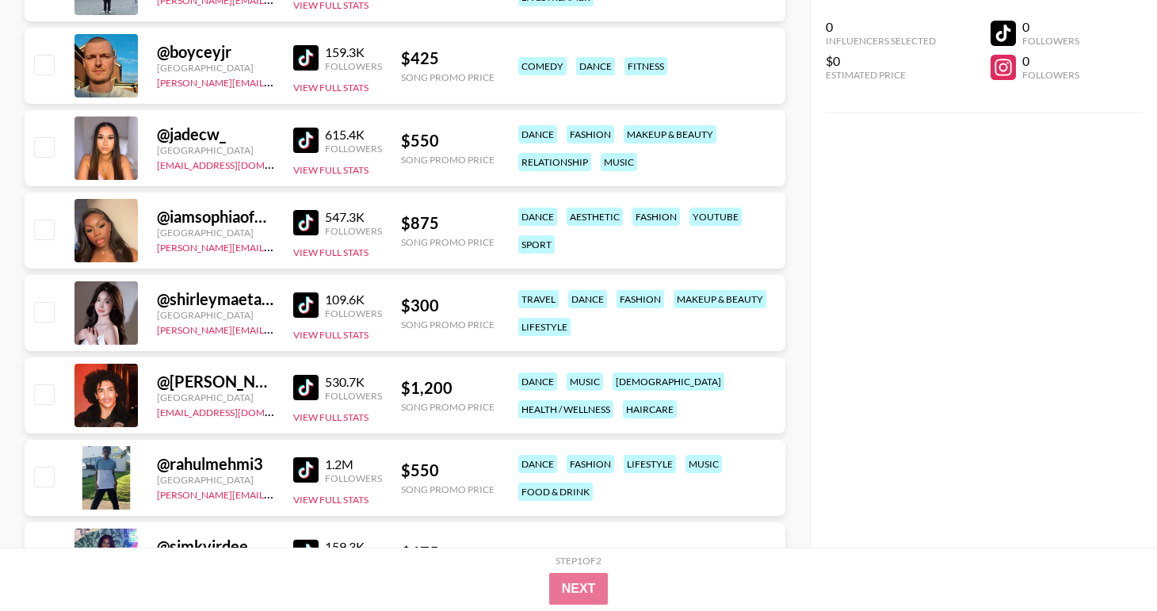
click at [303, 388] on img at bounding box center [305, 387] width 25 height 25
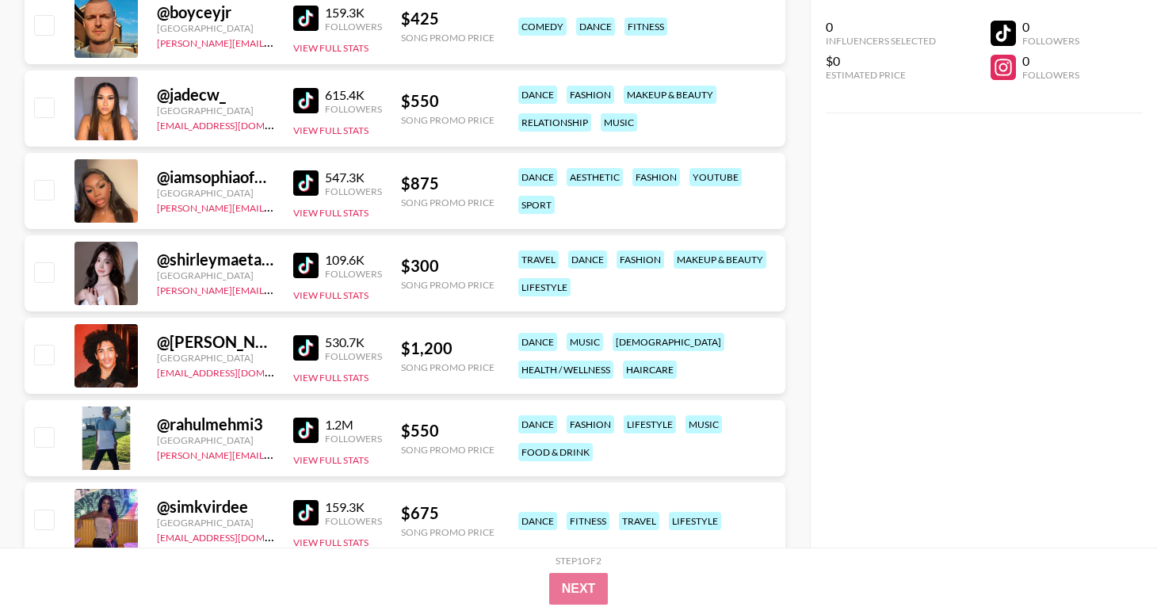
scroll to position [10087, 0]
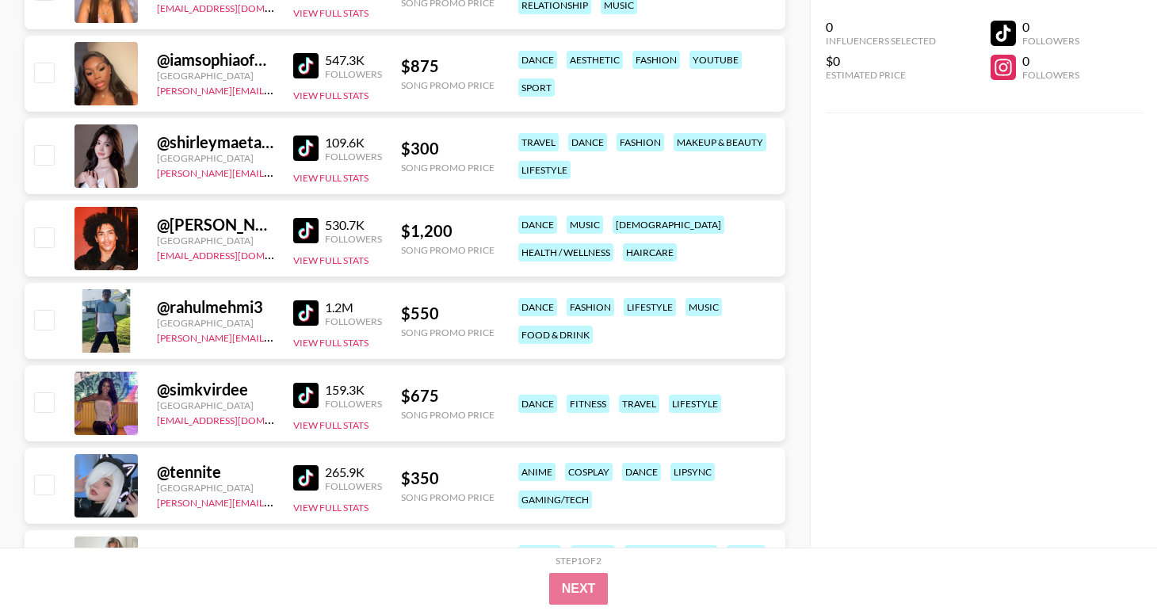
click at [309, 314] on img at bounding box center [305, 312] width 25 height 25
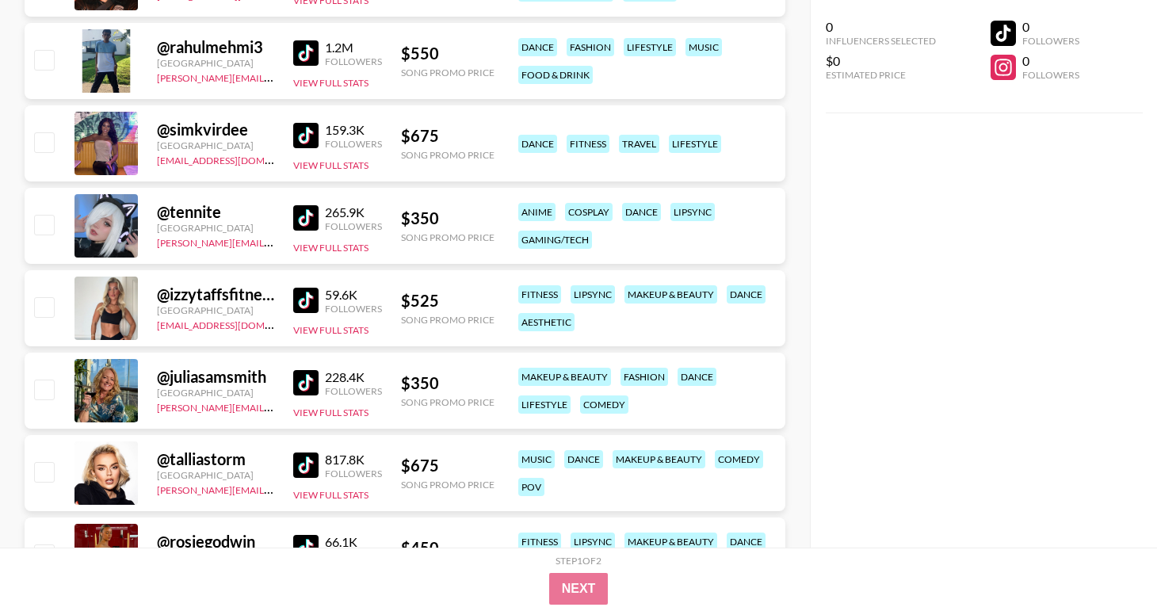
scroll to position [10347, 0]
click at [314, 375] on img at bounding box center [305, 381] width 25 height 25
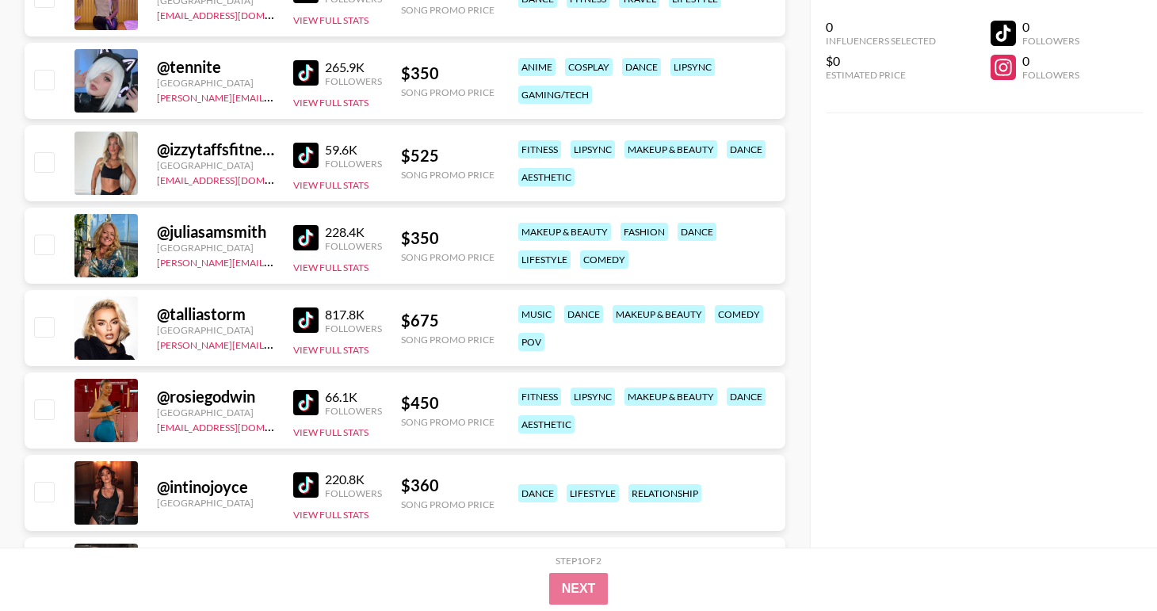
scroll to position [10519, 0]
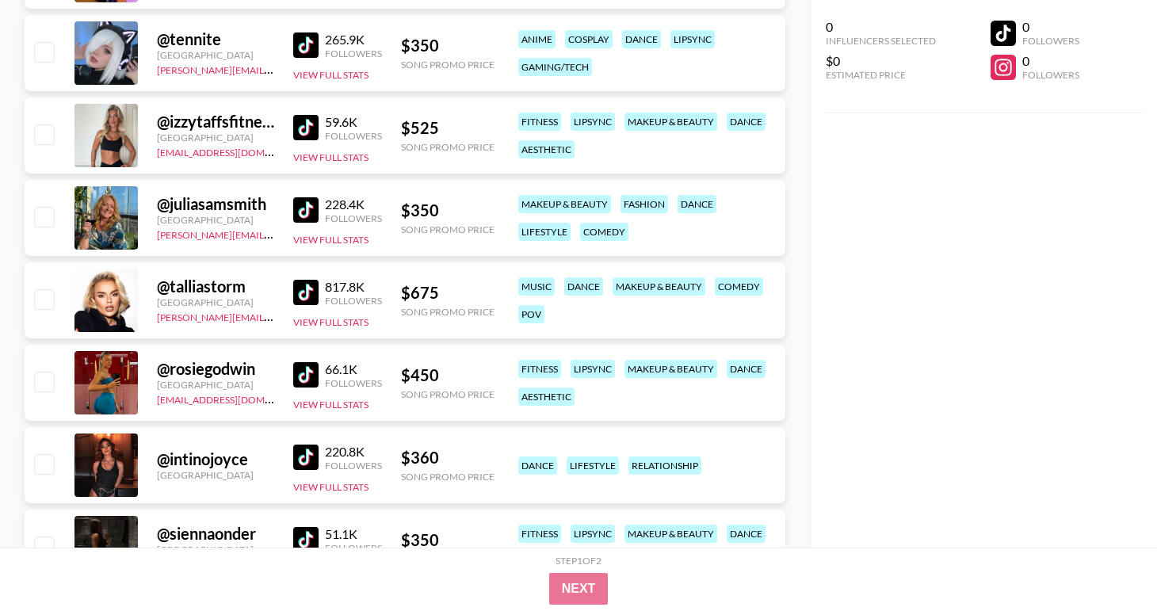
click at [311, 294] on img at bounding box center [305, 292] width 25 height 25
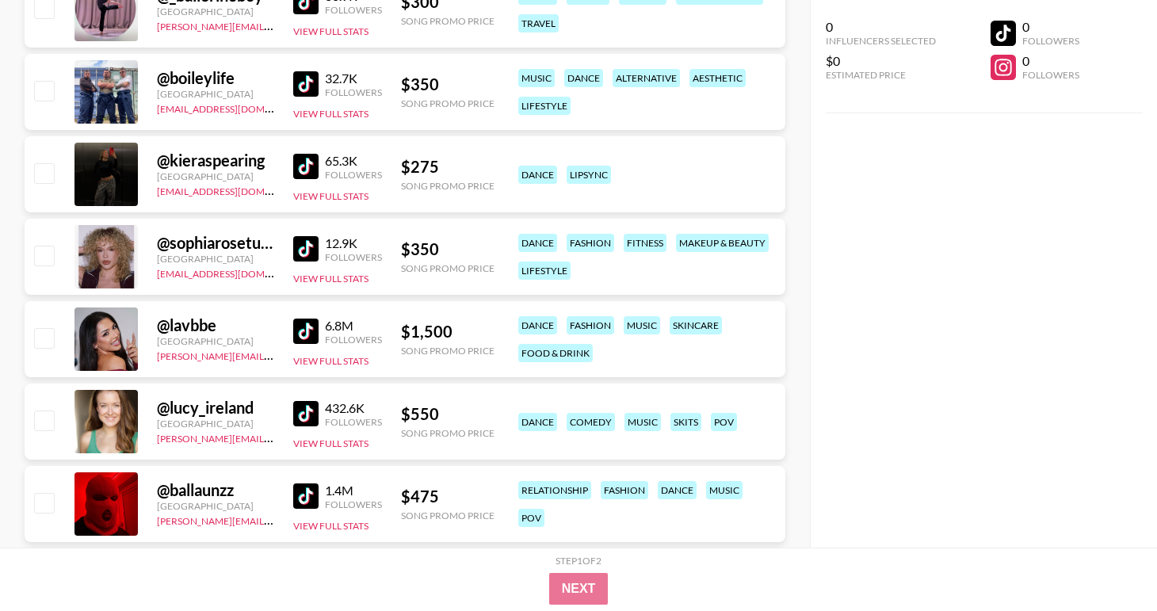
scroll to position [11307, 0]
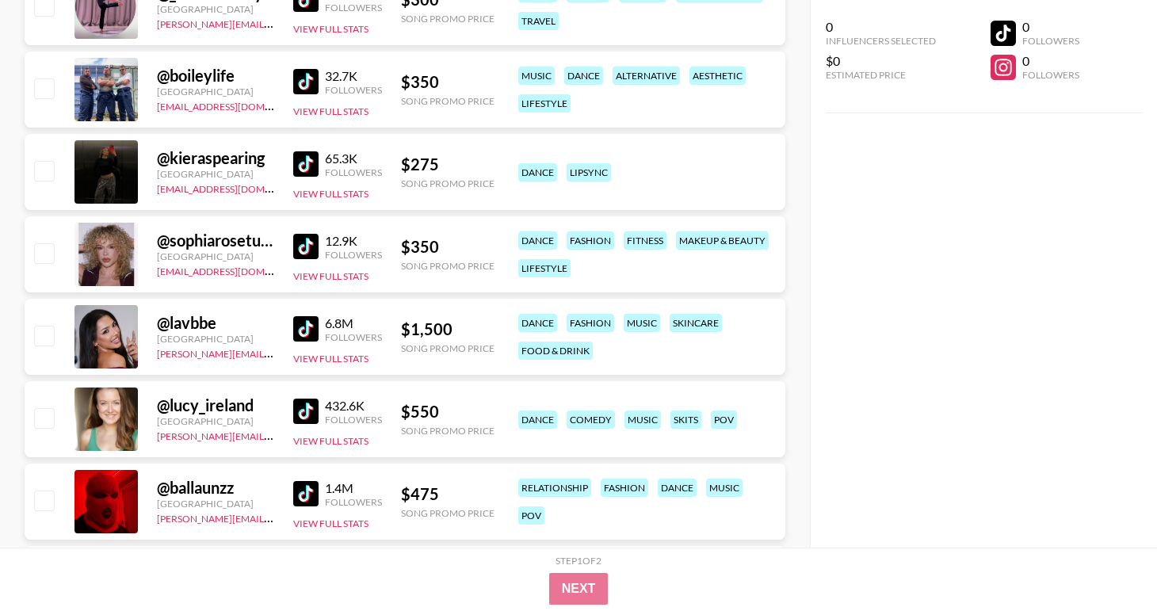
click at [308, 333] on img at bounding box center [305, 328] width 25 height 25
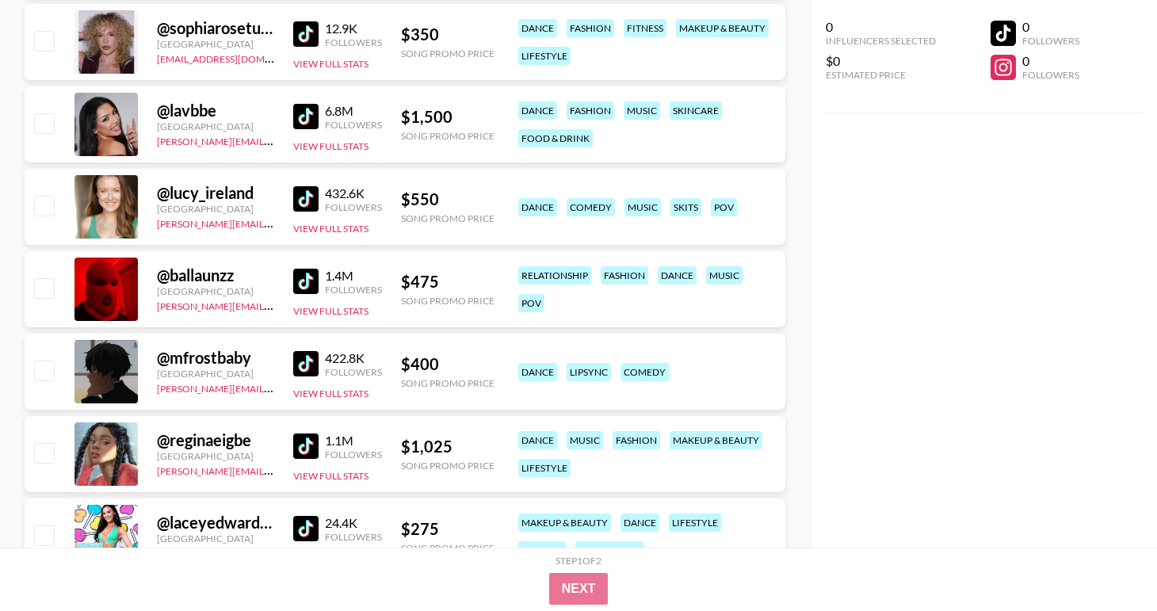
scroll to position [11522, 0]
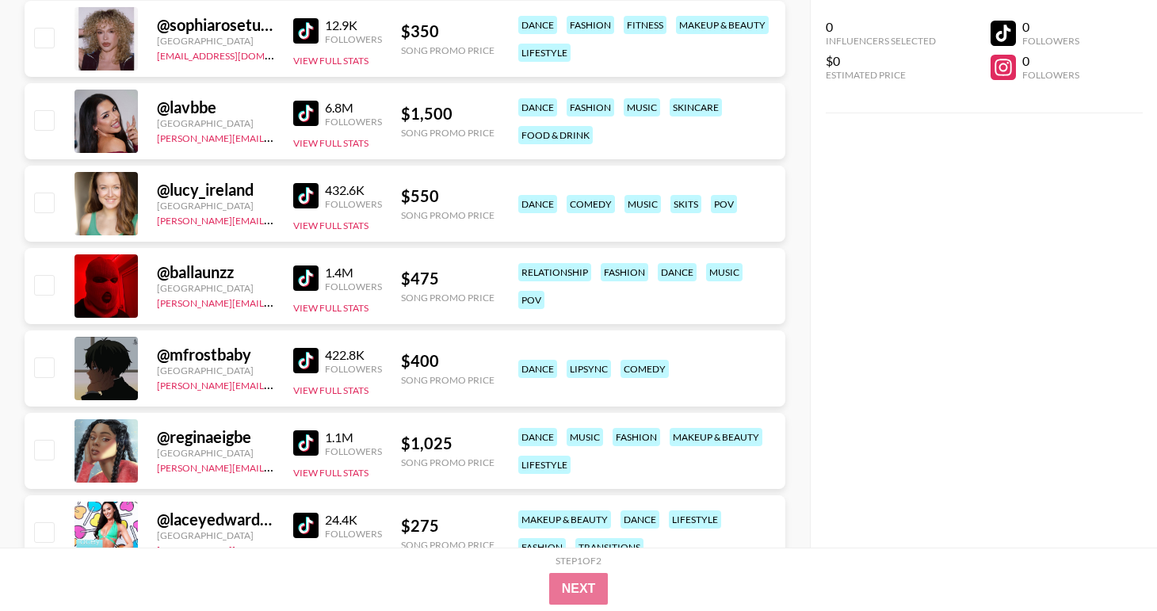
click at [296, 279] on img at bounding box center [305, 277] width 25 height 25
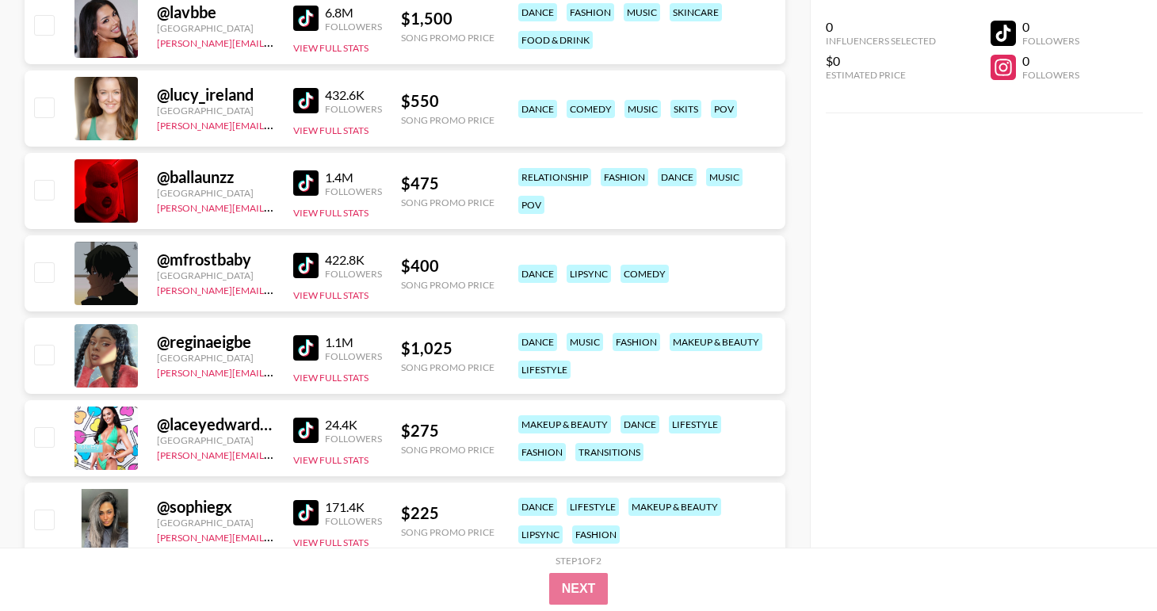
scroll to position [11621, 0]
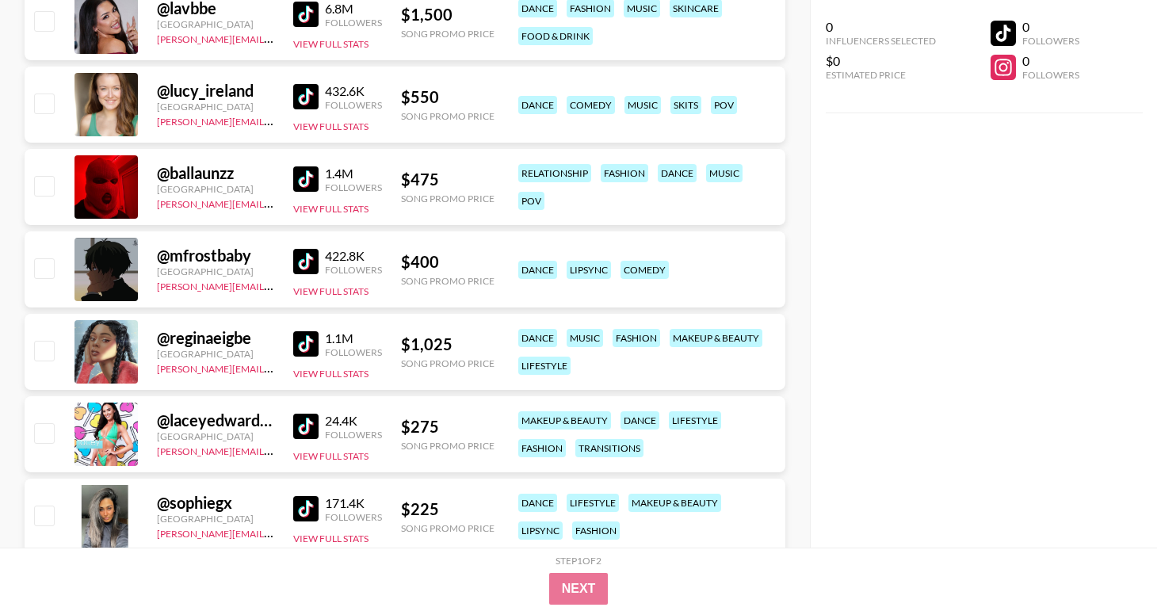
click at [302, 345] on img at bounding box center [305, 343] width 25 height 25
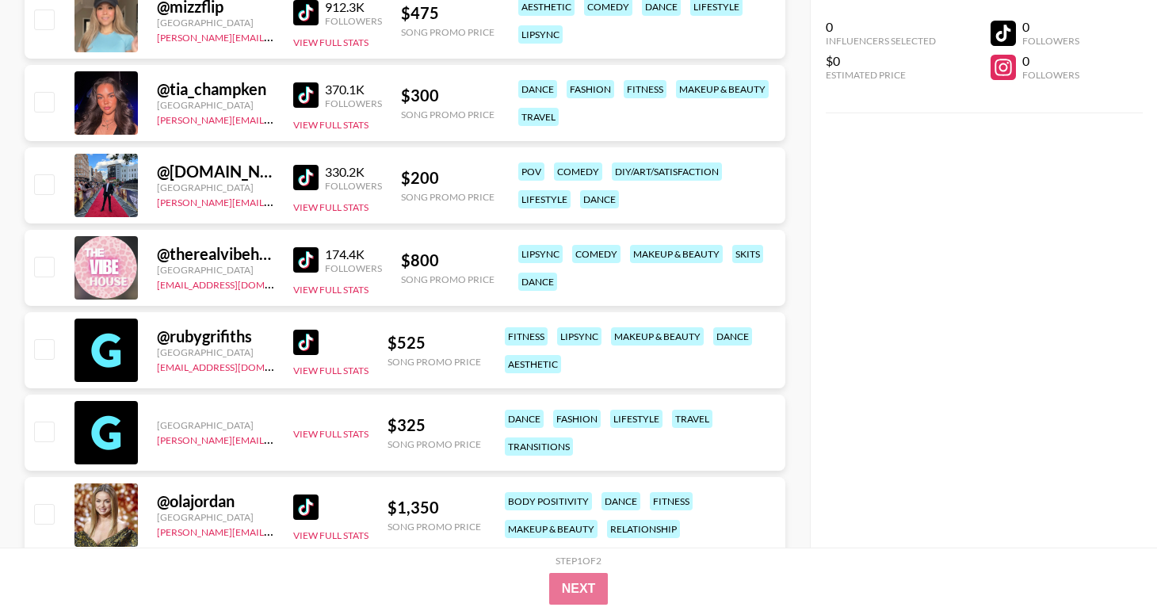
scroll to position [12909, 0]
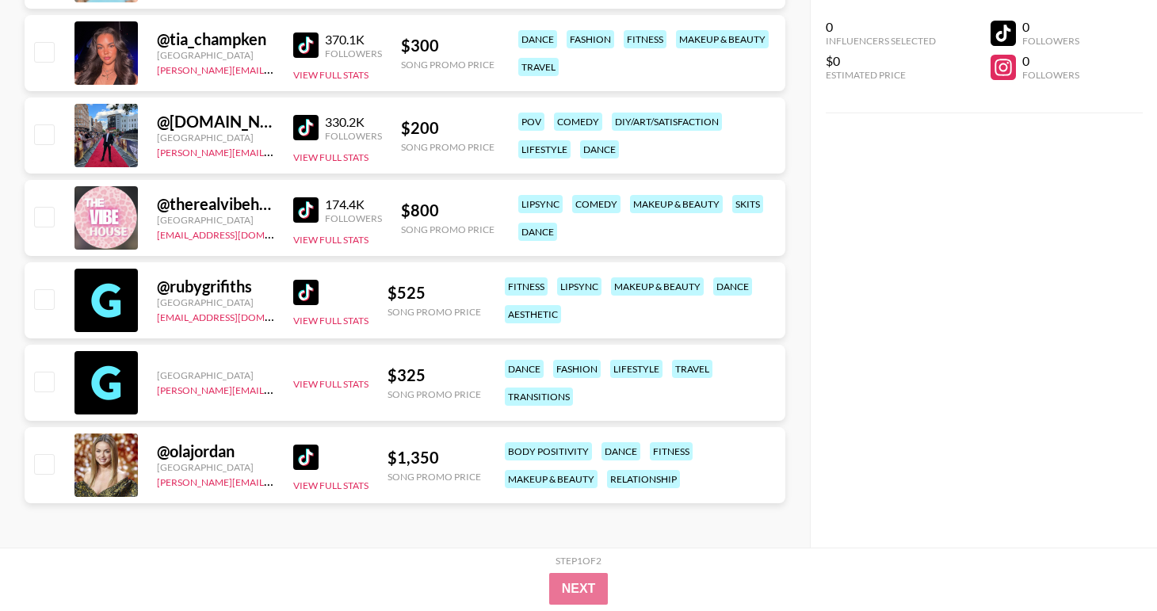
click at [312, 452] on img at bounding box center [305, 456] width 25 height 25
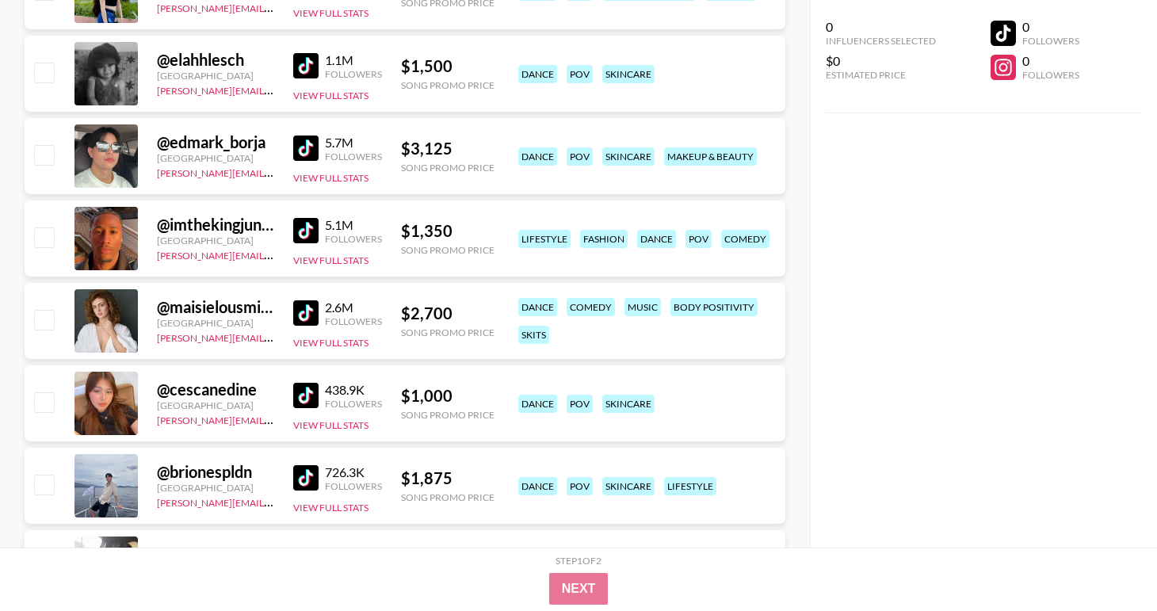
scroll to position [1103, 0]
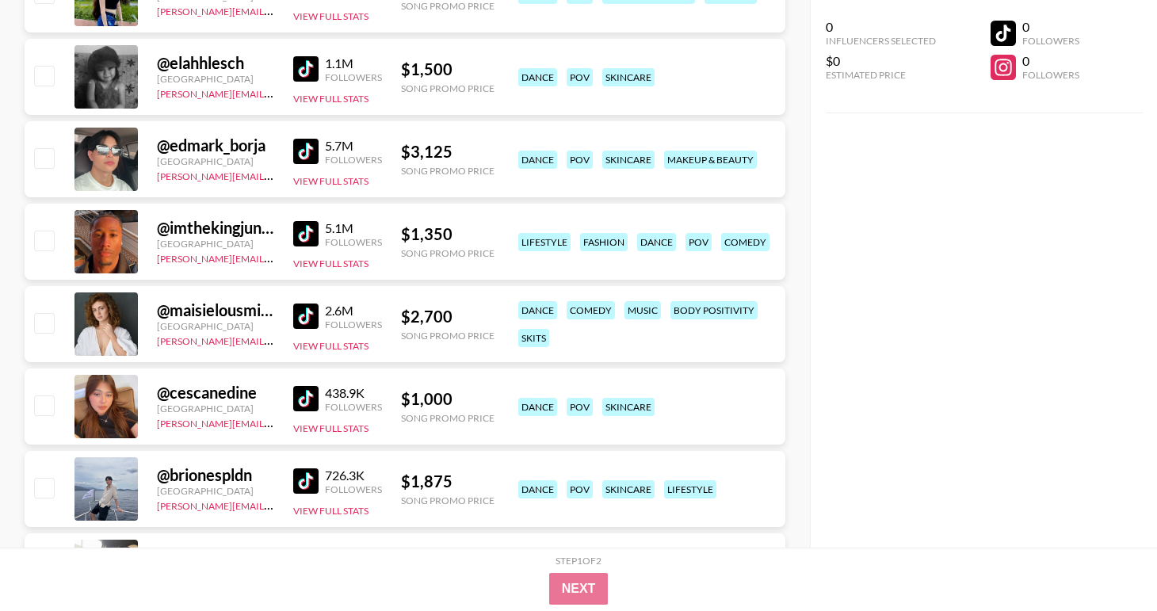
click at [311, 392] on img at bounding box center [305, 398] width 25 height 25
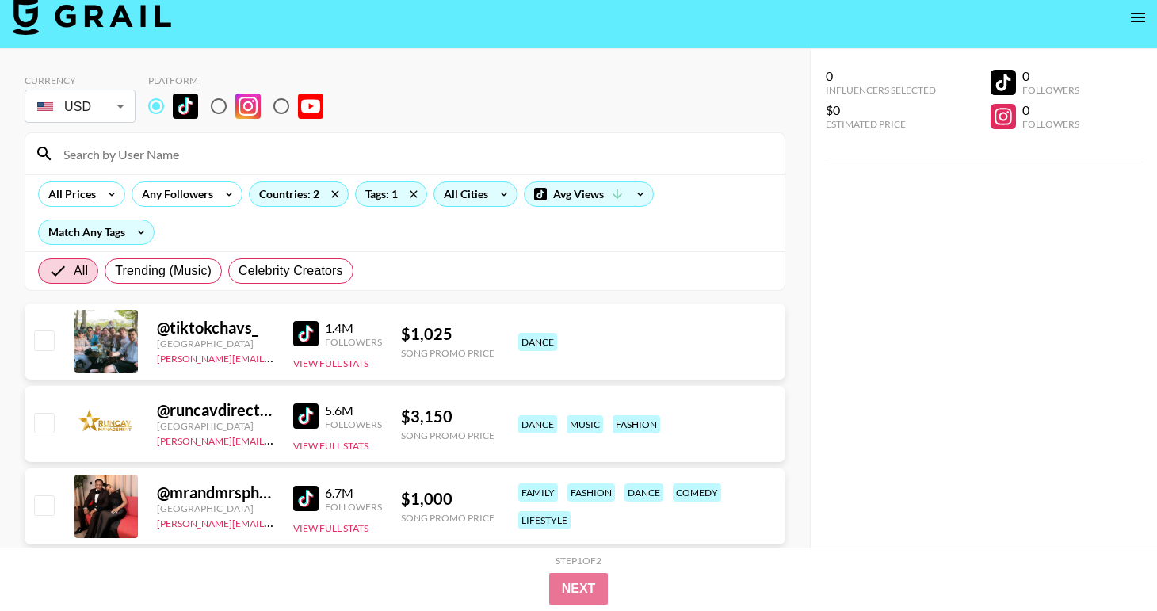
scroll to position [0, 0]
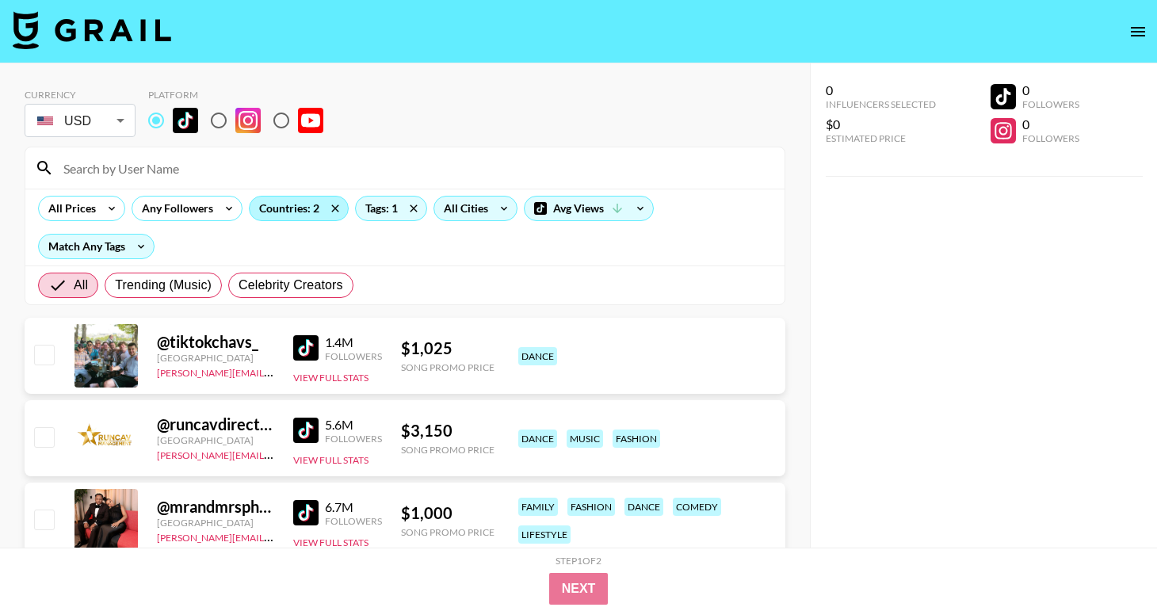
click at [318, 208] on div "Countries: 2" at bounding box center [299, 208] width 98 height 24
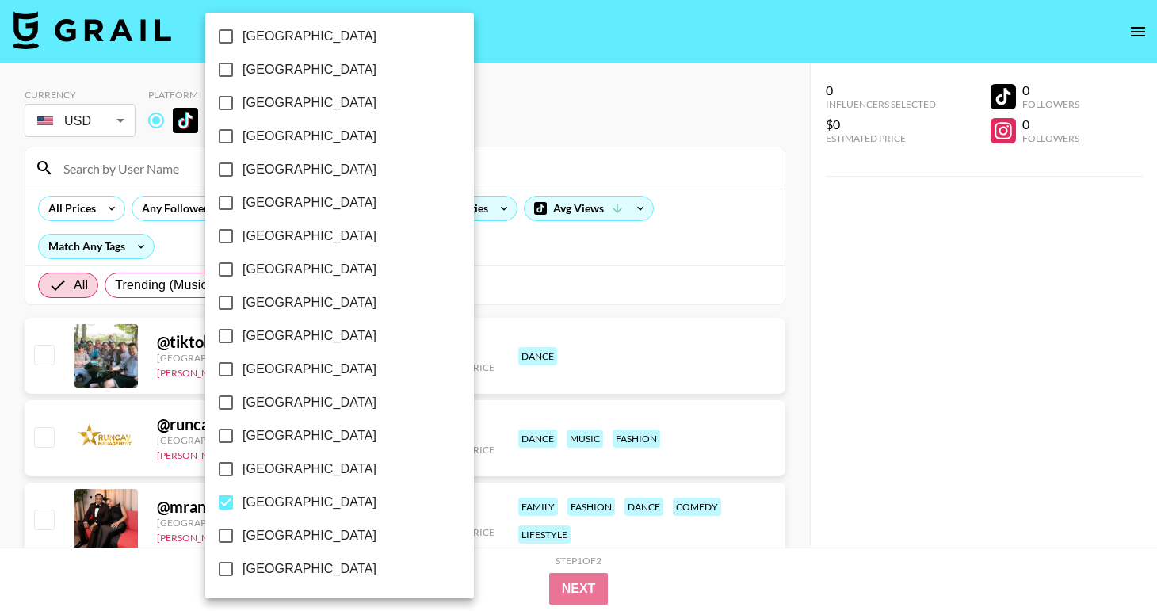
scroll to position [1050, 0]
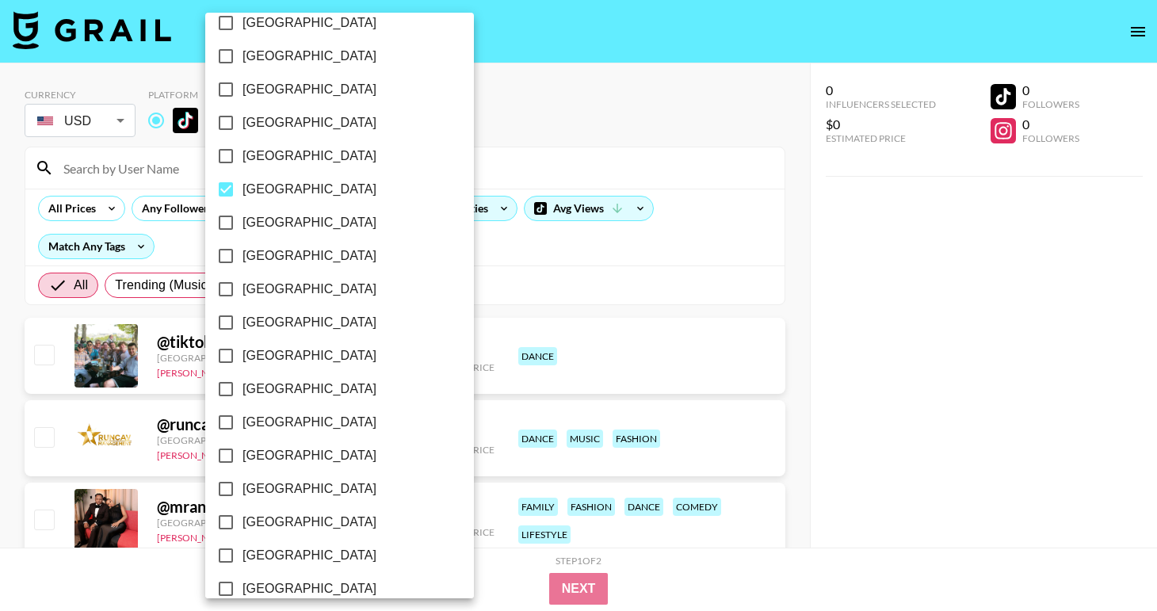
click at [302, 193] on span "[GEOGRAPHIC_DATA]" at bounding box center [309, 189] width 134 height 19
click at [242, 193] on input "[GEOGRAPHIC_DATA]" at bounding box center [225, 189] width 33 height 33
checkbox input "false"
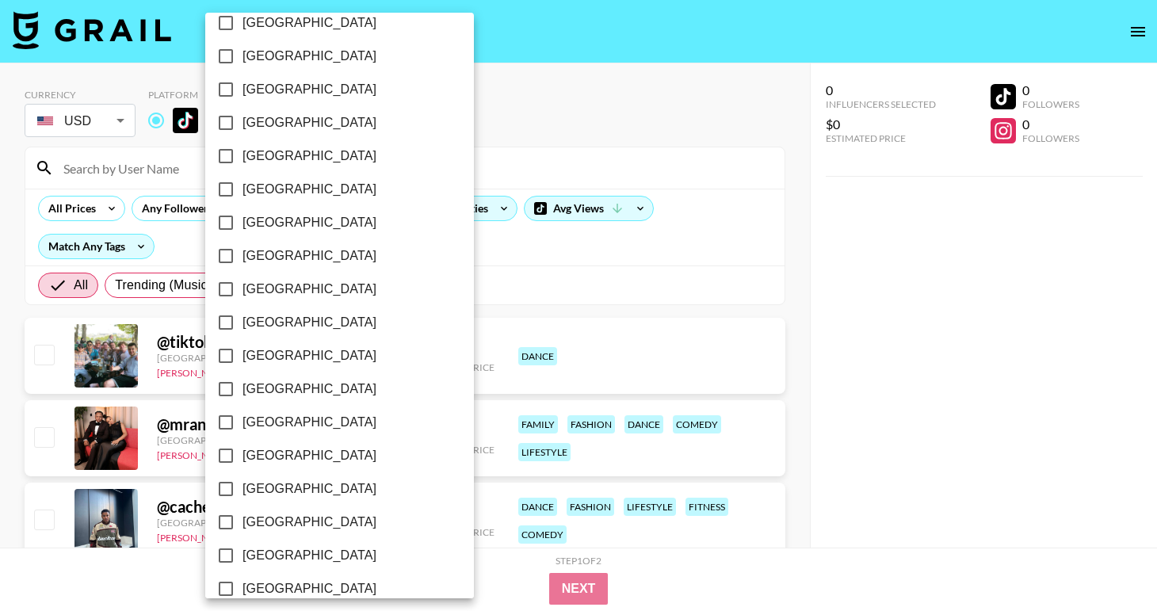
click at [883, 322] on div at bounding box center [578, 305] width 1157 height 611
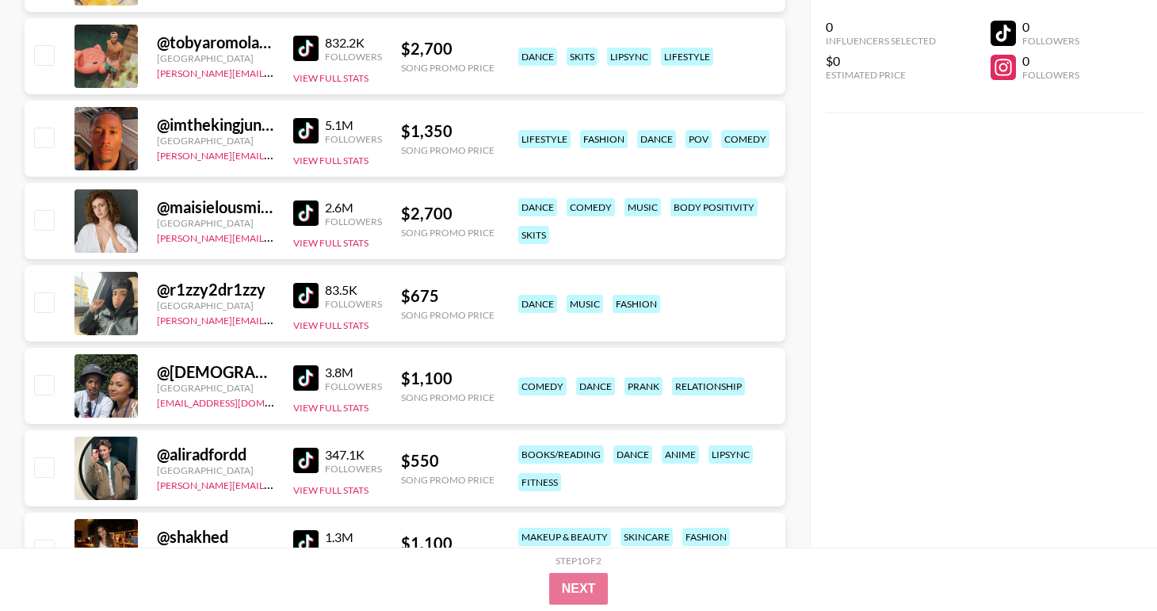
scroll to position [714, 0]
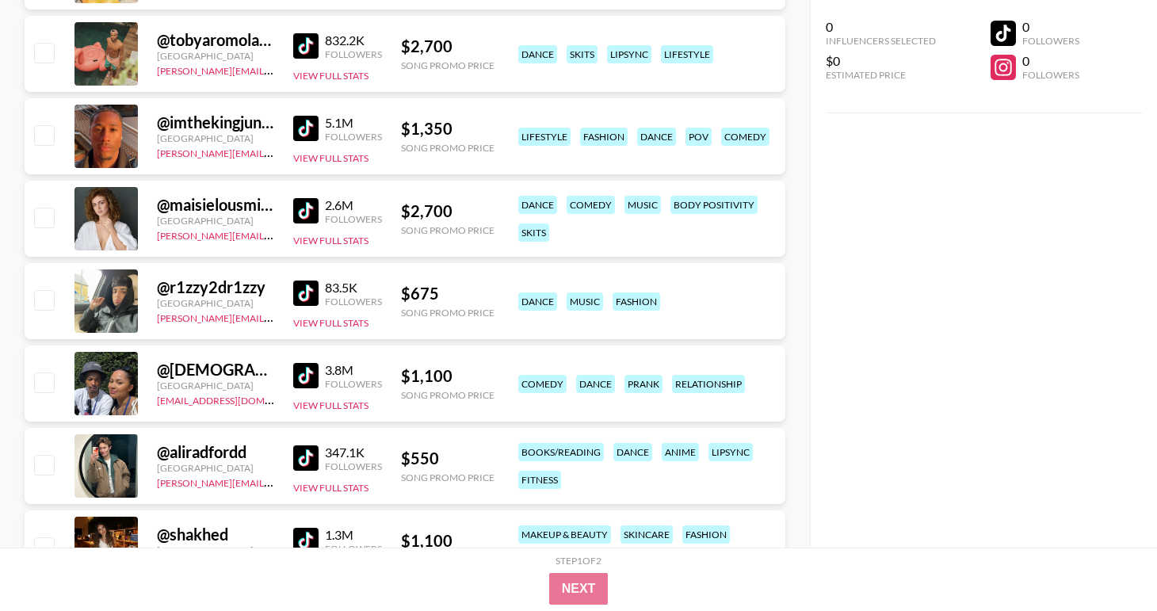
click at [313, 374] on img at bounding box center [305, 375] width 25 height 25
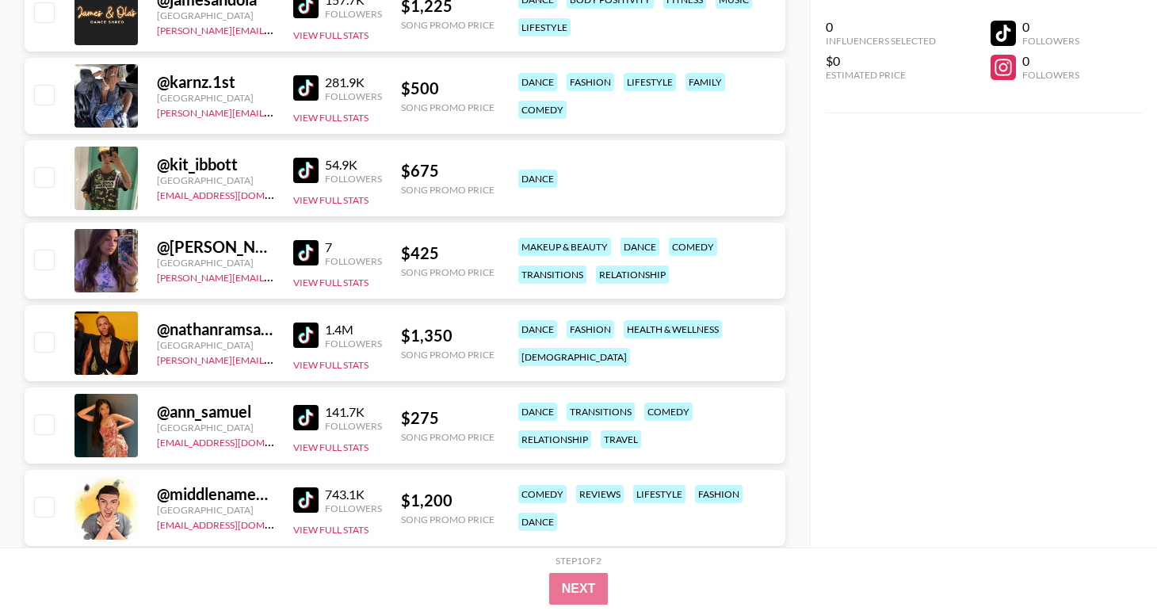
scroll to position [3588, 0]
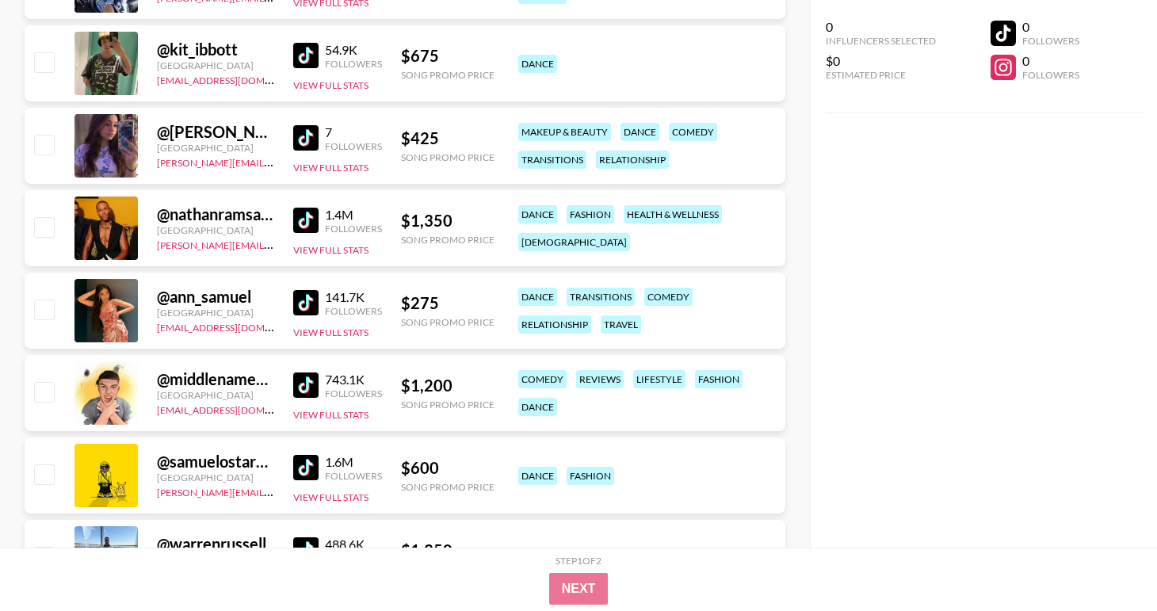
click at [300, 388] on img at bounding box center [305, 384] width 25 height 25
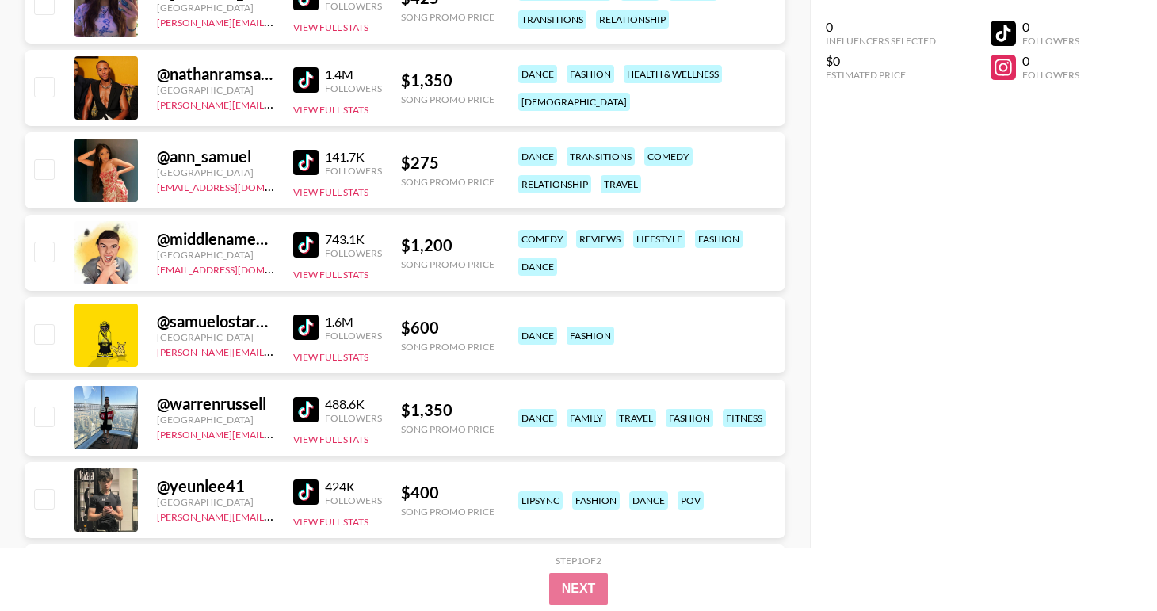
scroll to position [3849, 0]
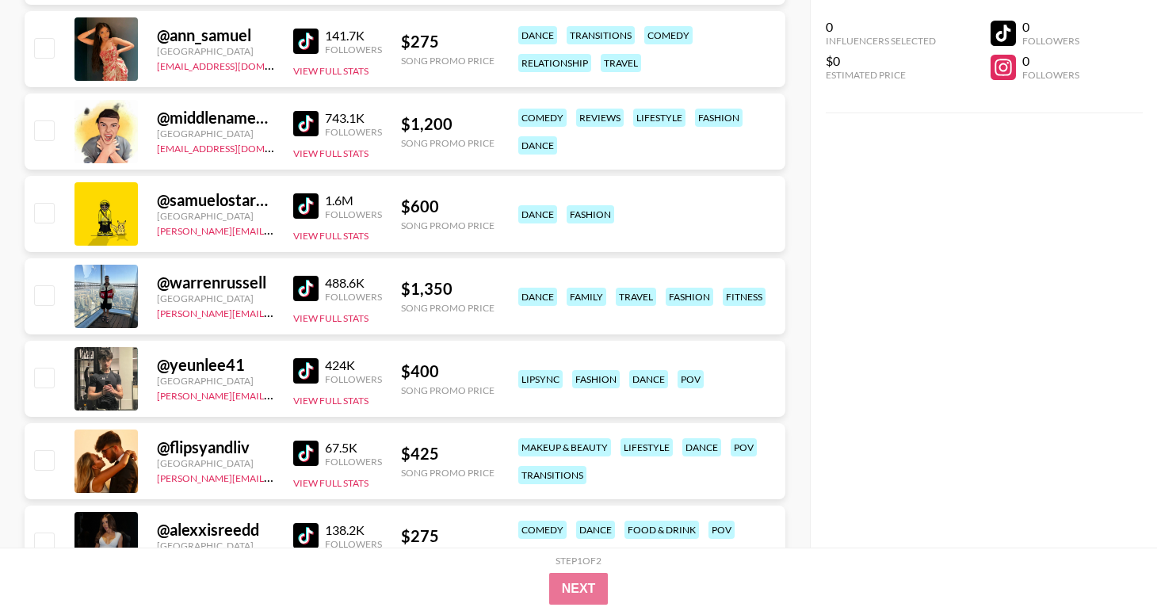
click at [304, 289] on img at bounding box center [305, 288] width 25 height 25
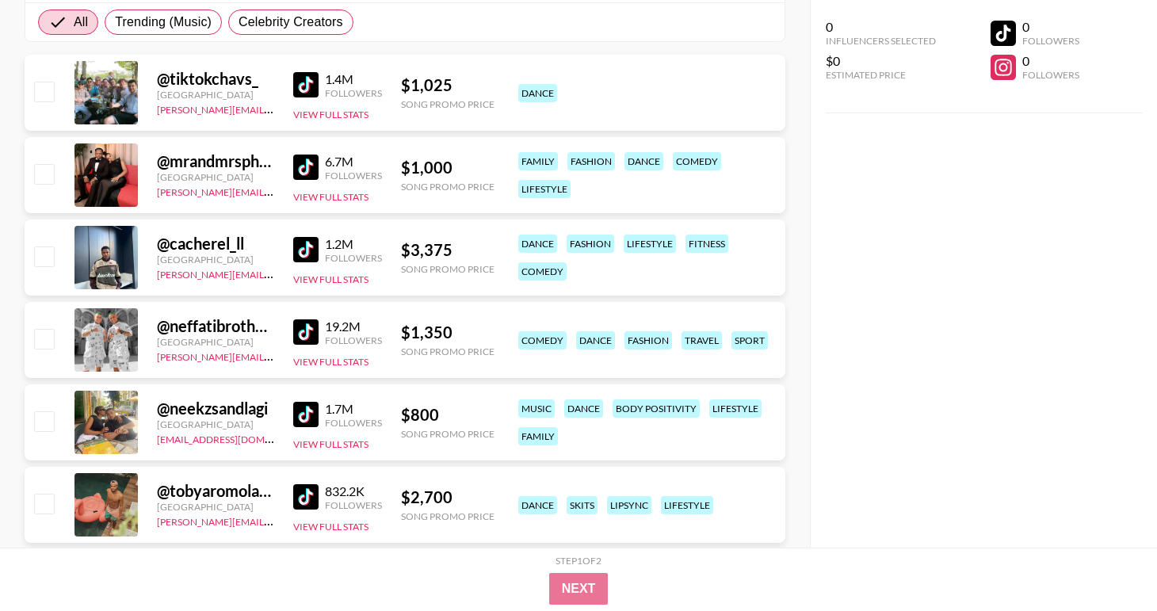
scroll to position [0, 0]
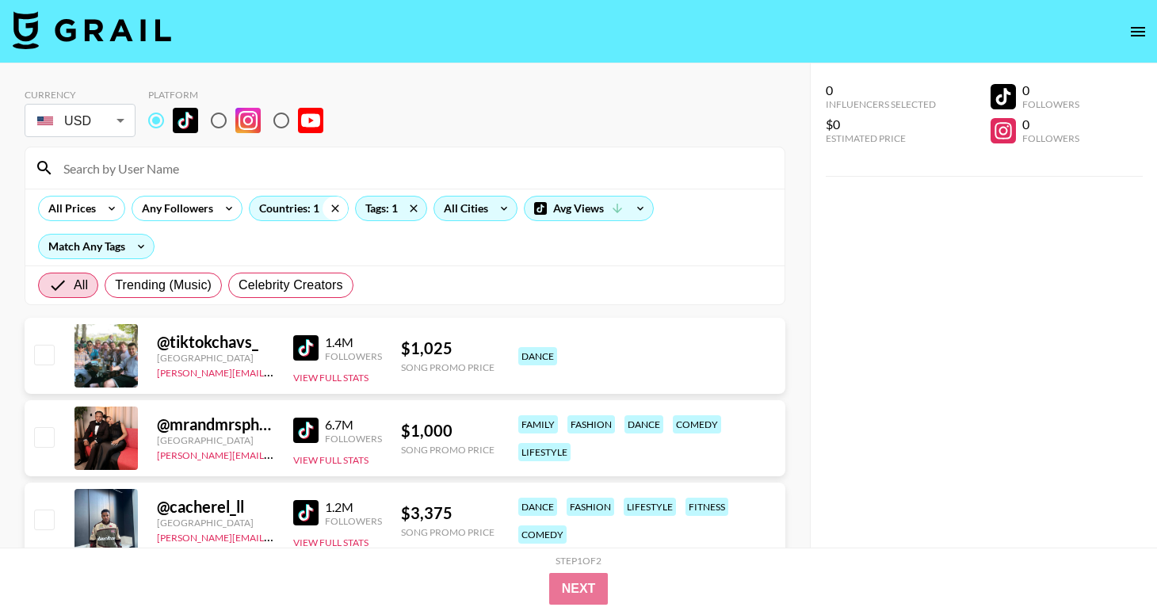
click at [330, 198] on icon at bounding box center [334, 208] width 25 height 24
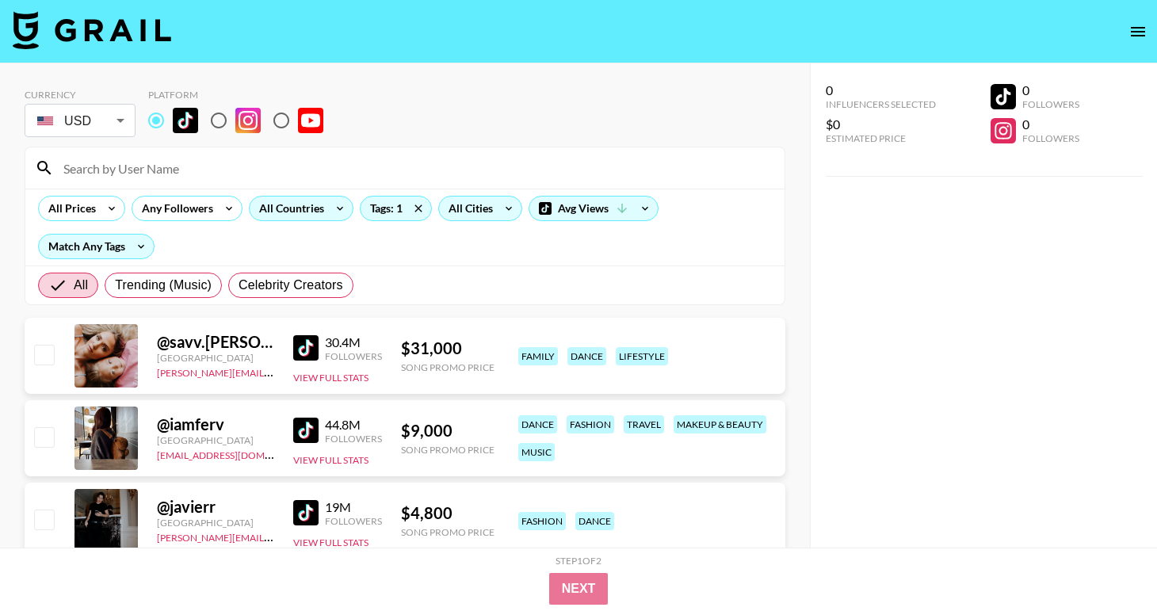
click at [339, 208] on icon at bounding box center [340, 209] width 6 height 4
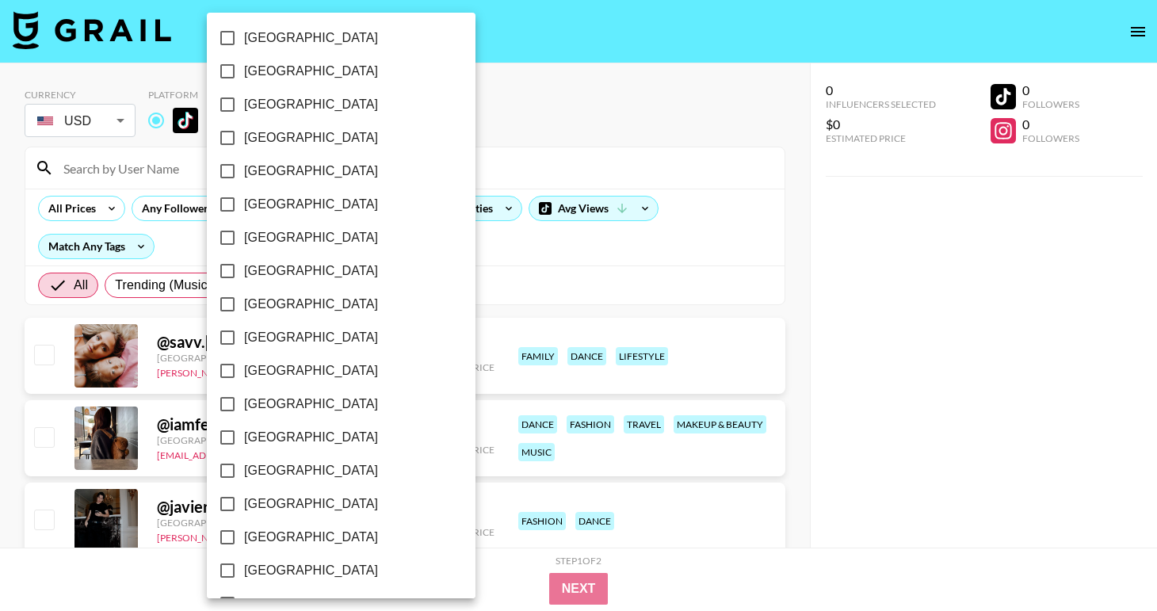
scroll to position [1237, 0]
click at [299, 505] on span "[GEOGRAPHIC_DATA]" at bounding box center [311, 502] width 134 height 19
click at [244, 505] on input "[GEOGRAPHIC_DATA]" at bounding box center [227, 502] width 33 height 33
checkbox input "true"
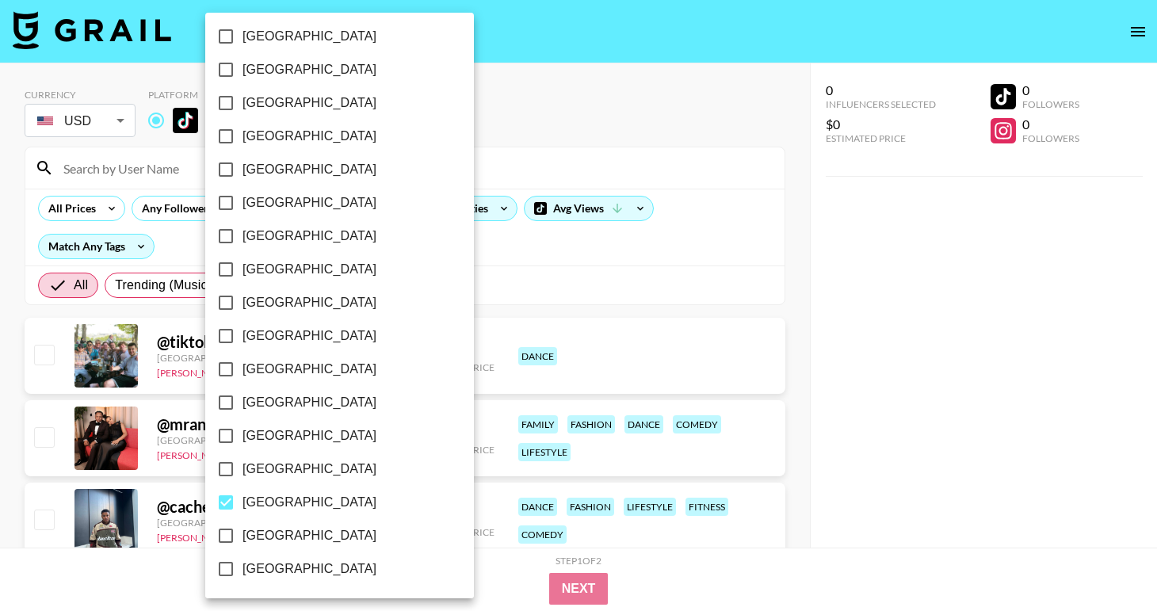
click at [413, 205] on div at bounding box center [578, 305] width 1157 height 611
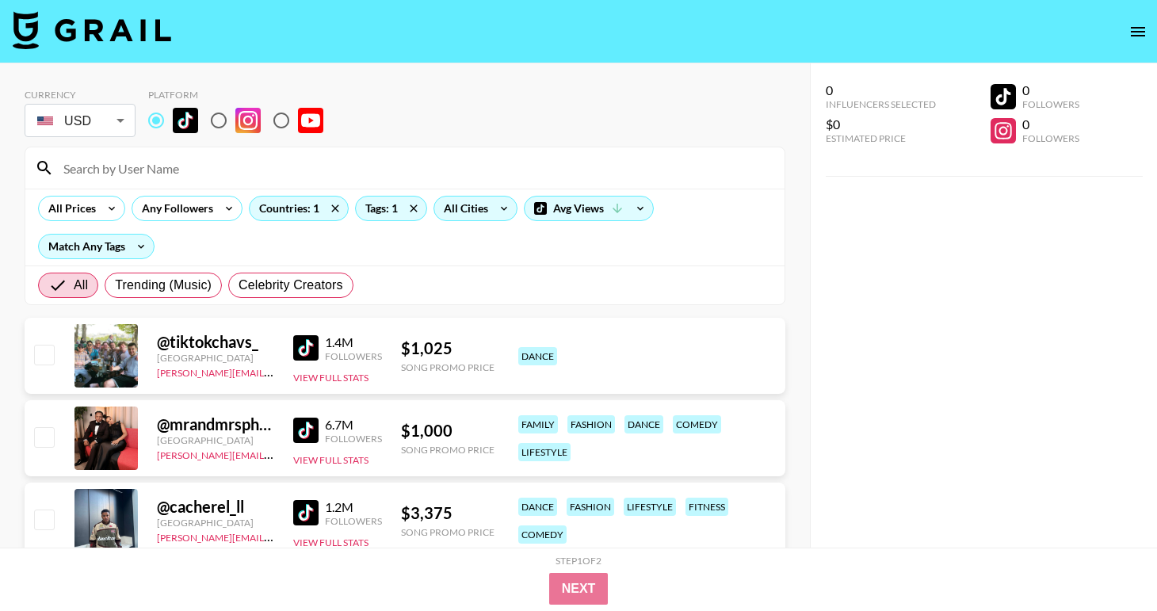
click at [413, 208] on icon at bounding box center [413, 207] width 7 height 7
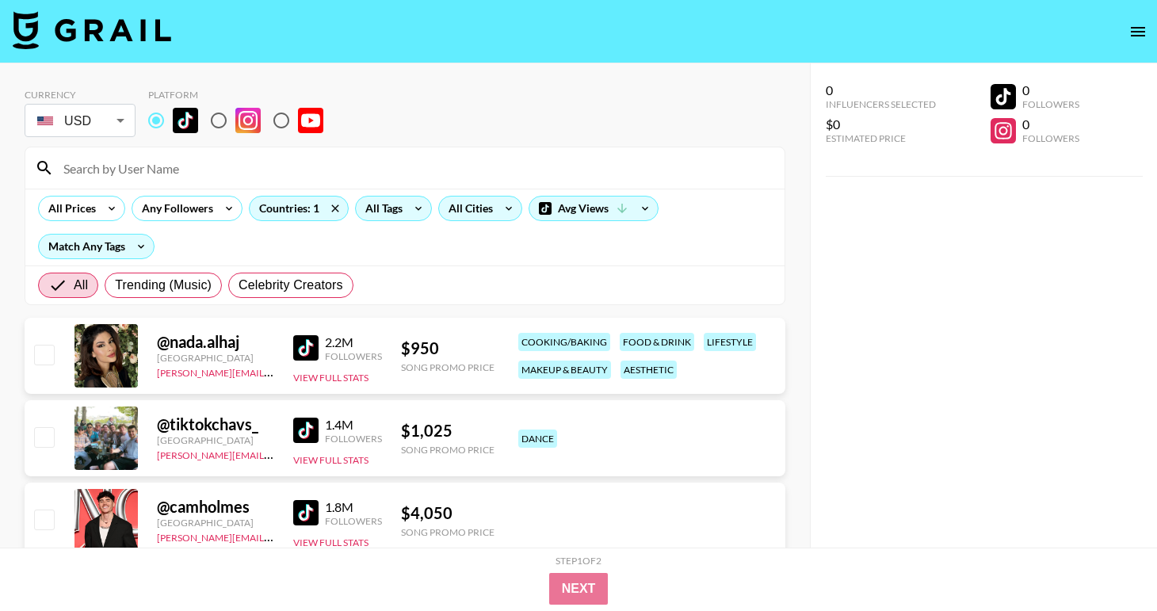
click at [414, 209] on icon at bounding box center [418, 208] width 25 height 24
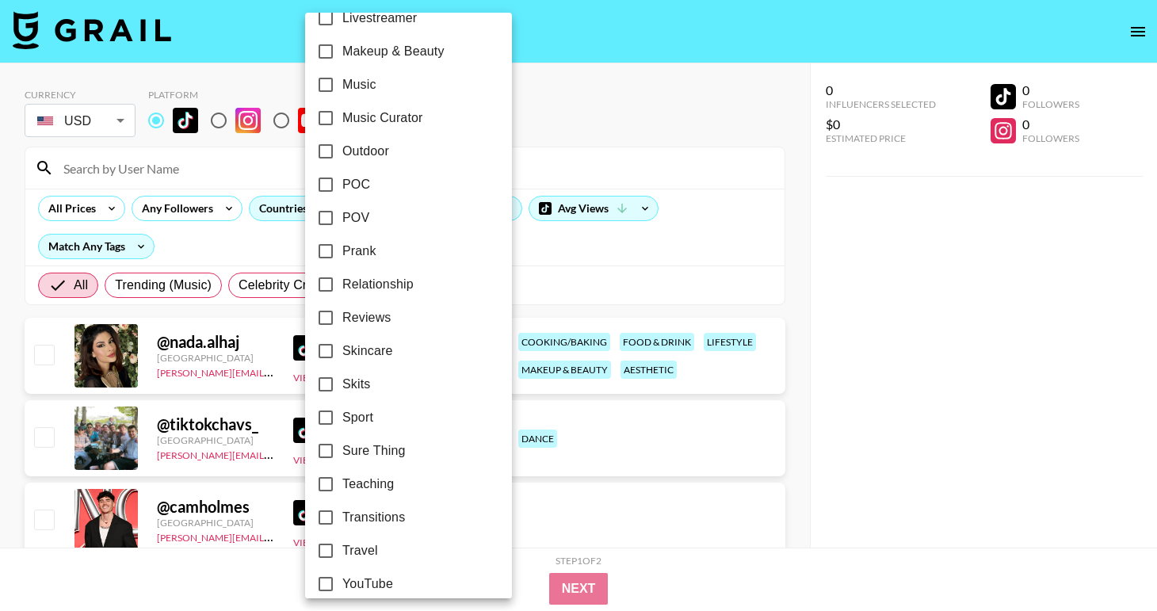
scroll to position [887, 0]
click at [393, 90] on label "Music" at bounding box center [397, 86] width 177 height 33
click at [342, 90] on input "Music" at bounding box center [325, 86] width 33 height 33
checkbox input "true"
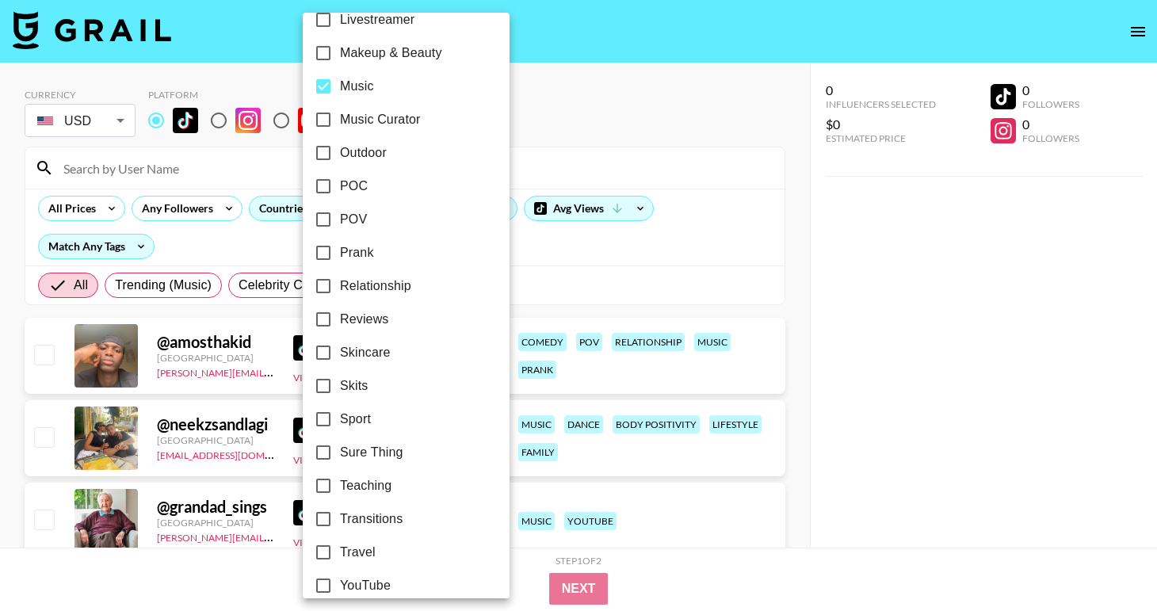
click at [799, 278] on div at bounding box center [578, 305] width 1157 height 611
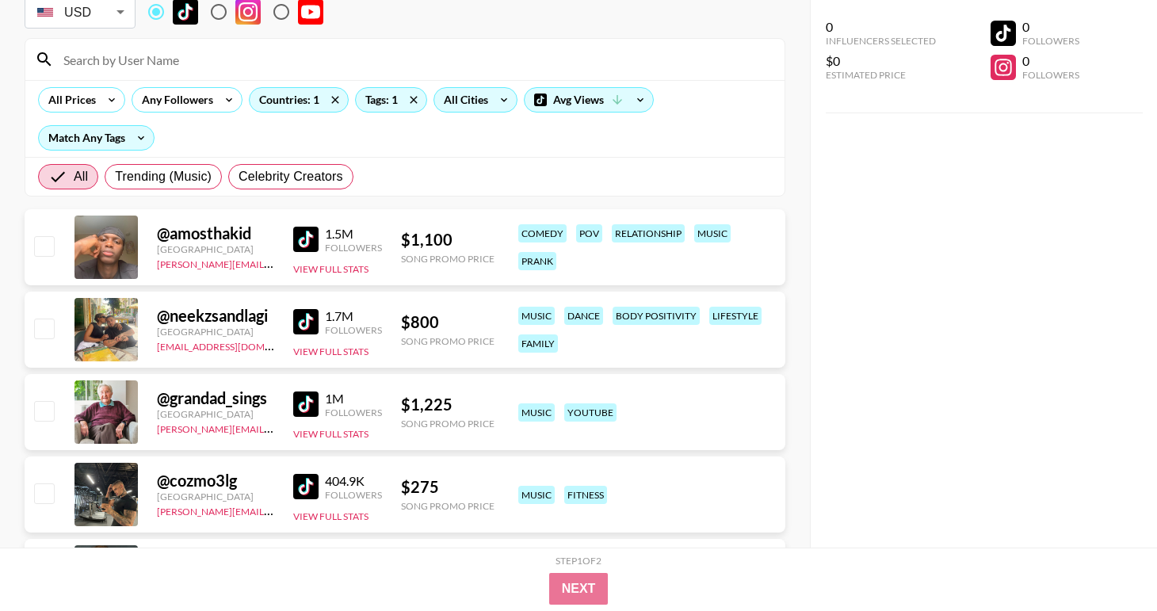
scroll to position [109, 0]
click at [306, 402] on img at bounding box center [305, 403] width 25 height 25
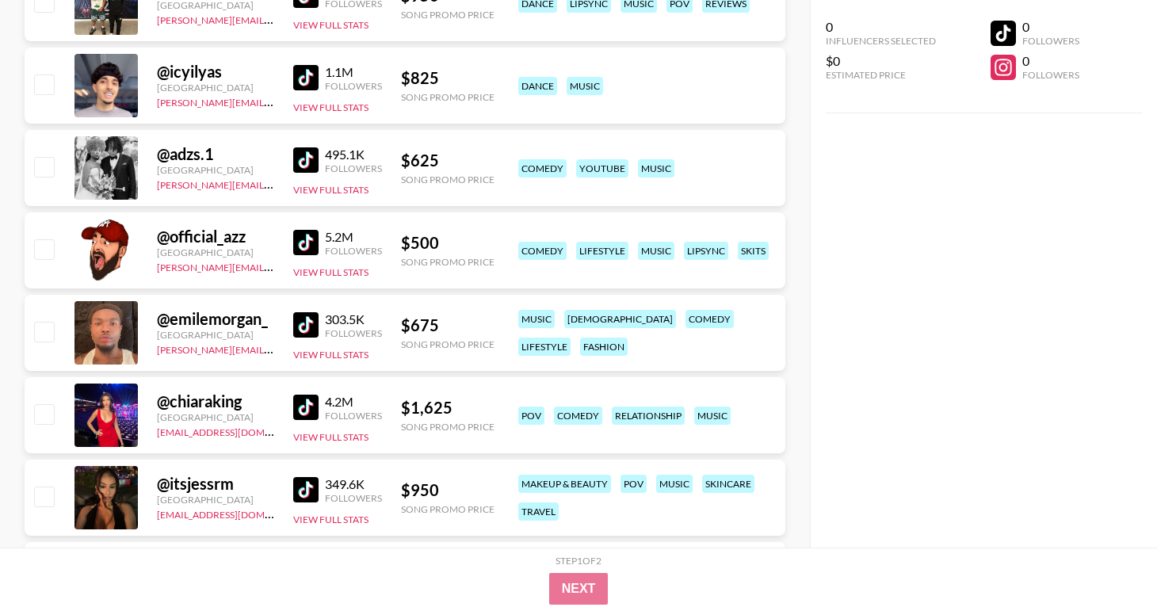
scroll to position [1433, 0]
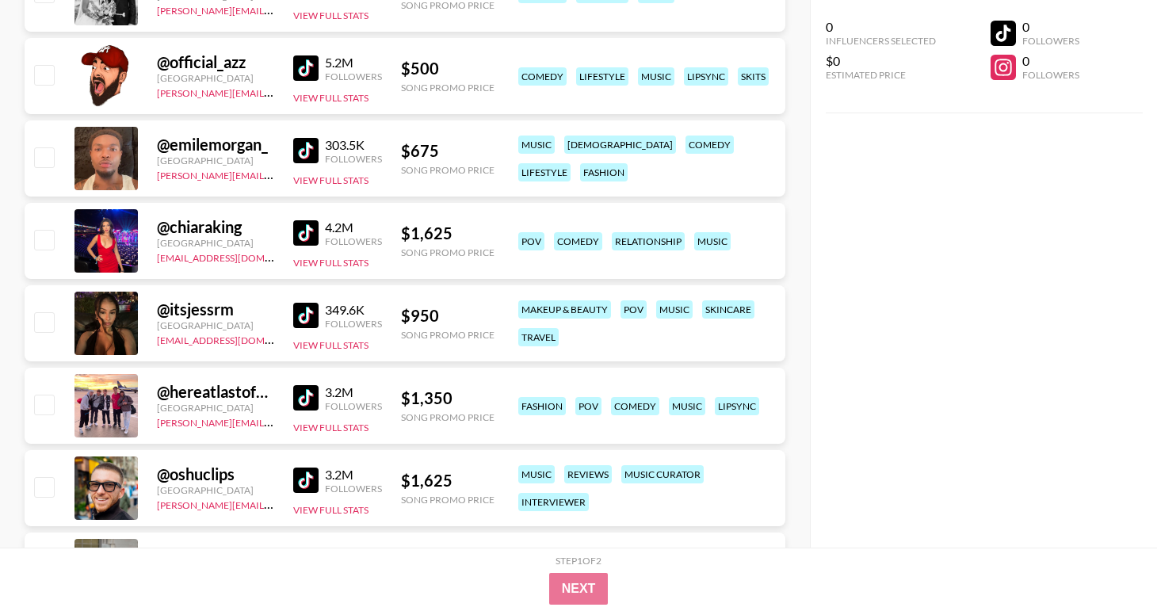
click at [311, 314] on img at bounding box center [305, 315] width 25 height 25
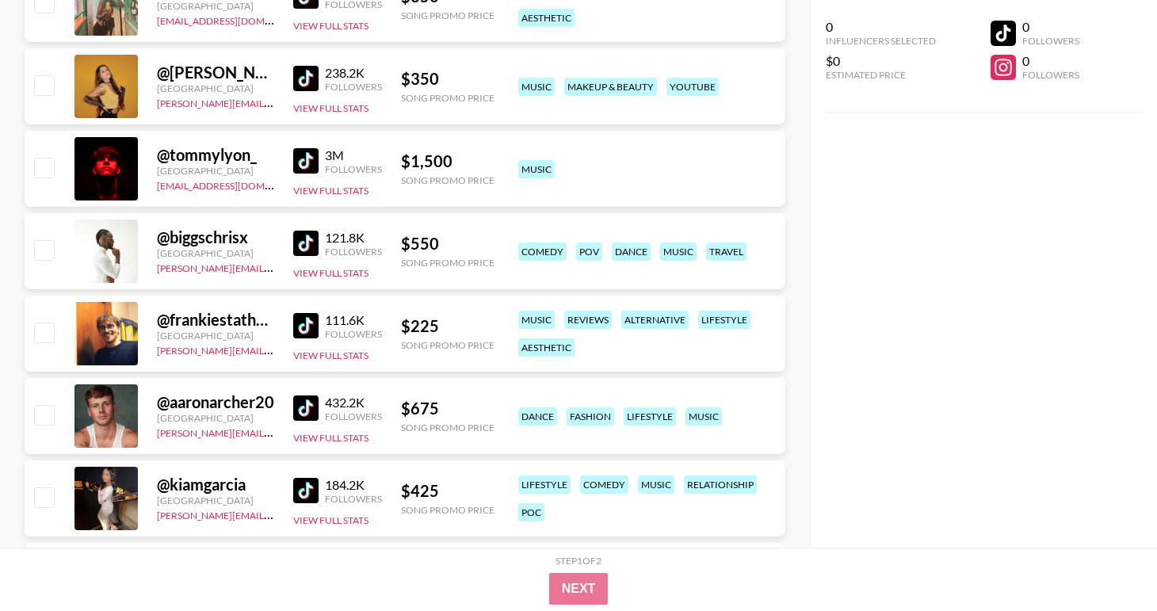
scroll to position [3531, 0]
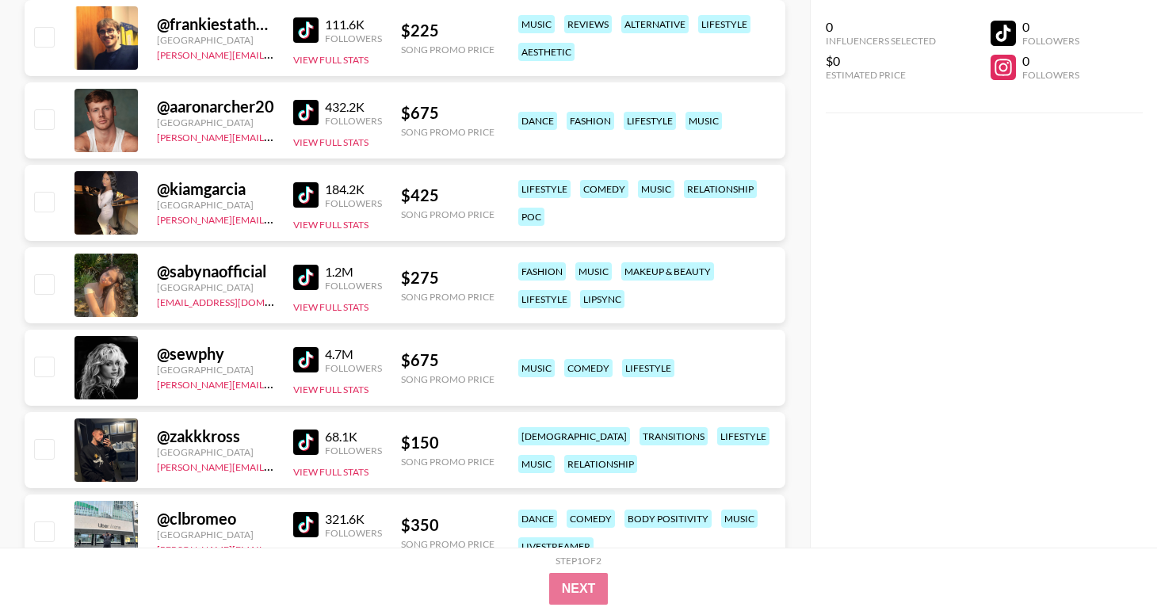
click at [301, 106] on img at bounding box center [305, 112] width 25 height 25
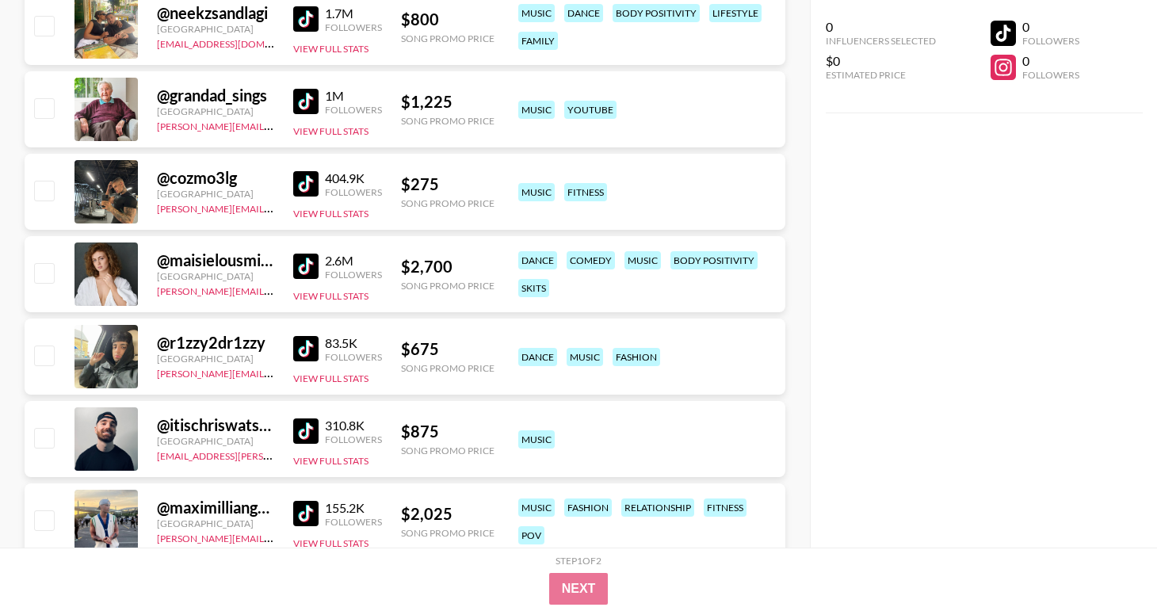
scroll to position [0, 0]
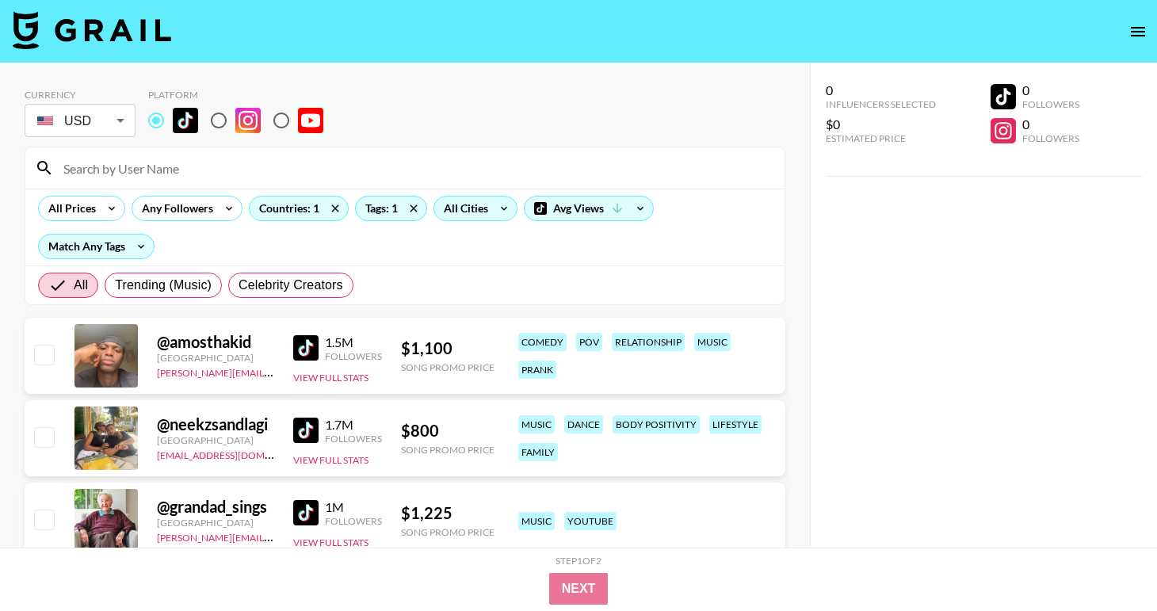
click at [162, 169] on input at bounding box center [414, 167] width 721 height 25
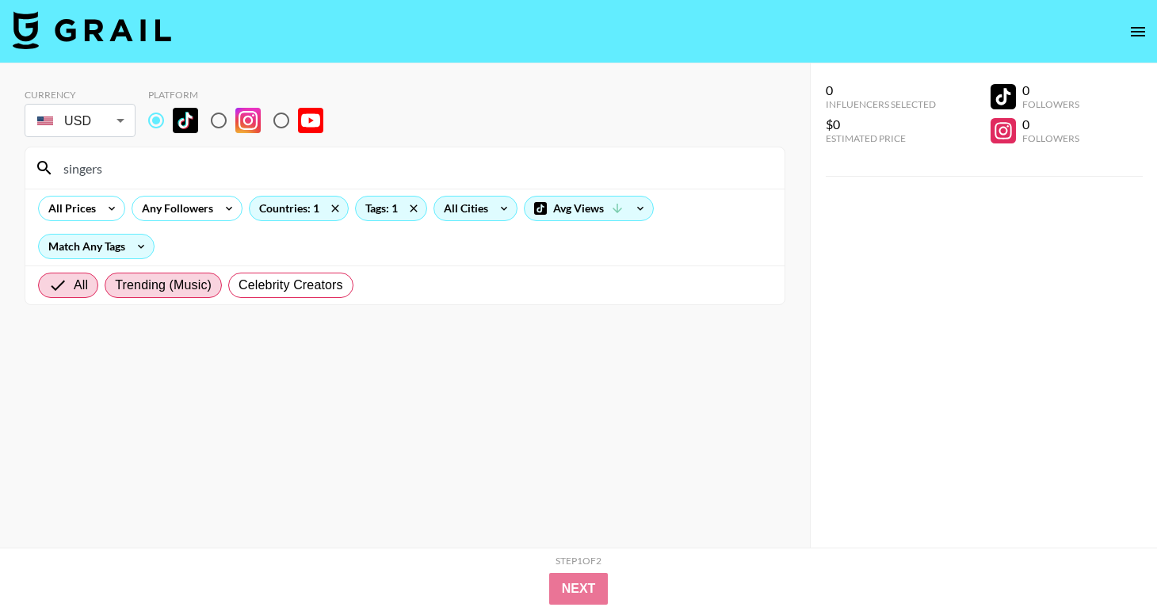
type input "singers"
click at [125, 277] on span "Trending (Music)" at bounding box center [163, 285] width 97 height 19
click at [115, 285] on input "Trending (Music)" at bounding box center [115, 285] width 0 height 0
radio input "true"
click at [113, 162] on input "singers" at bounding box center [414, 167] width 721 height 25
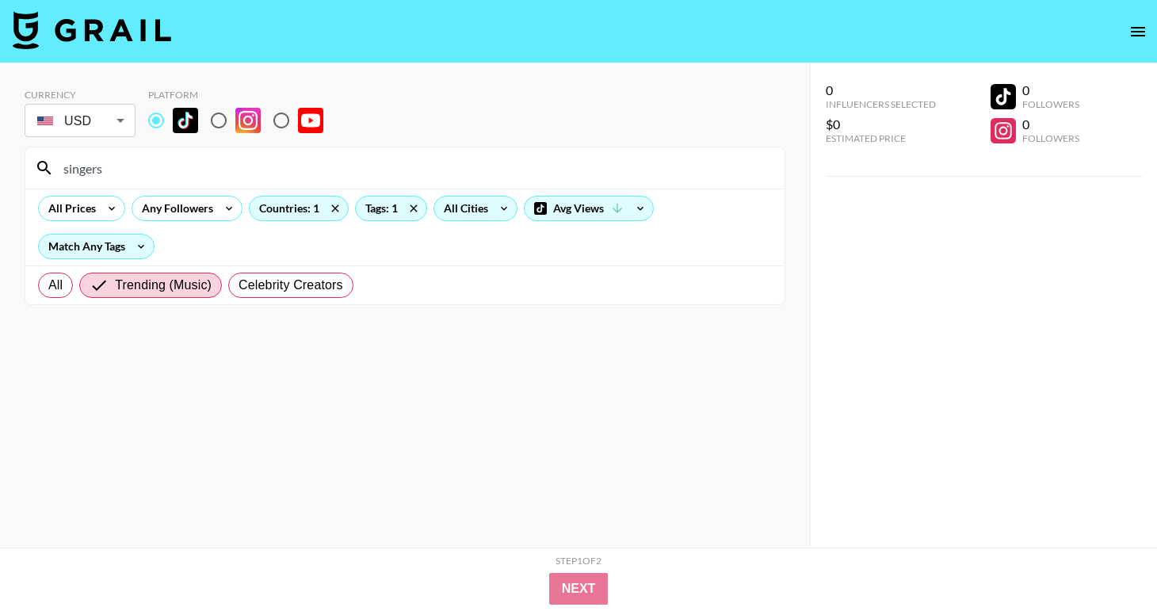
click at [113, 162] on input "singers" at bounding box center [414, 167] width 721 height 25
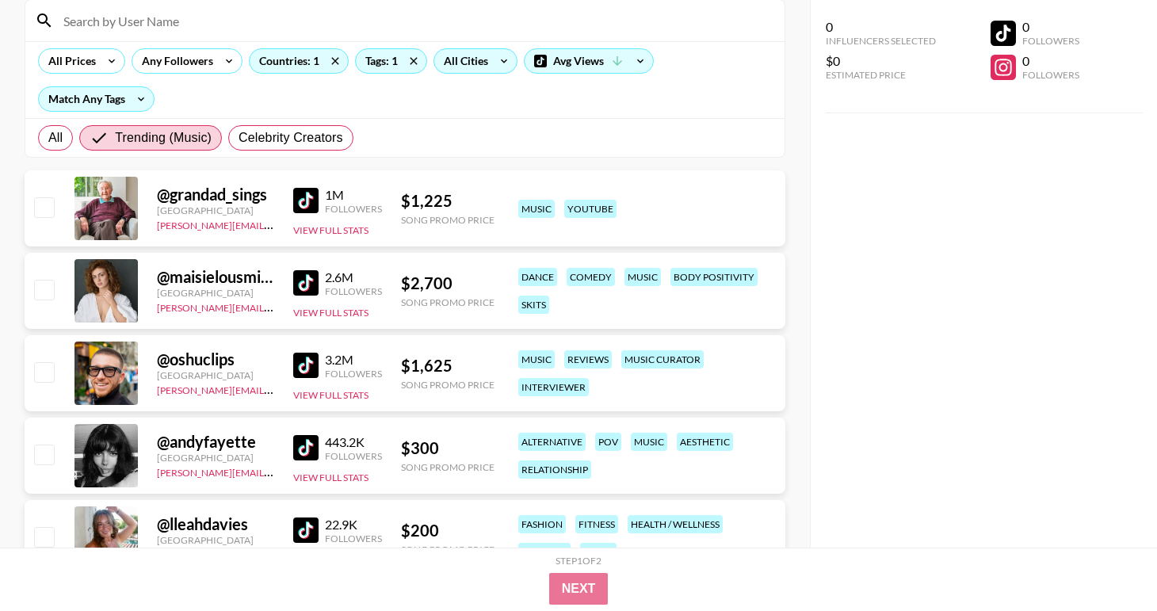
scroll to position [303, 0]
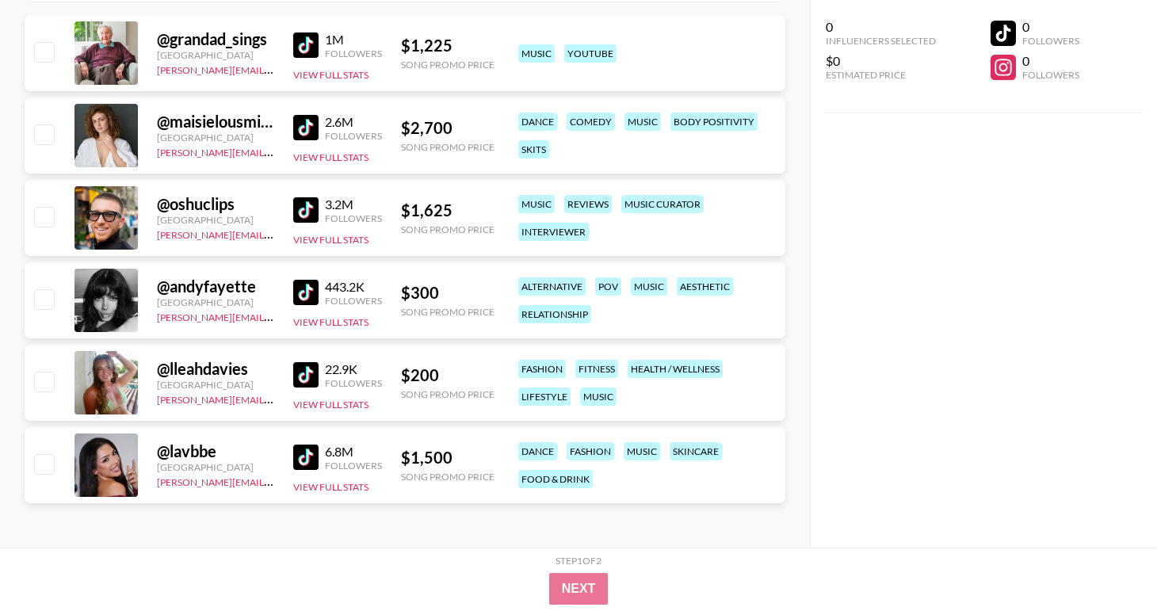
click at [306, 293] on img at bounding box center [305, 292] width 25 height 25
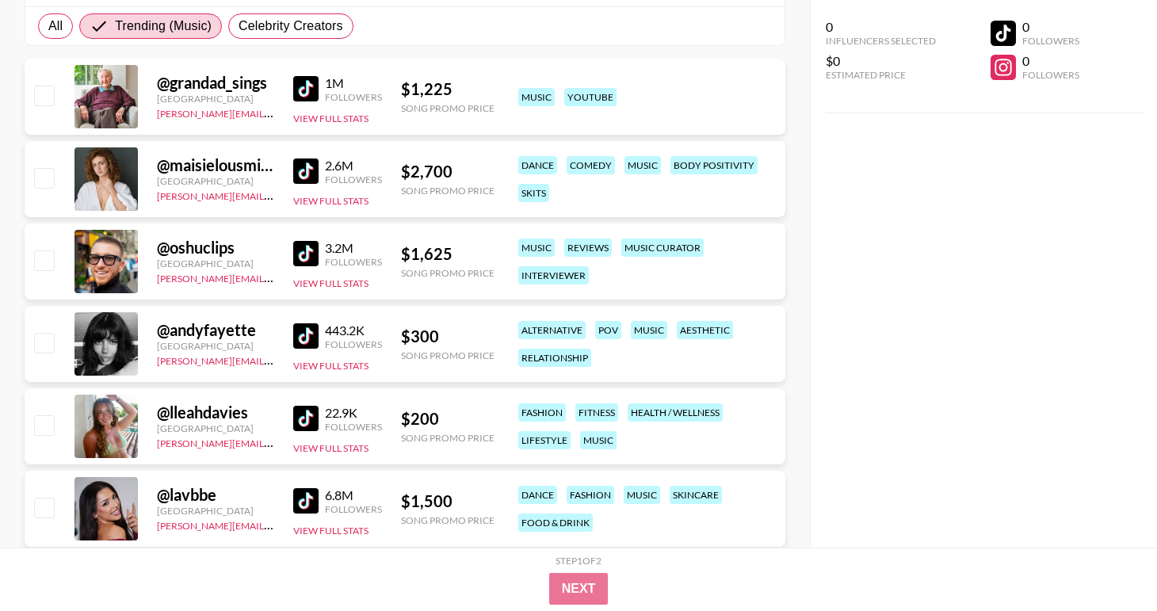
scroll to position [254, 0]
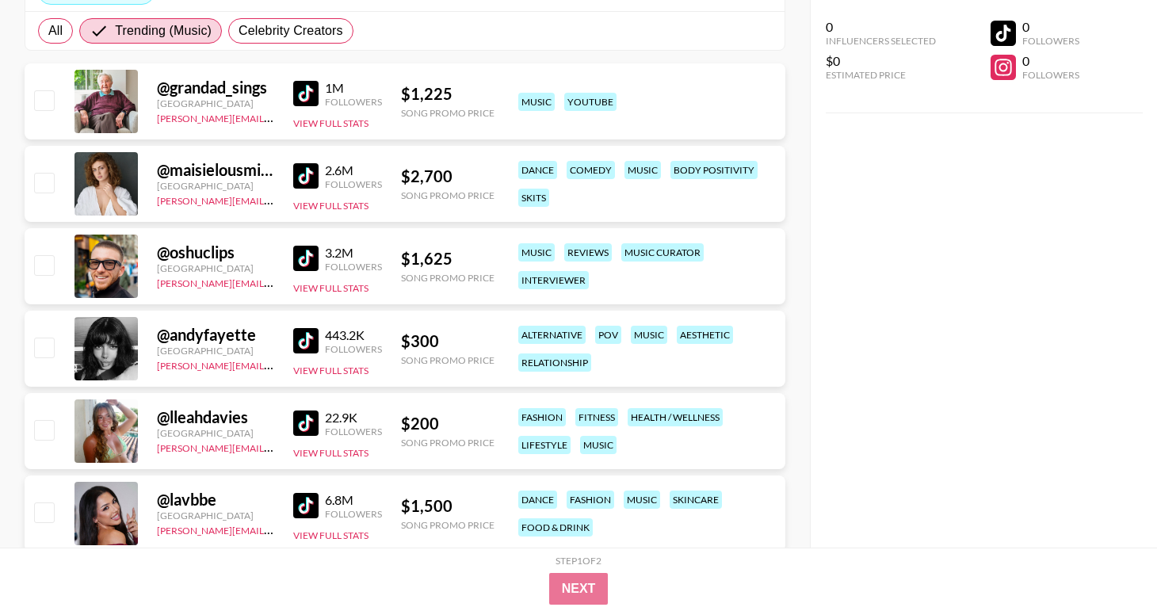
click at [312, 265] on img at bounding box center [305, 258] width 25 height 25
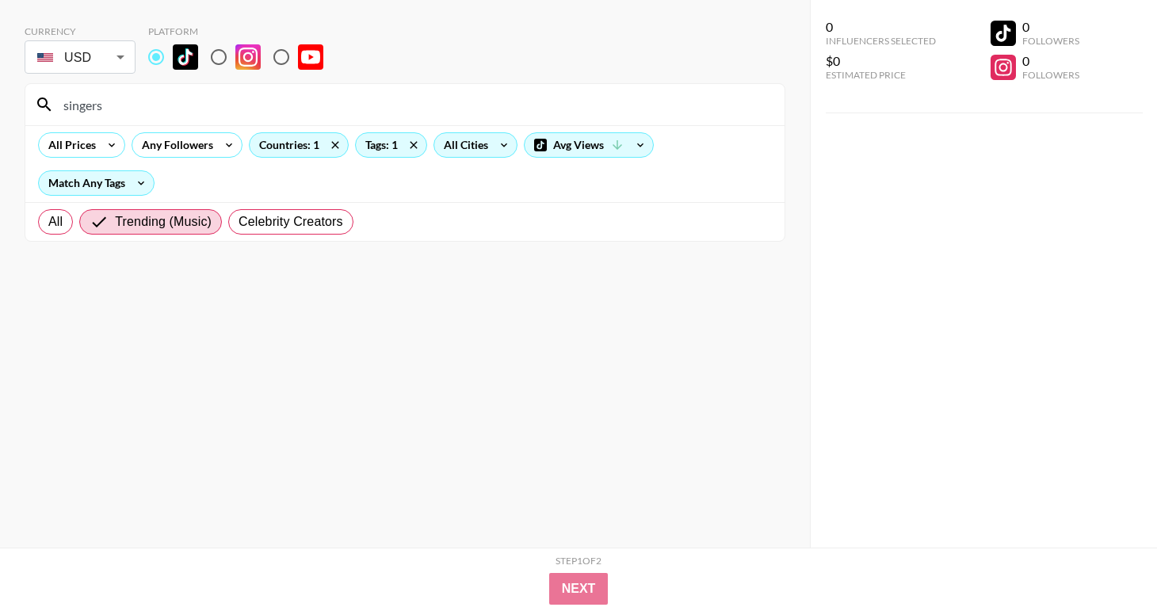
scroll to position [63, 0]
type input "singers"
click at [390, 151] on div "Tags: 1" at bounding box center [391, 145] width 71 height 24
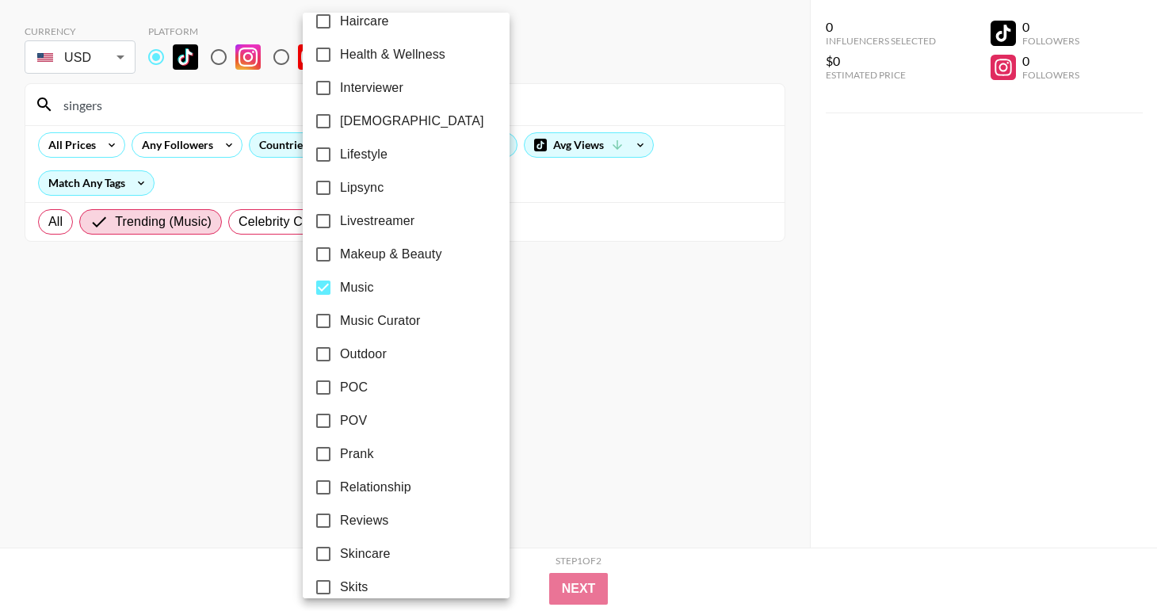
scroll to position [697, 0]
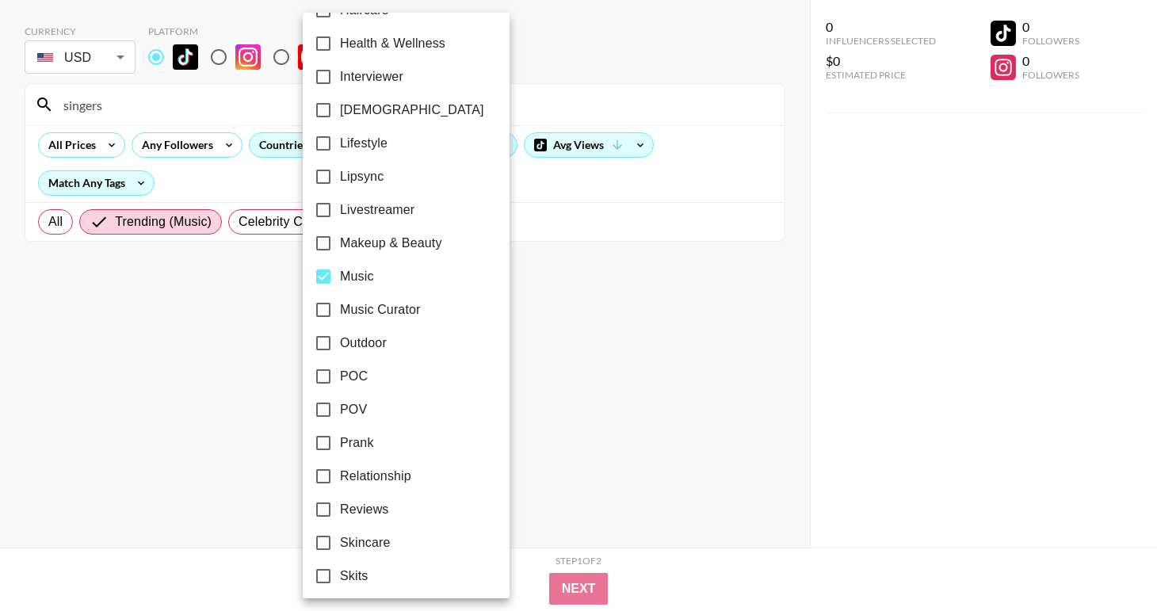
click at [631, 376] on div at bounding box center [578, 305] width 1157 height 611
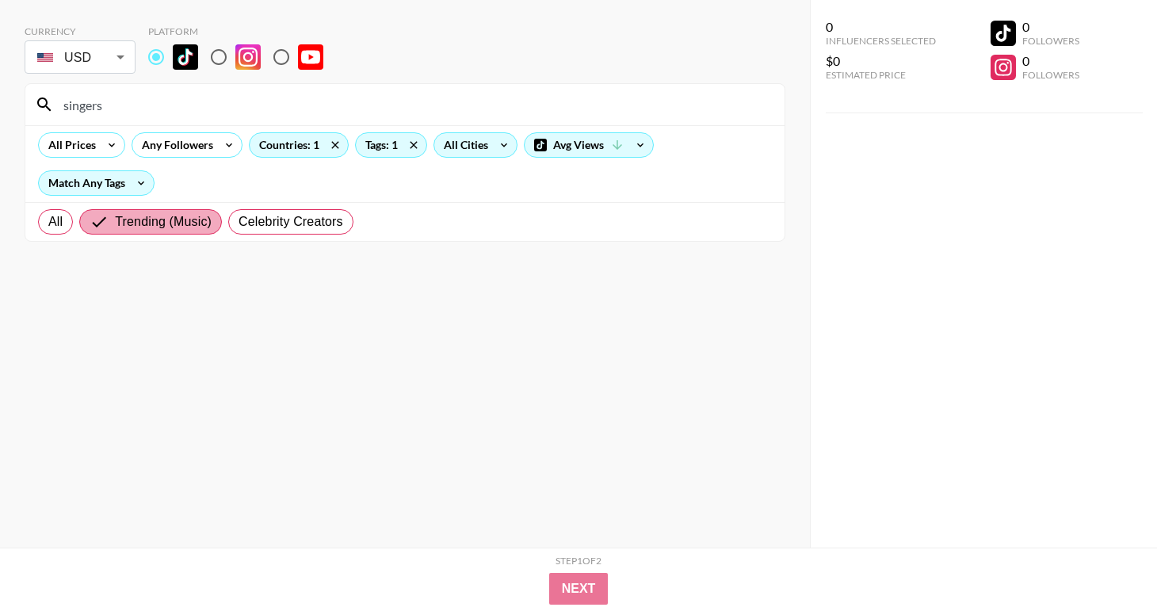
click at [155, 230] on span "Trending (Music)" at bounding box center [163, 221] width 97 height 19
click at [115, 230] on input "Trending (Music)" at bounding box center [102, 221] width 25 height 19
click at [48, 215] on span "All" at bounding box center [55, 221] width 14 height 19
click at [48, 222] on input "All" at bounding box center [48, 222] width 0 height 0
radio input "true"
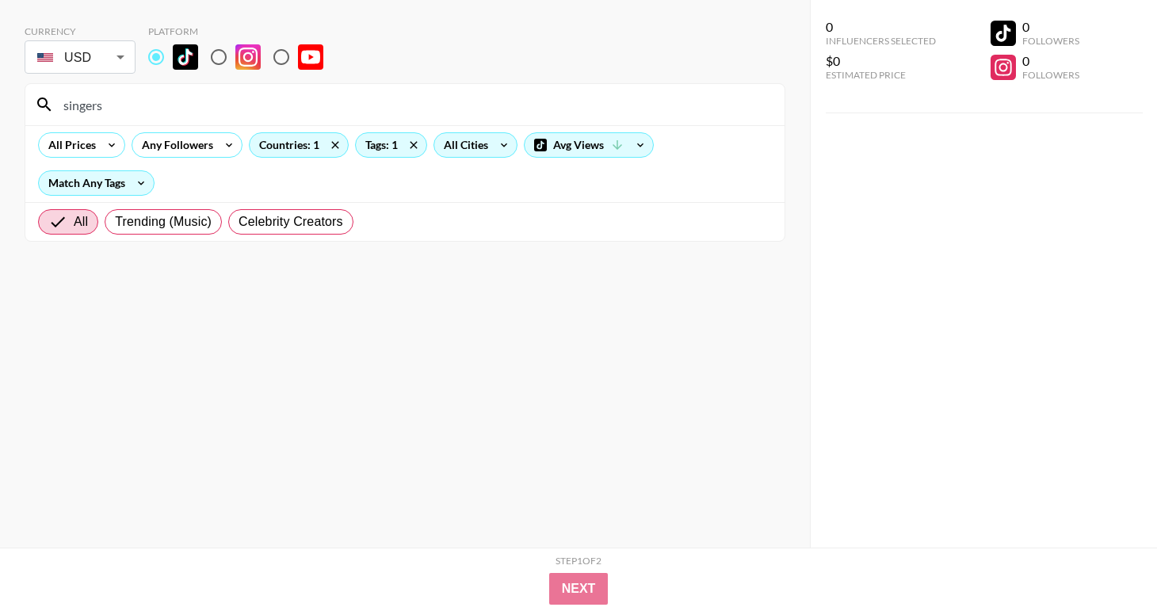
click at [294, 107] on input "singers" at bounding box center [414, 104] width 721 height 25
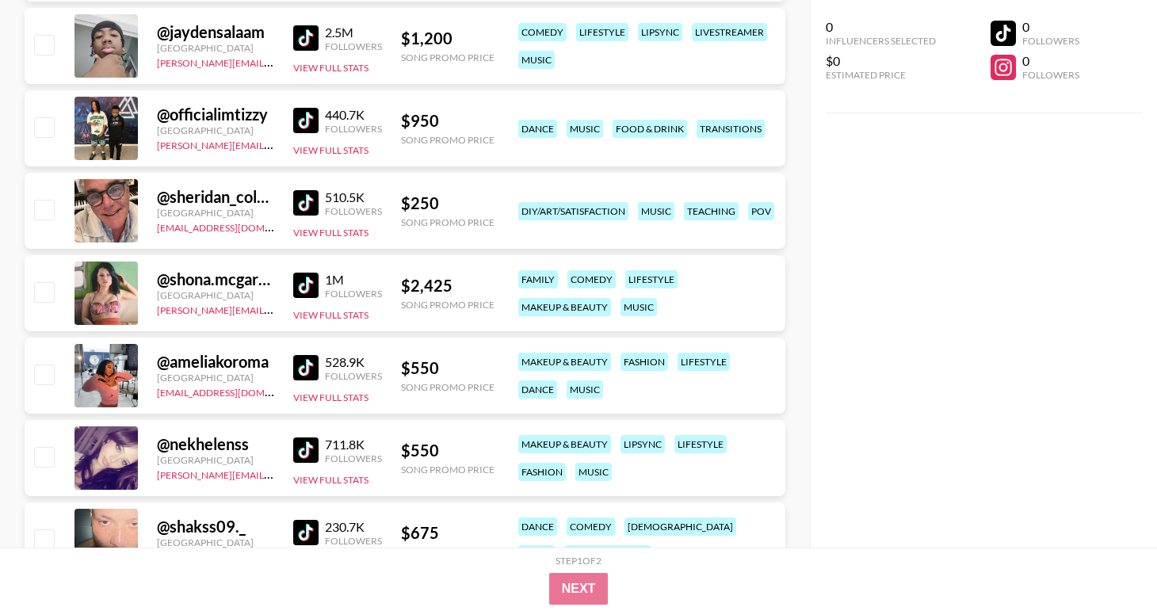
scroll to position [2625, 0]
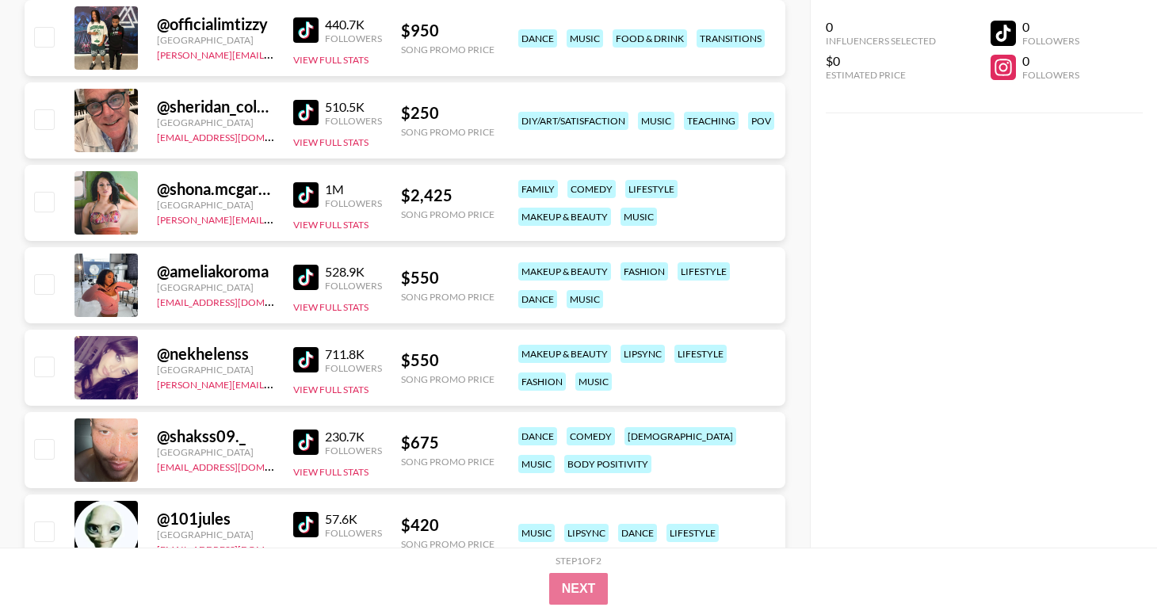
click at [315, 268] on img at bounding box center [305, 277] width 25 height 25
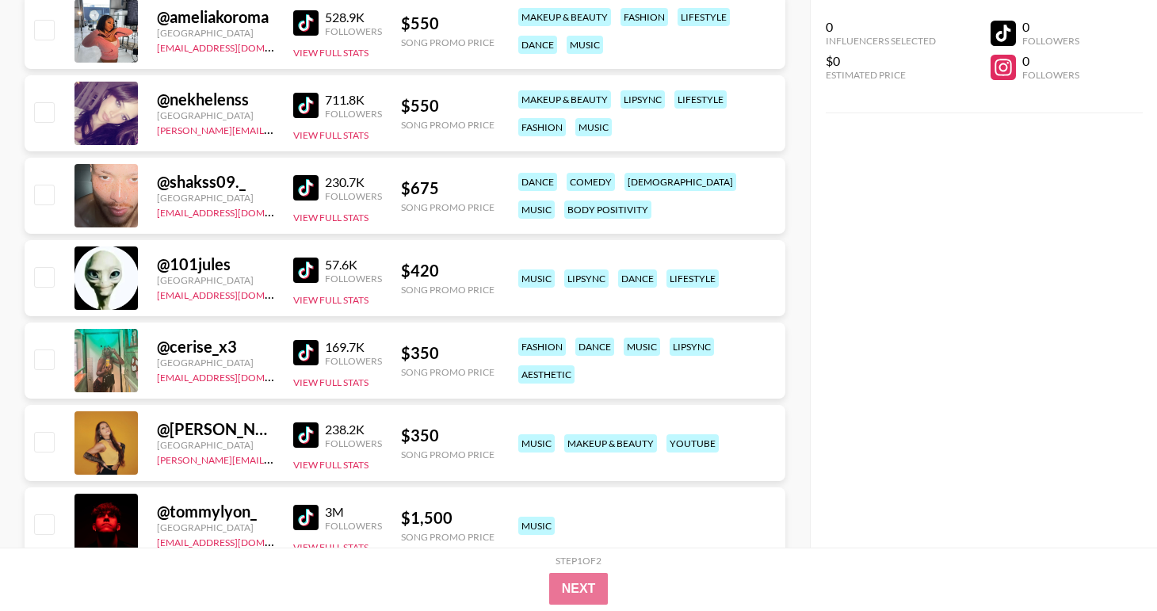
scroll to position [3023, 0]
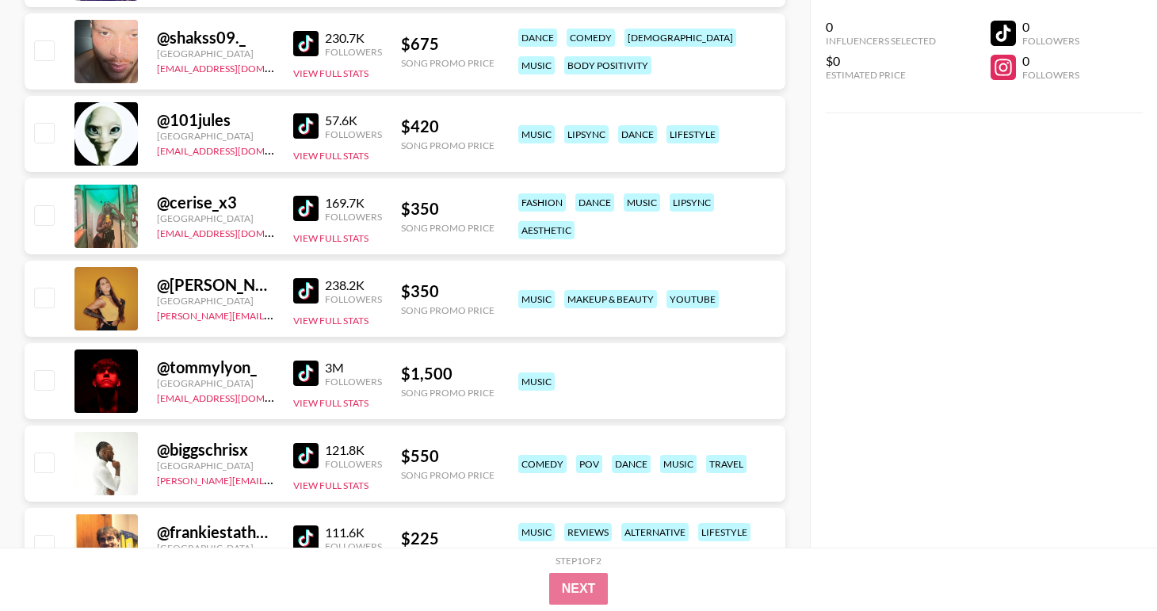
click at [303, 292] on img at bounding box center [305, 290] width 25 height 25
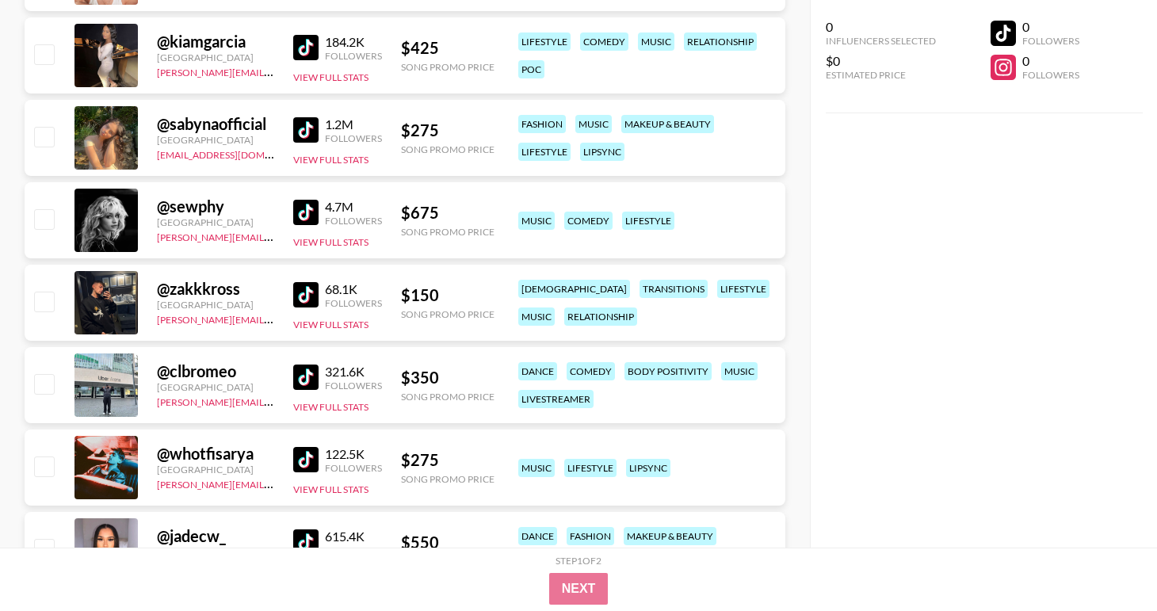
scroll to position [3681, 0]
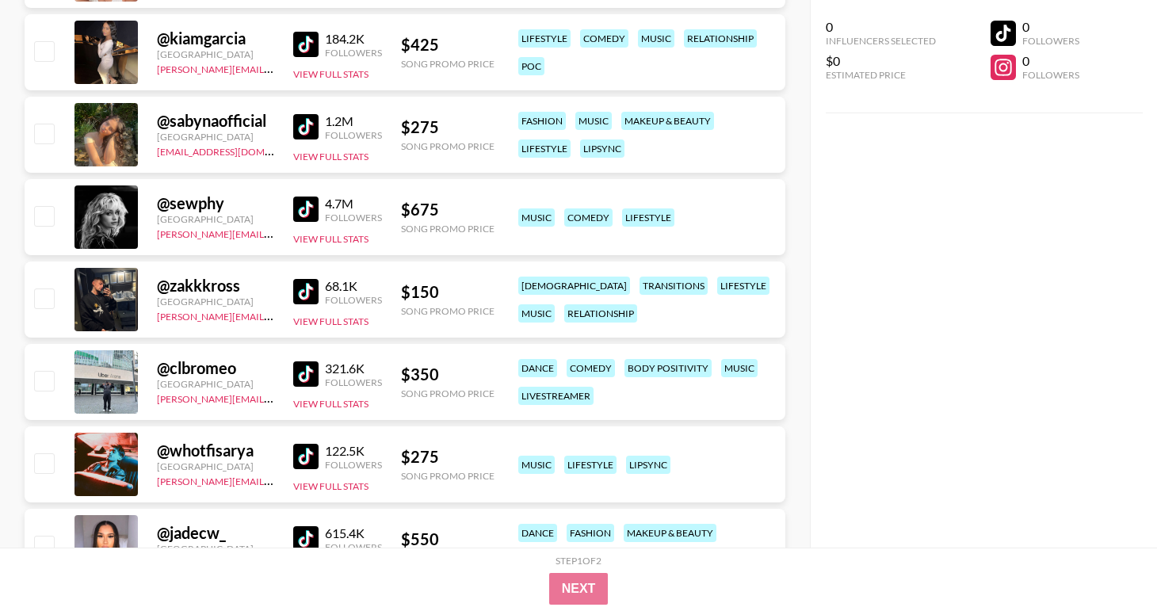
click at [304, 287] on img at bounding box center [305, 291] width 25 height 25
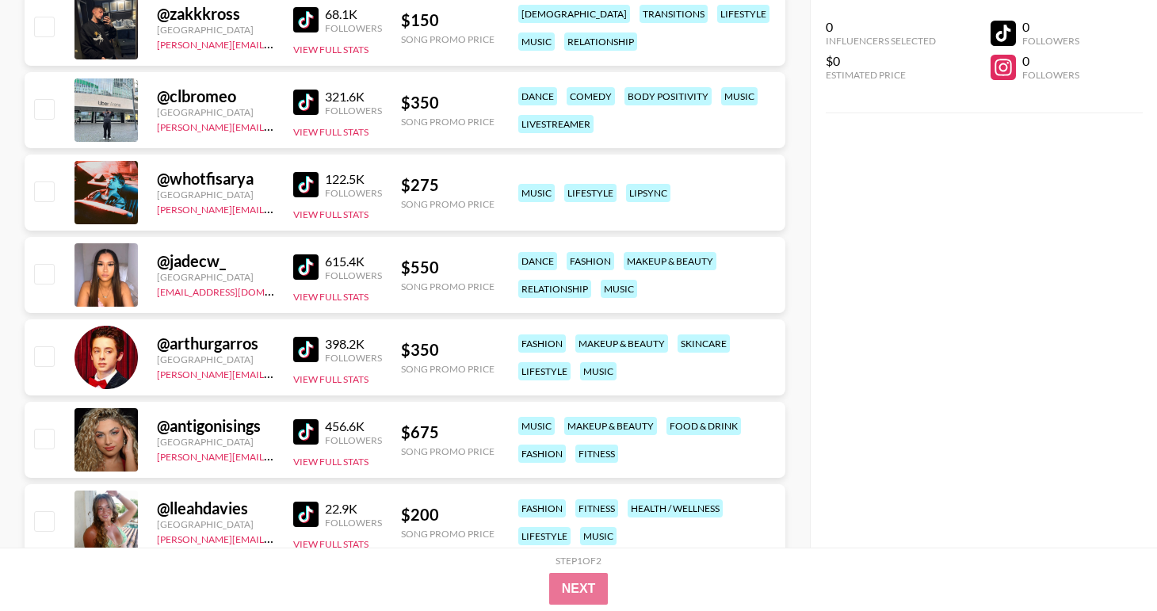
scroll to position [4065, 0]
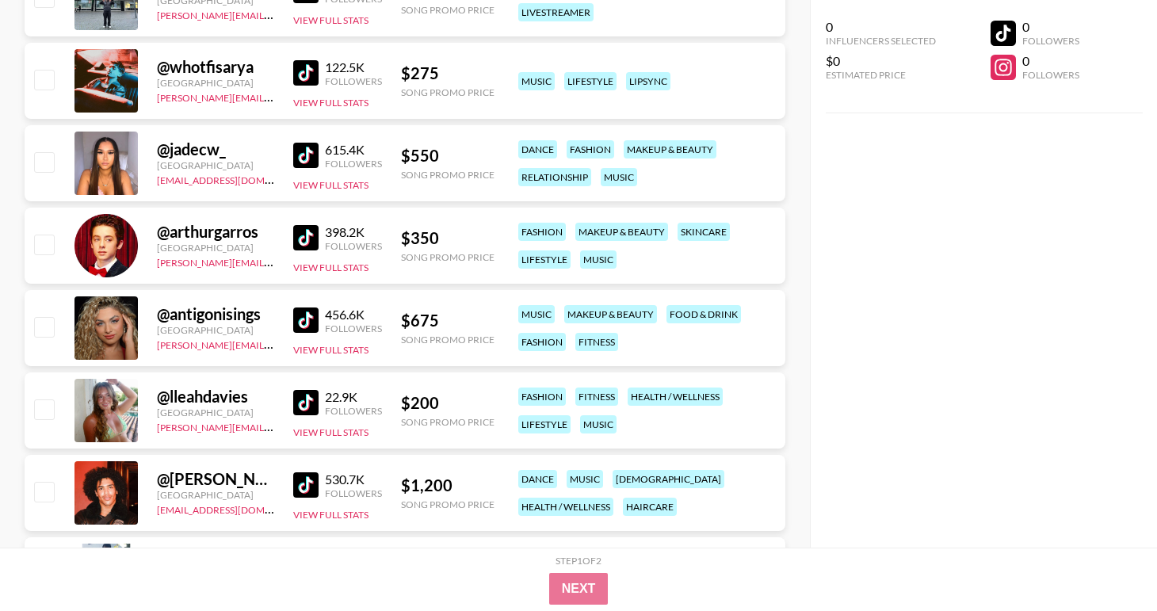
click at [307, 321] on img at bounding box center [305, 319] width 25 height 25
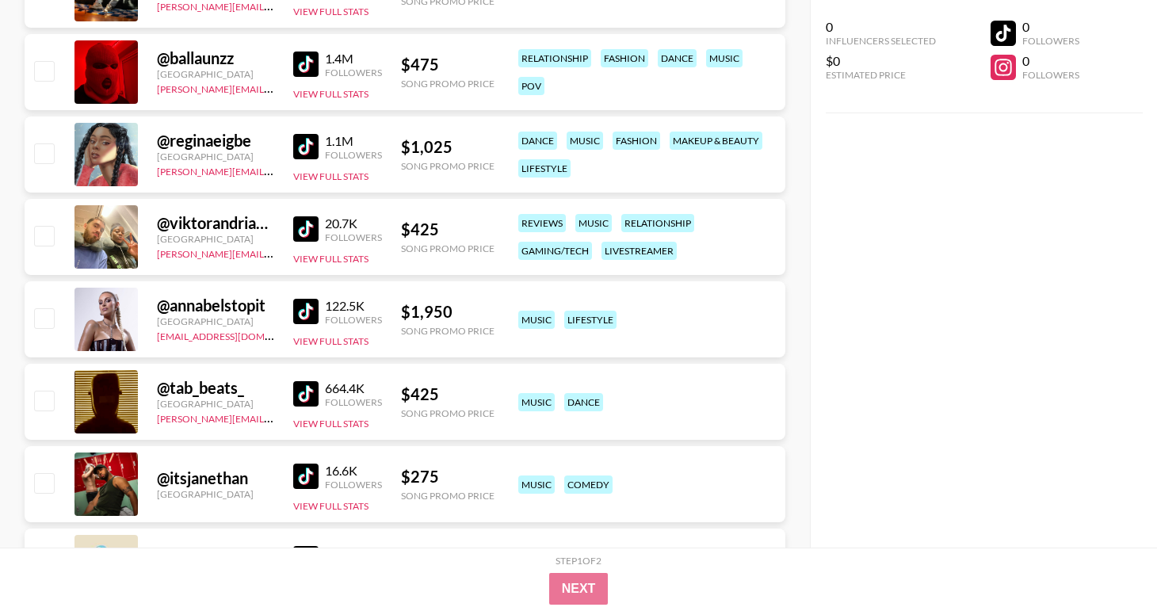
scroll to position [5474, 0]
click at [311, 312] on img at bounding box center [305, 311] width 25 height 25
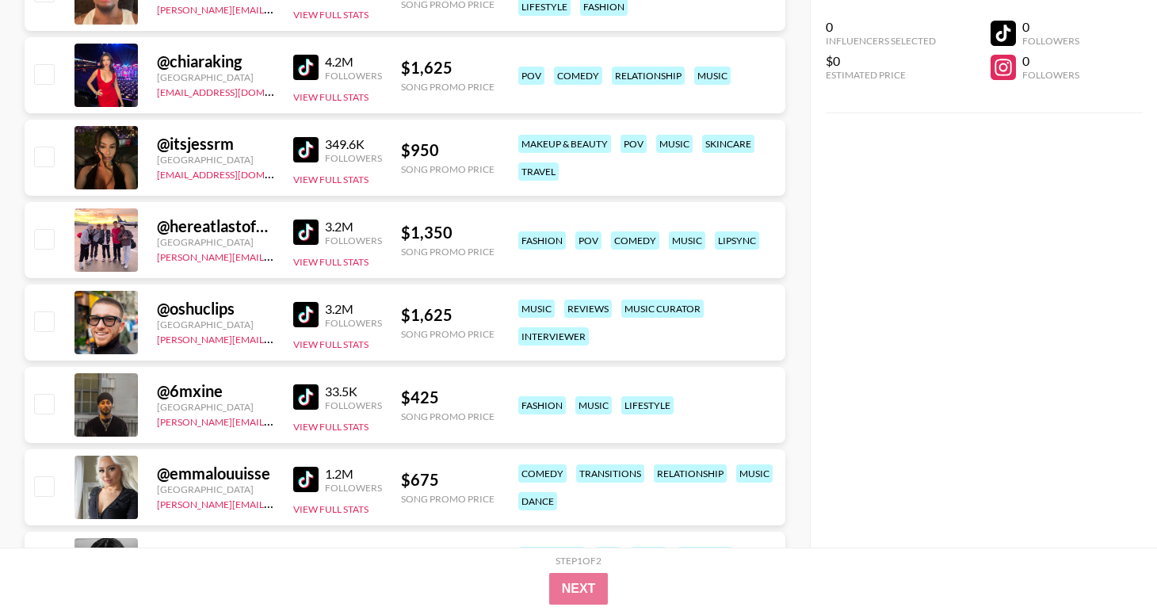
scroll to position [1558, 0]
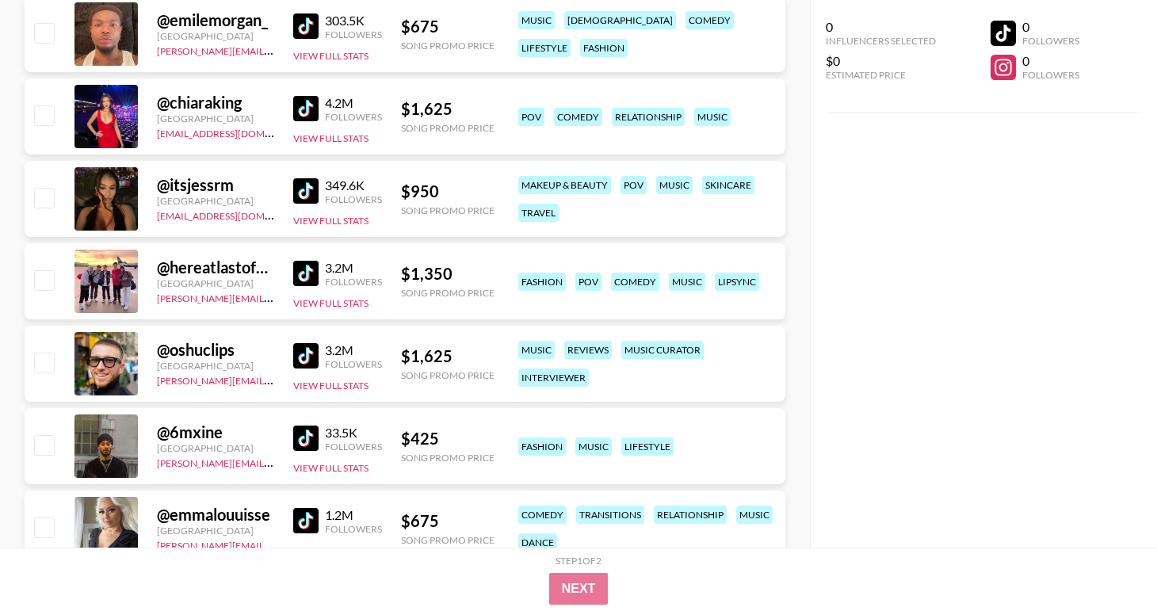
click at [300, 186] on img at bounding box center [305, 190] width 25 height 25
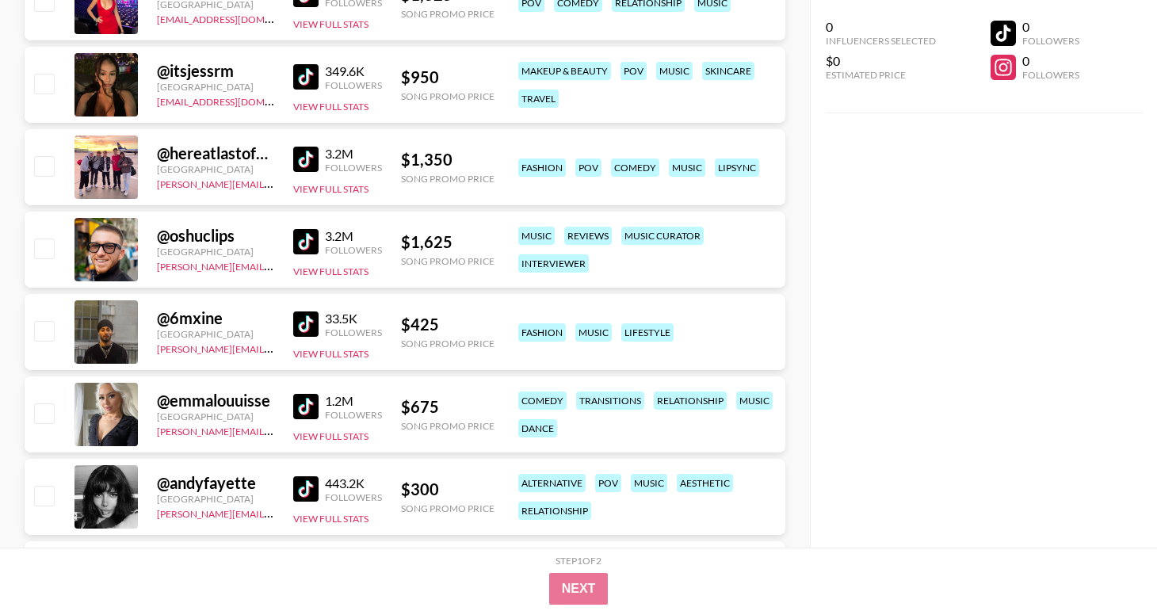
scroll to position [1672, 0]
